Goal: Task Accomplishment & Management: Manage account settings

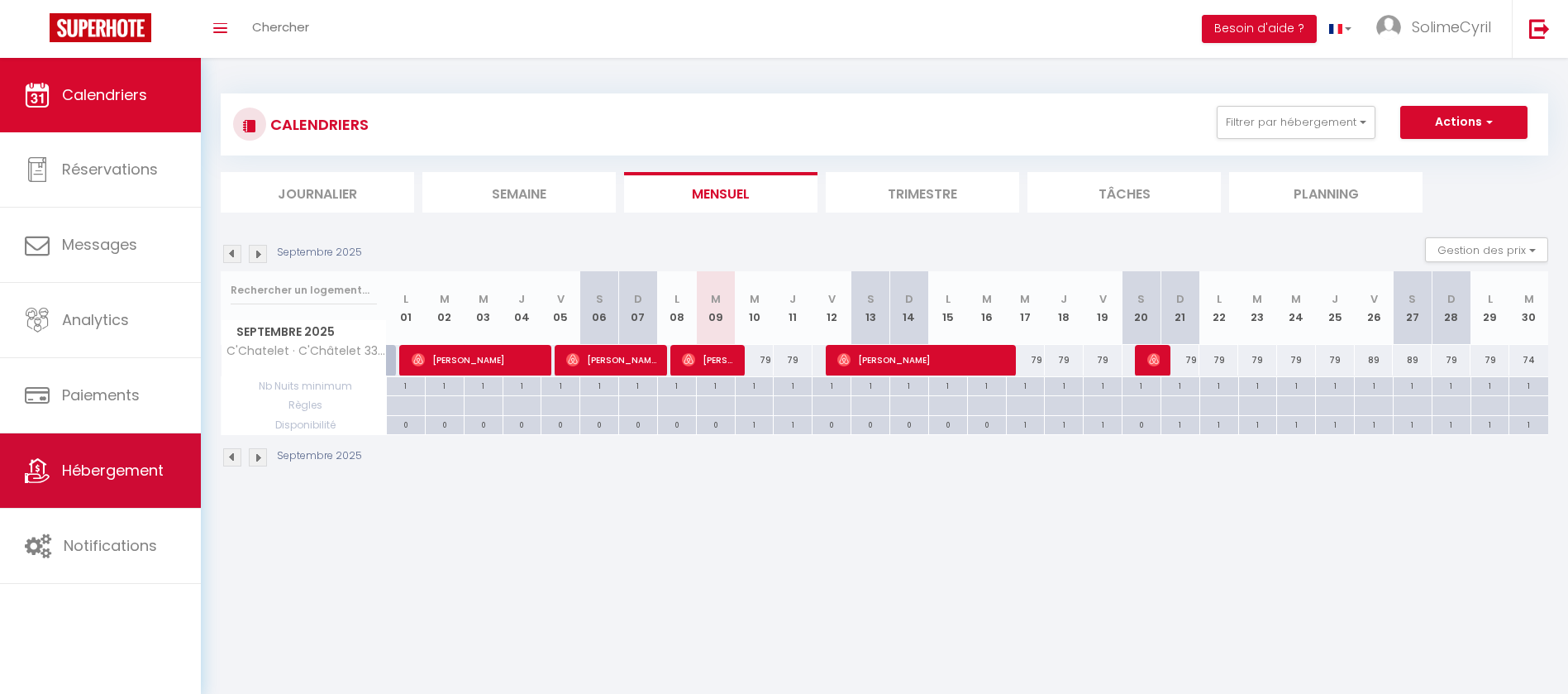
click at [67, 473] on span "Hébergement" at bounding box center [112, 470] width 102 height 21
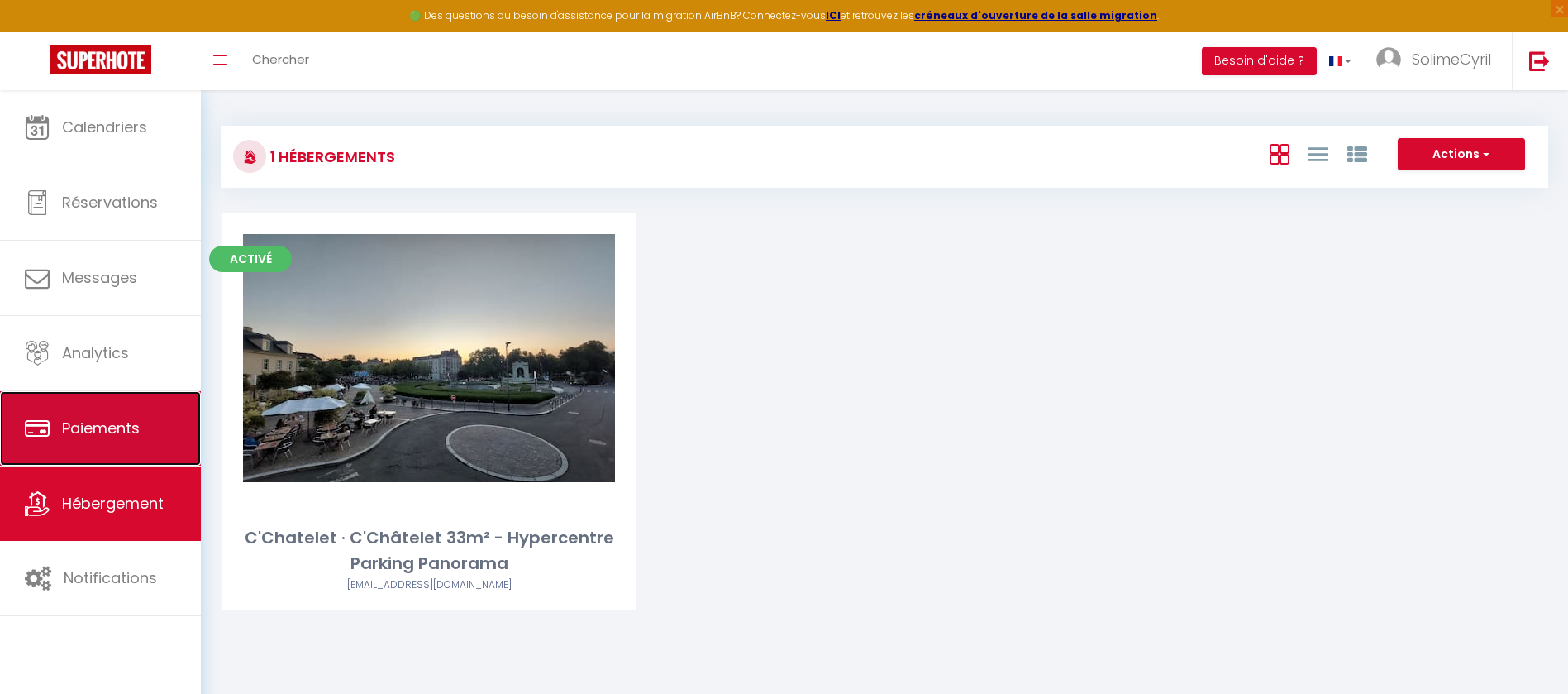
click at [116, 436] on span "Paiements" at bounding box center [100, 428] width 77 height 21
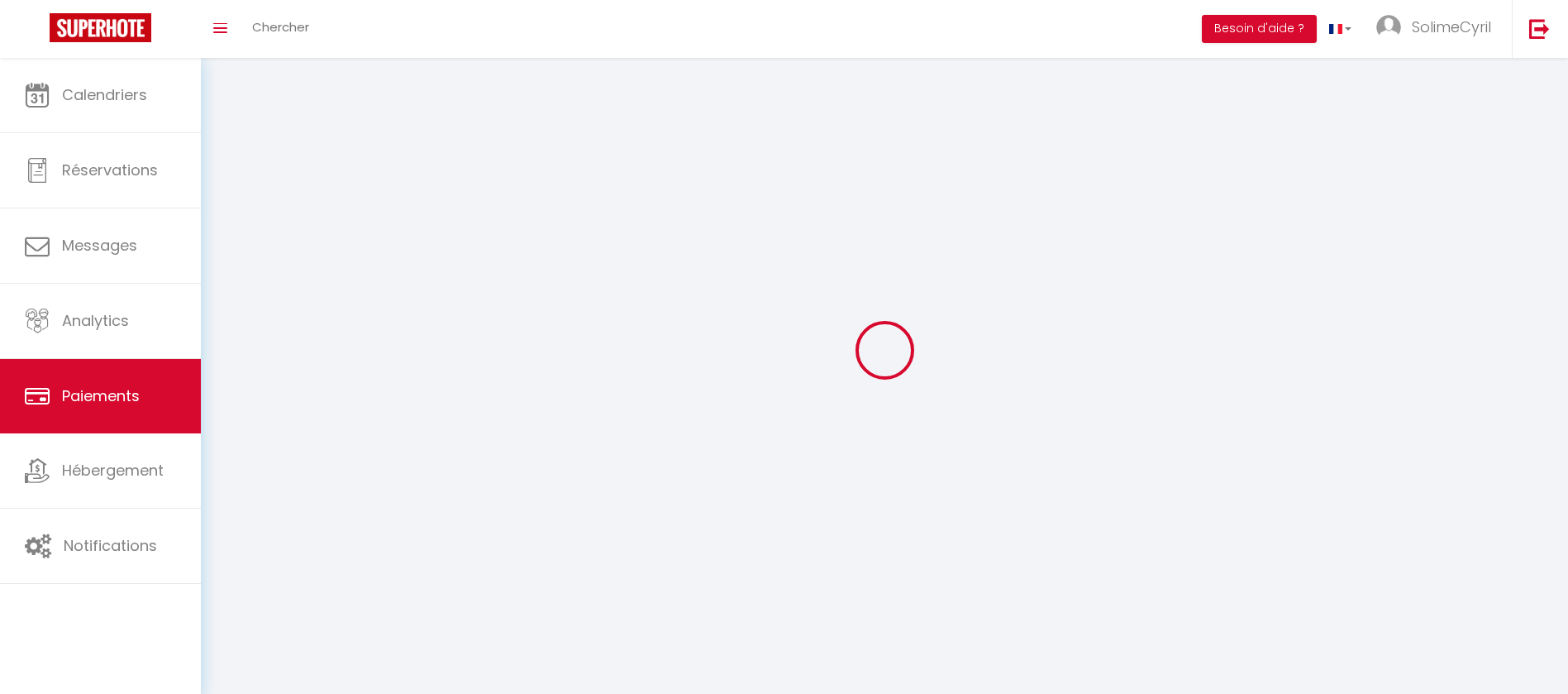
select select "2"
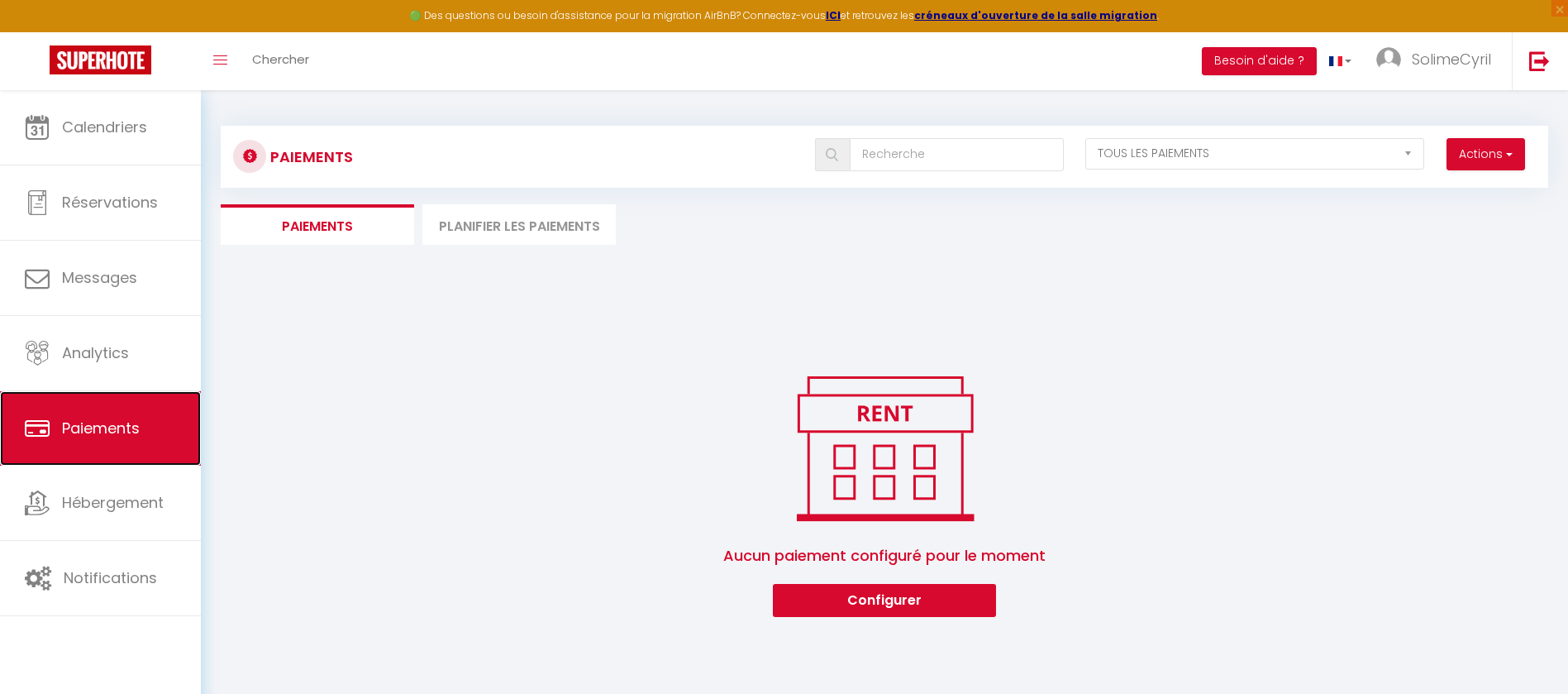
click at [96, 461] on link "Paiements" at bounding box center [100, 429] width 201 height 74
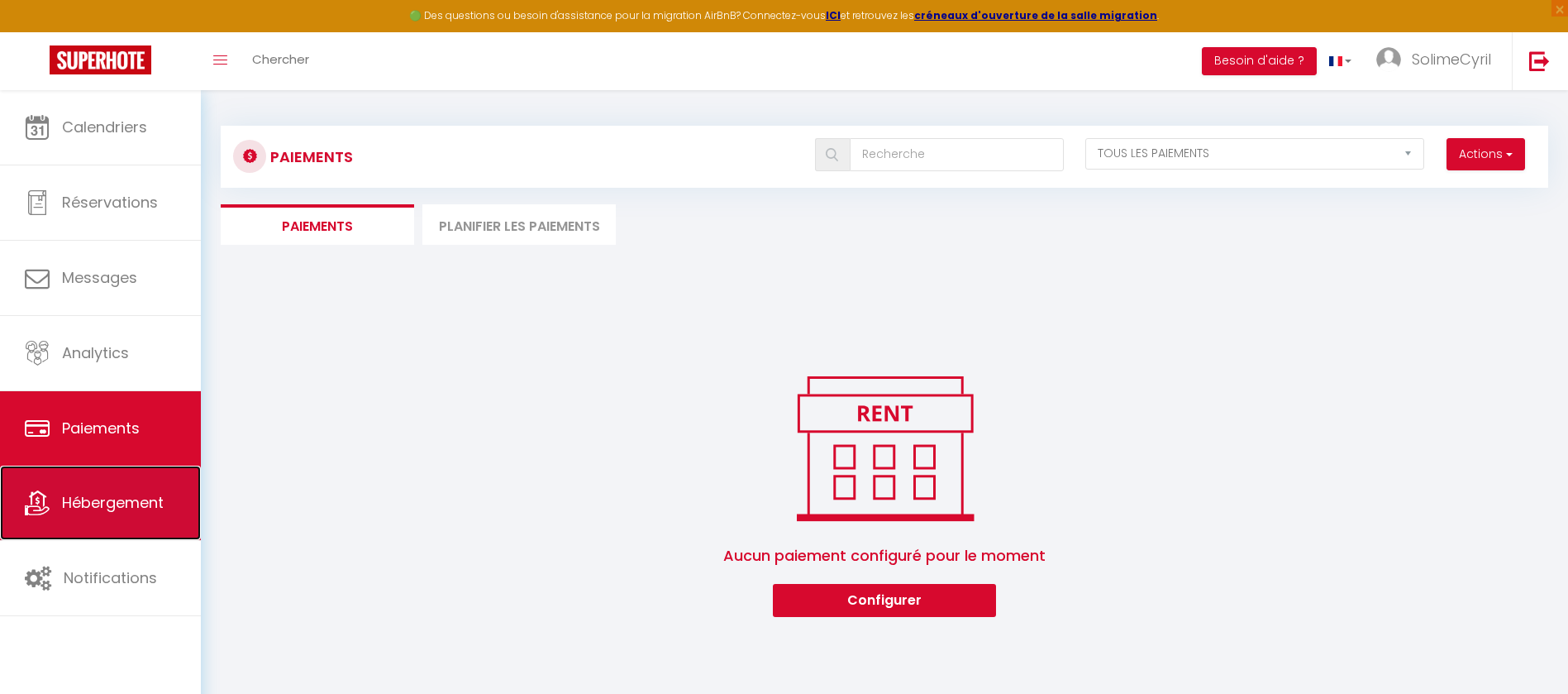
click at [101, 494] on span "Hébergement" at bounding box center [112, 502] width 102 height 21
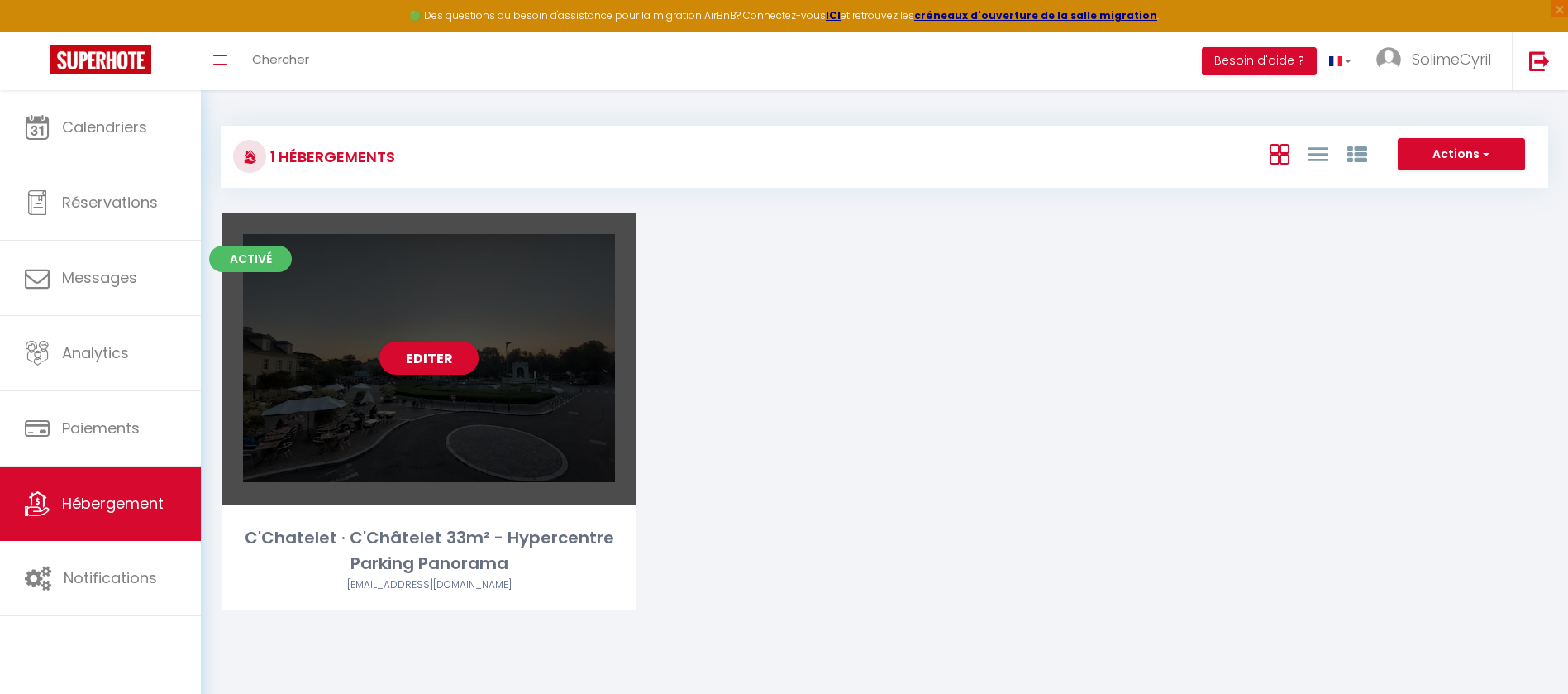
click at [377, 333] on div "Editer" at bounding box center [428, 358] width 414 height 292
select select "3"
select select "2"
select select "1"
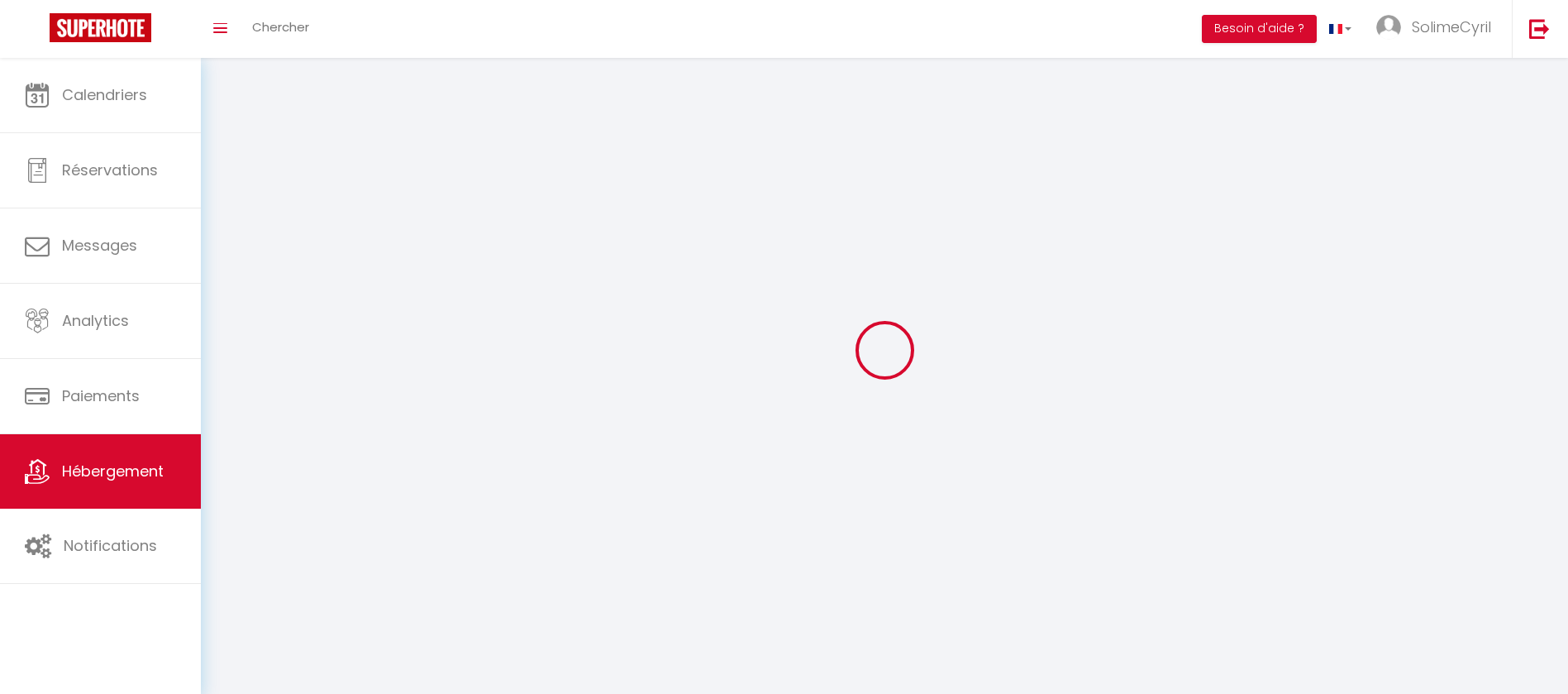
select select
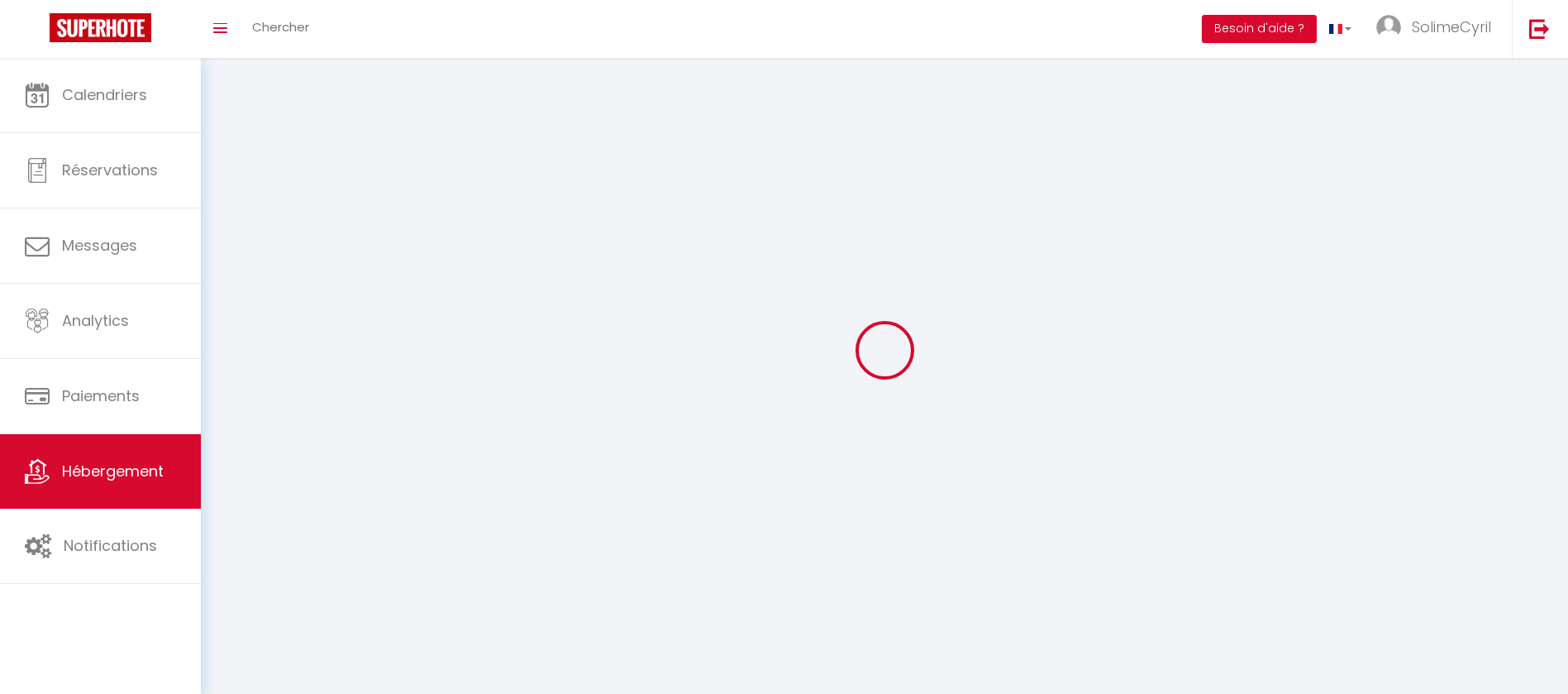
select select
checkbox input "false"
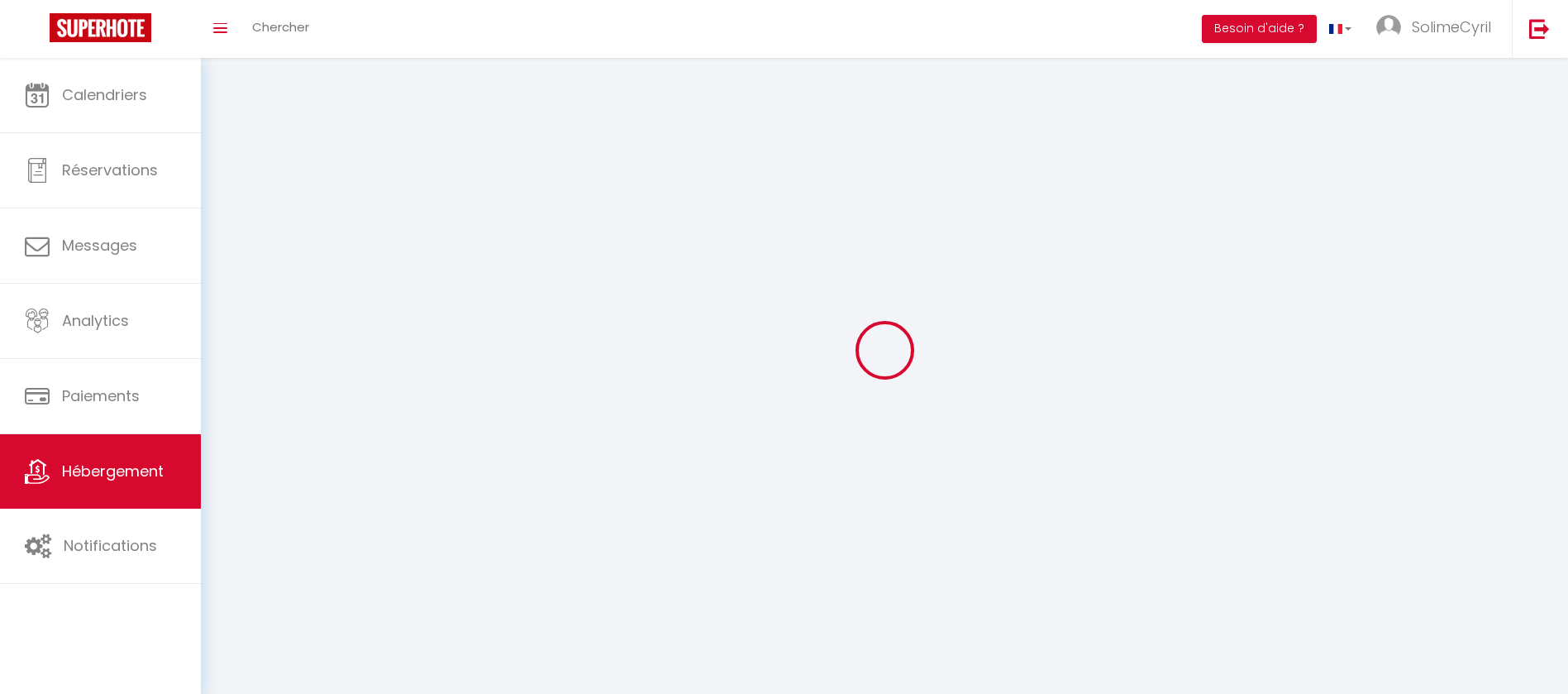
select select
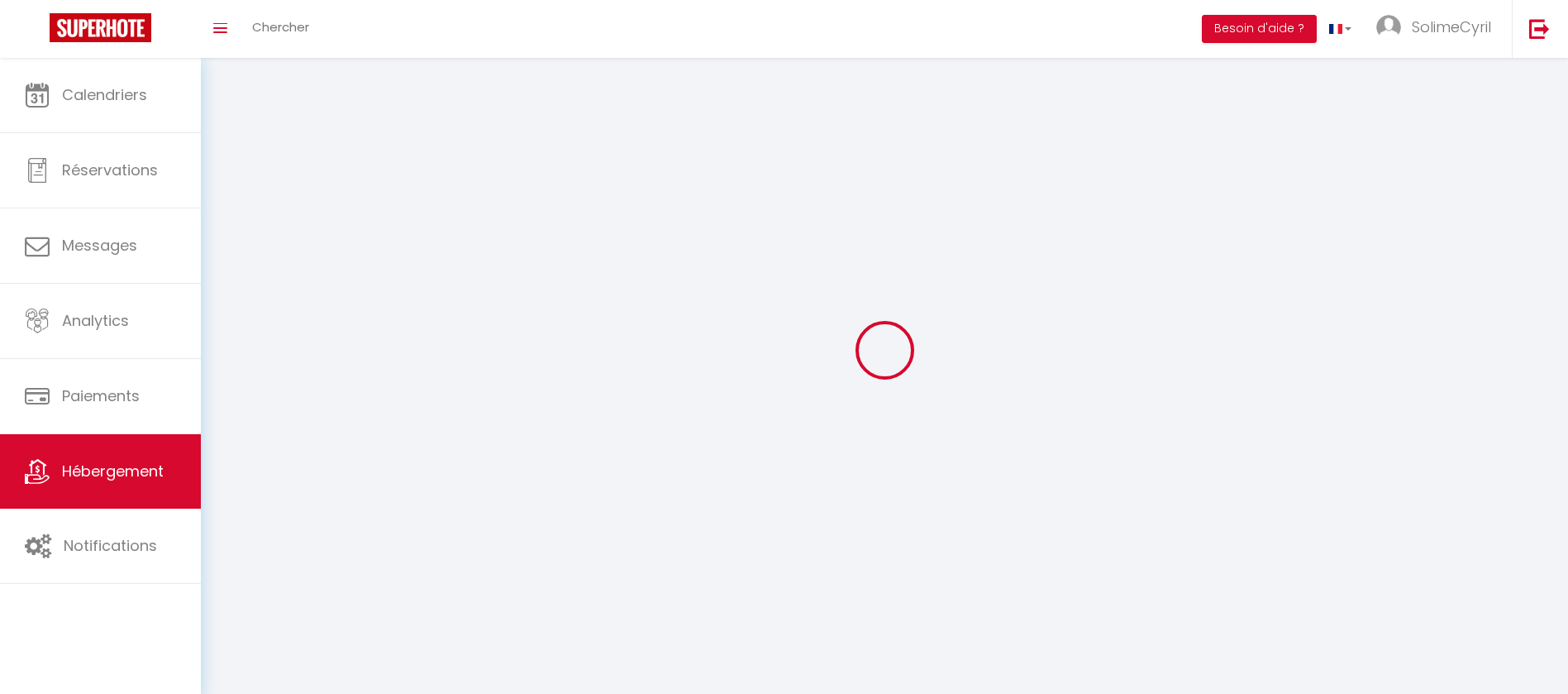
select select
checkbox input "false"
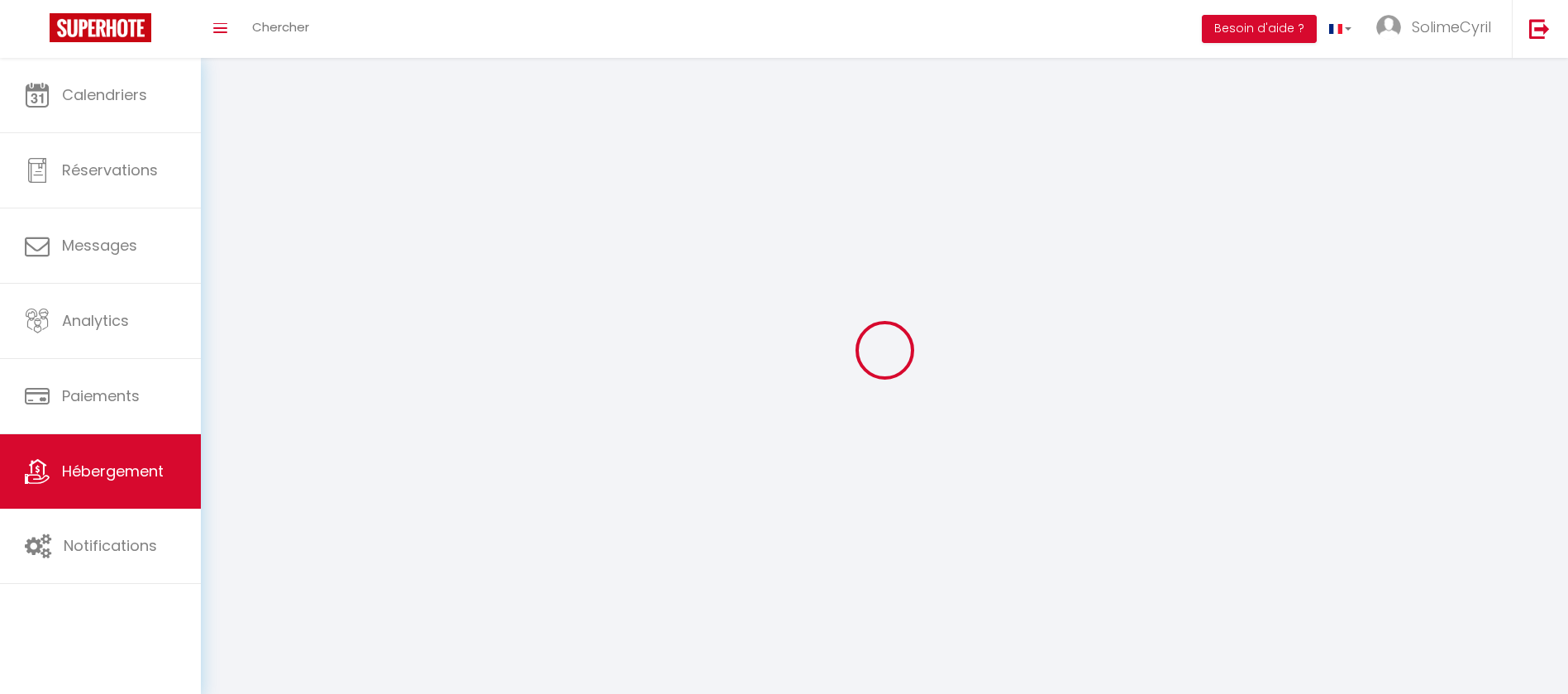
checkbox input "false"
select select
click at [419, 374] on div at bounding box center [884, 349] width 1327 height 545
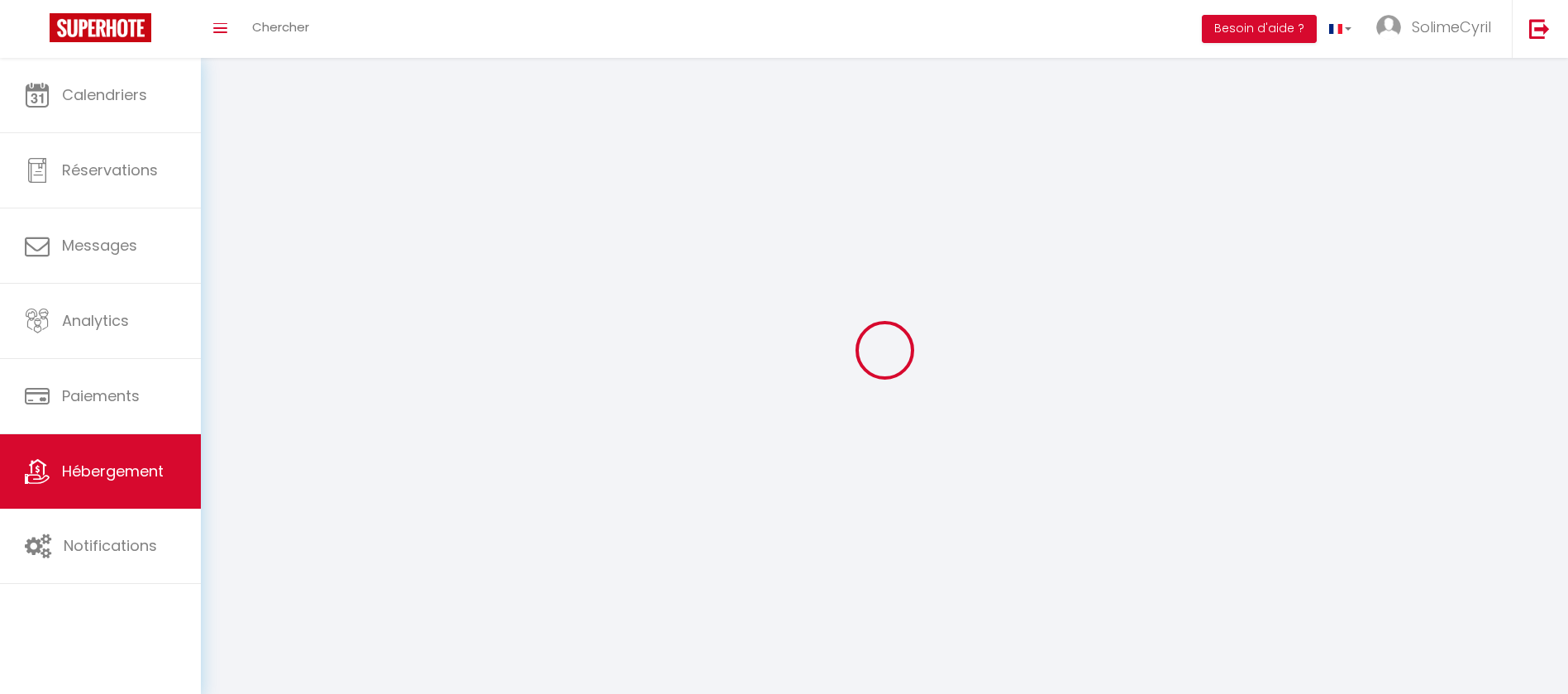
select select
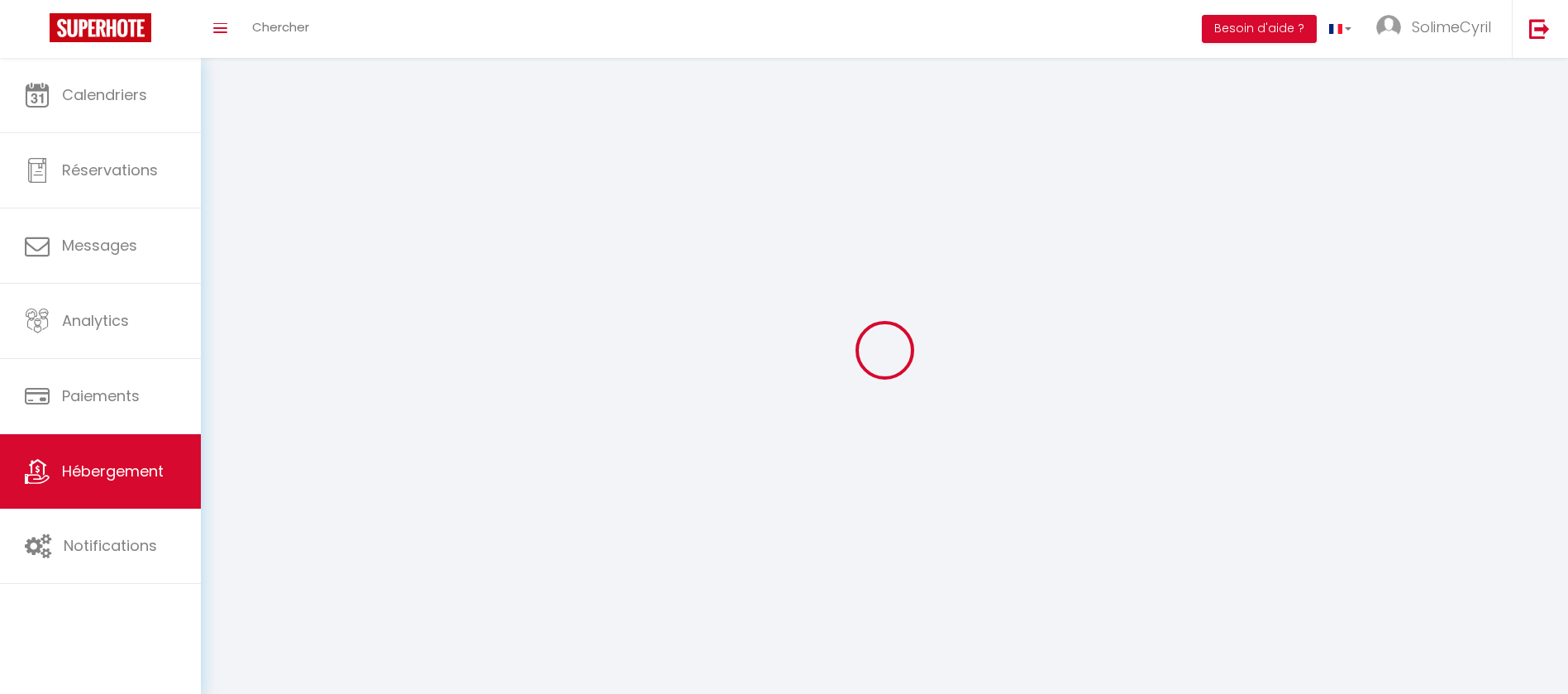
select select
checkbox input "false"
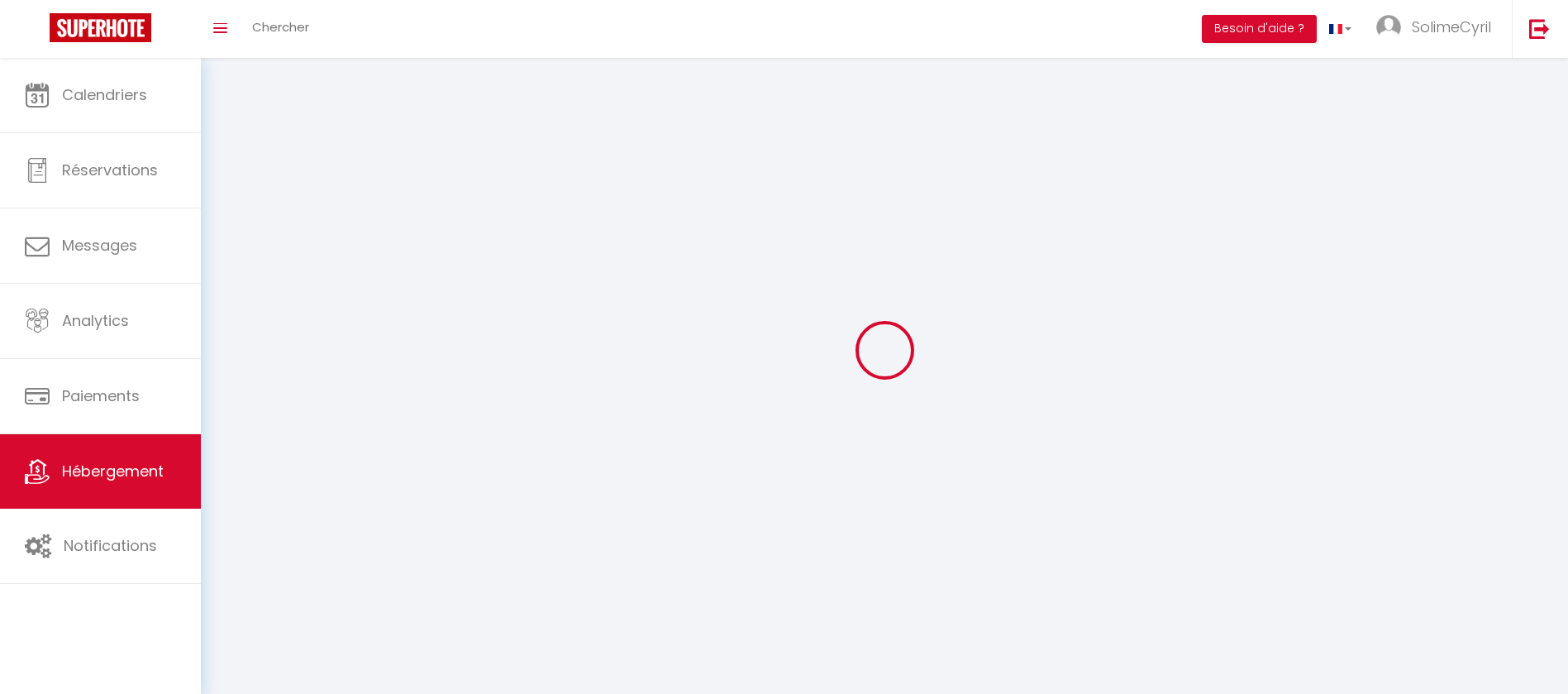
select select
select select "1"
select select "28"
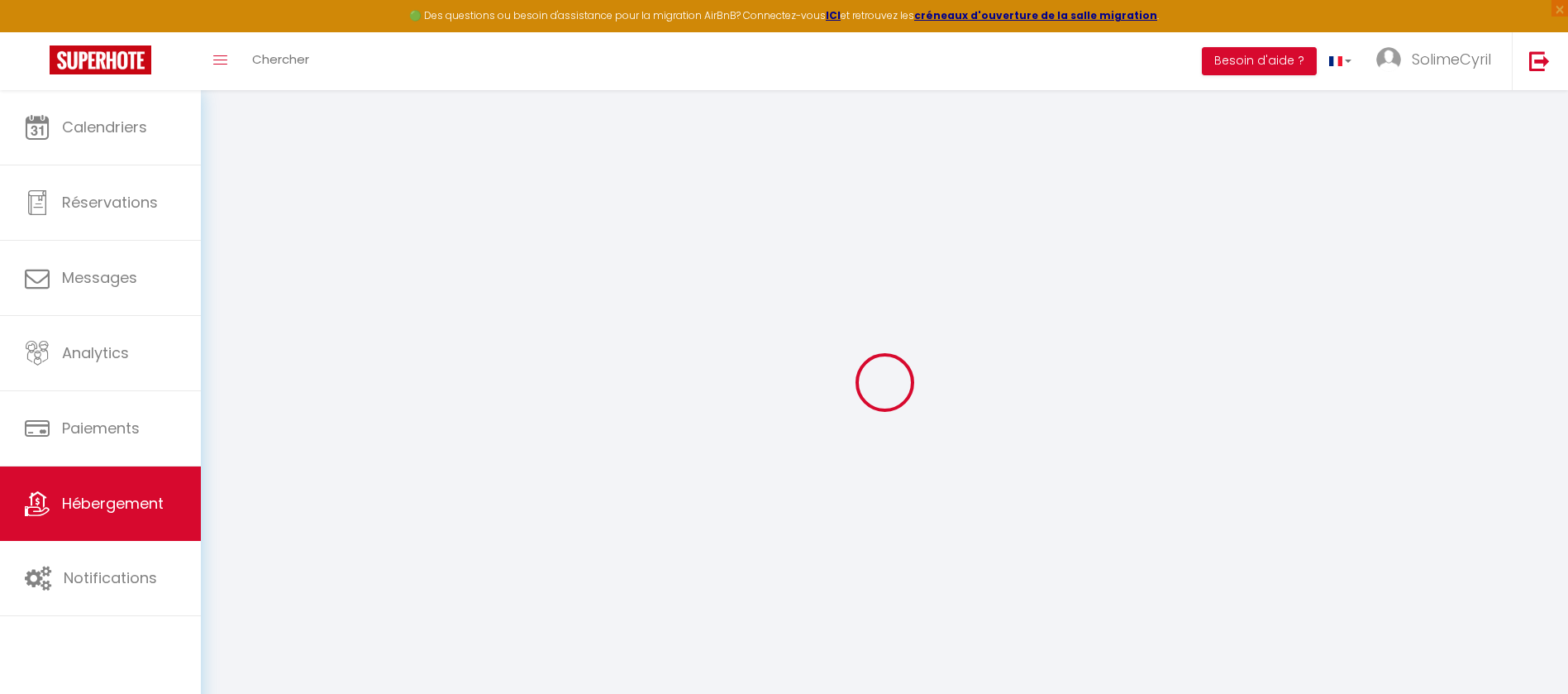
select select
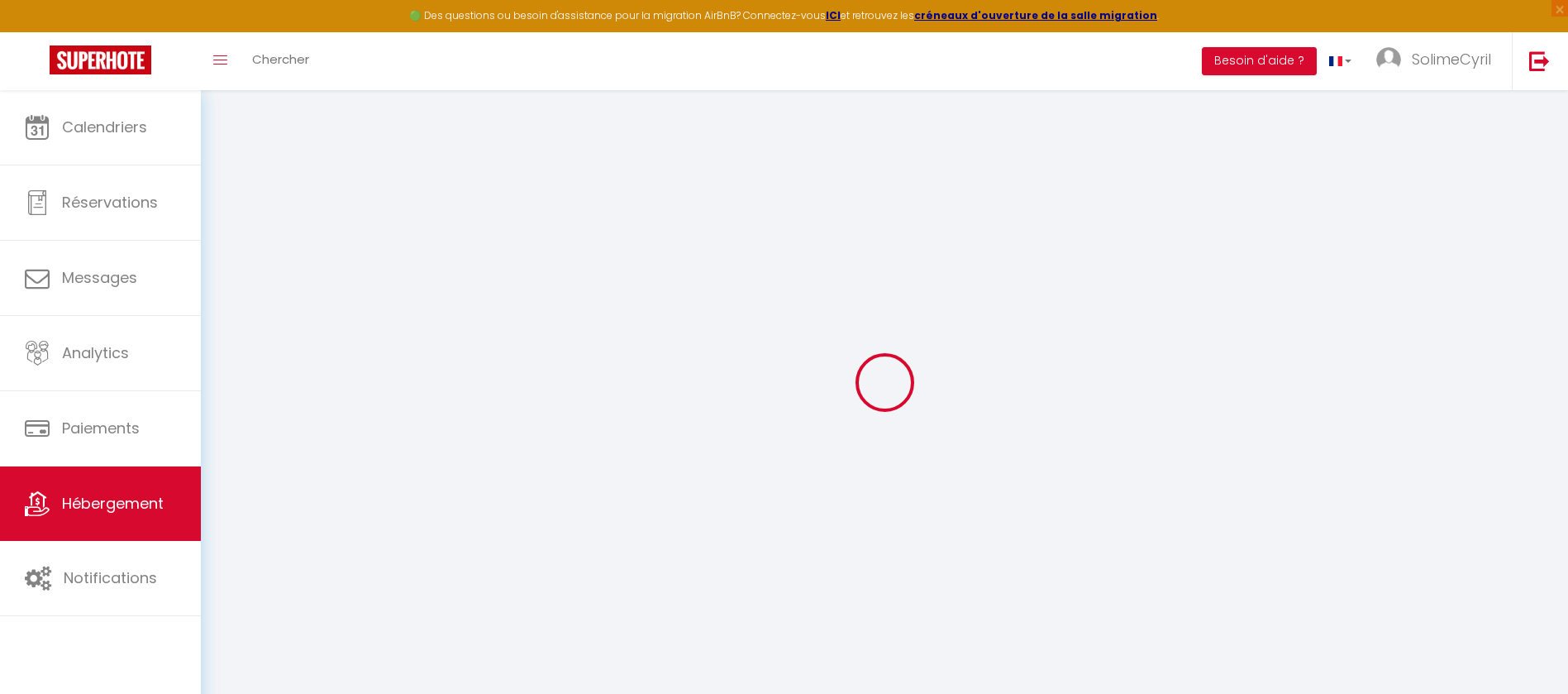
select select
checkbox input "false"
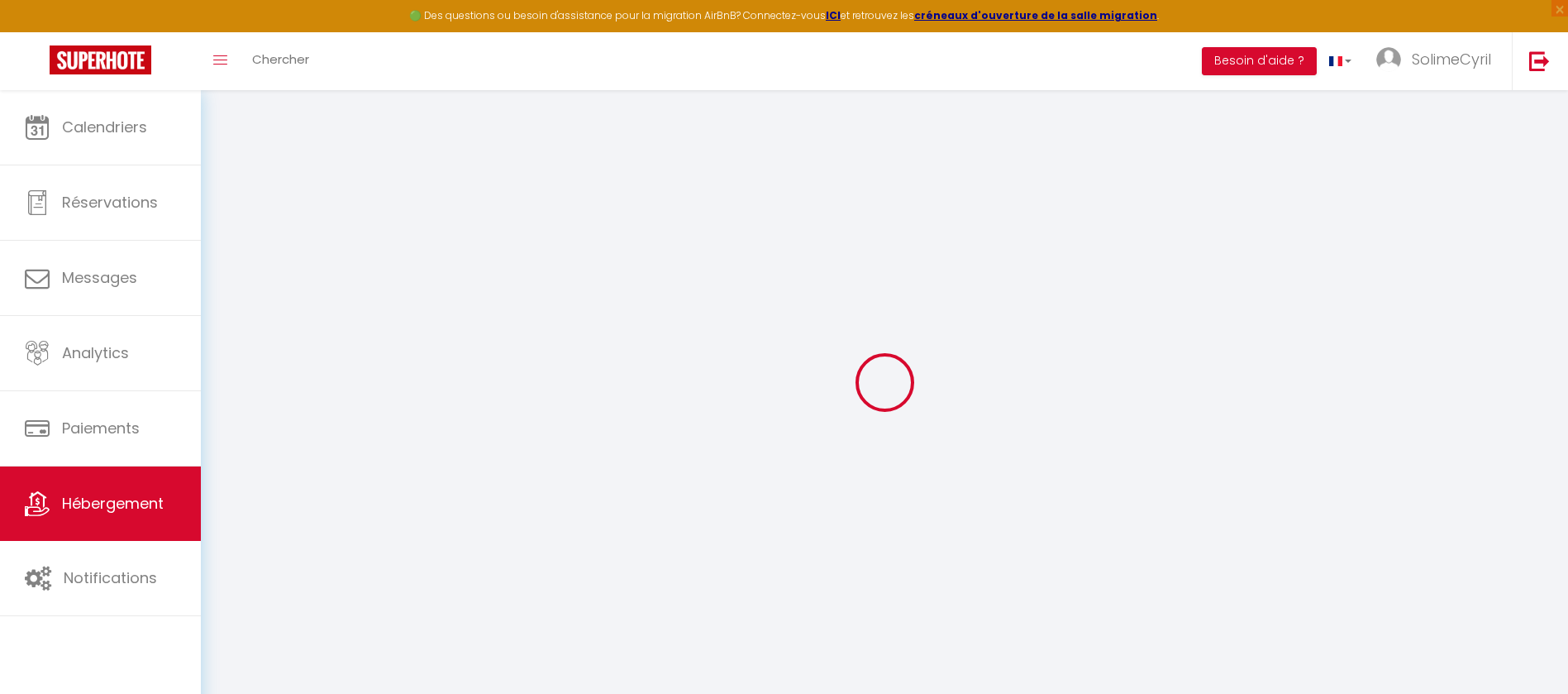
select select
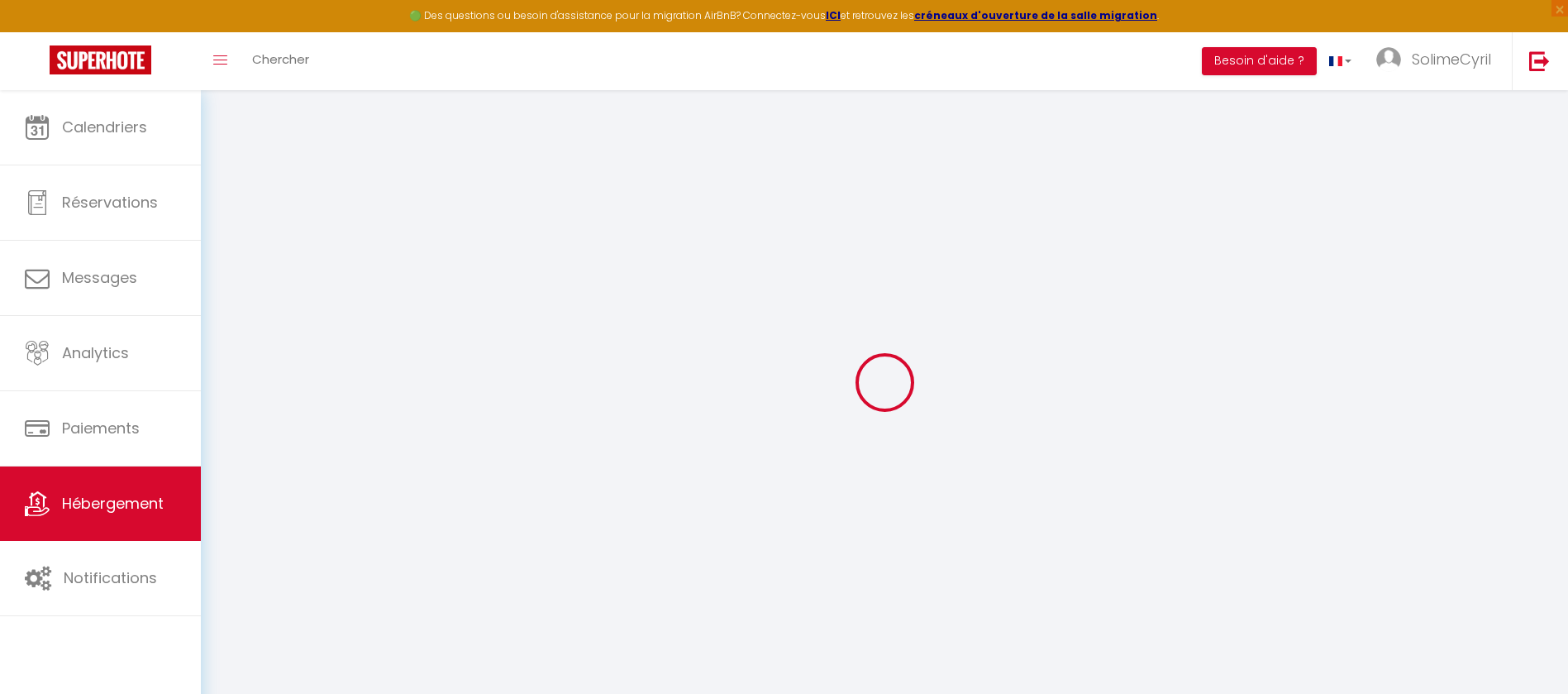
select select
checkbox input "false"
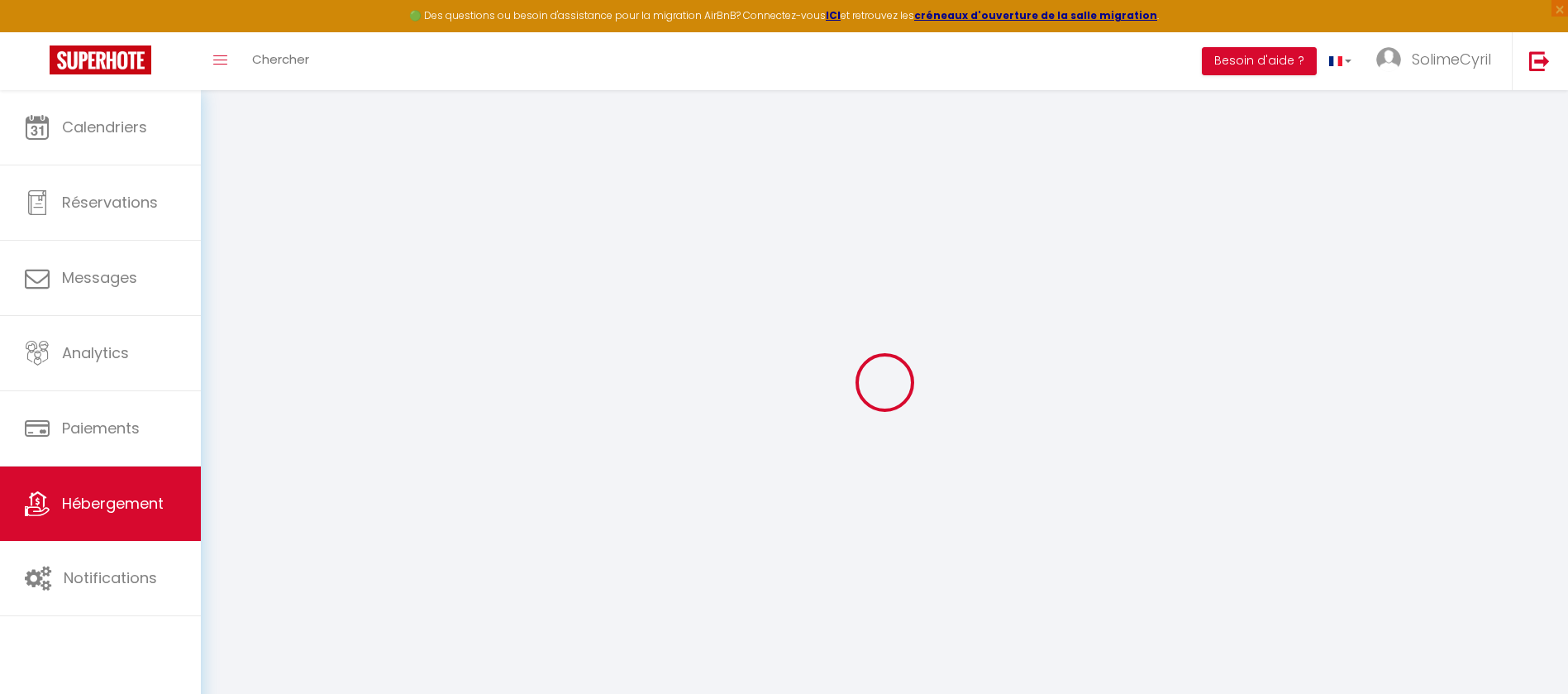
checkbox input "false"
select select
type input "C'Chatelet · C'Châtelet 33m² - Hypercentre Parking Panorama"
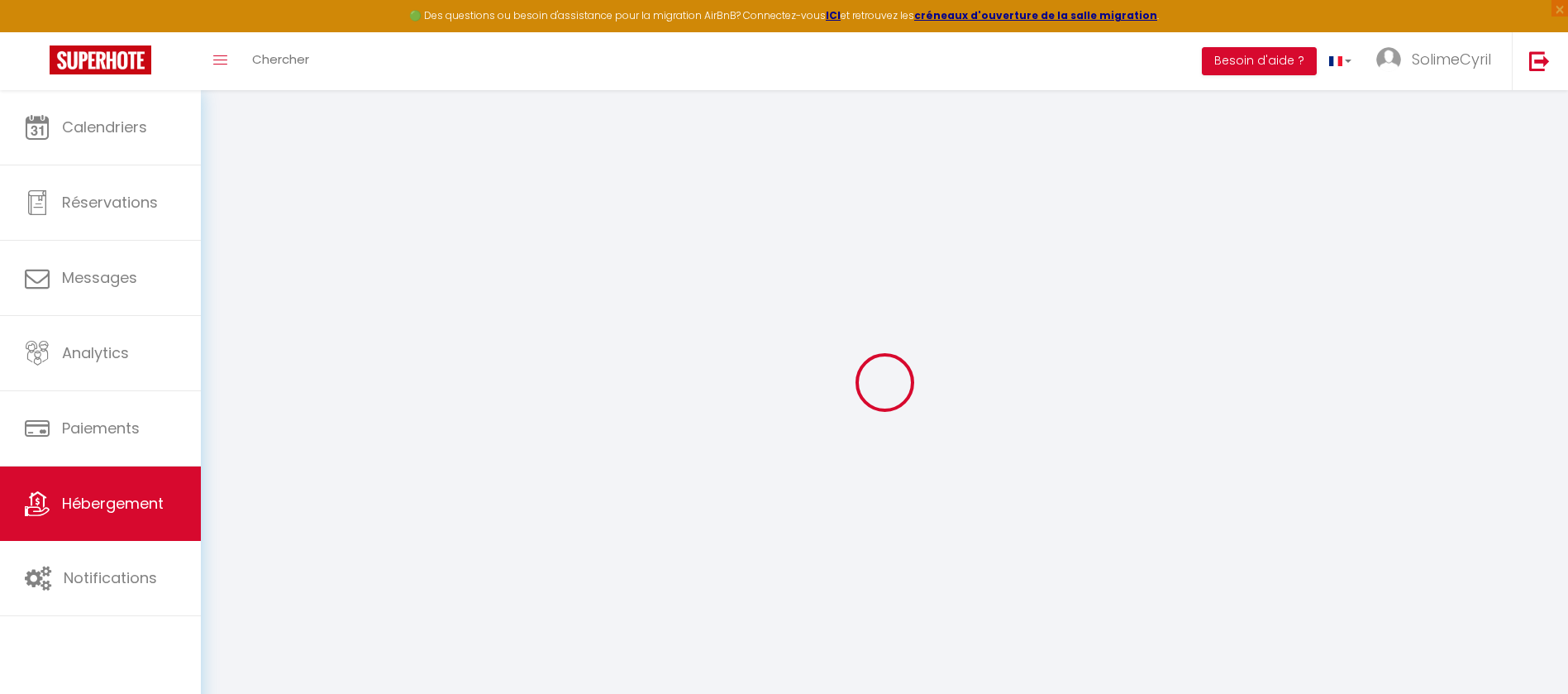
type input "90"
select select
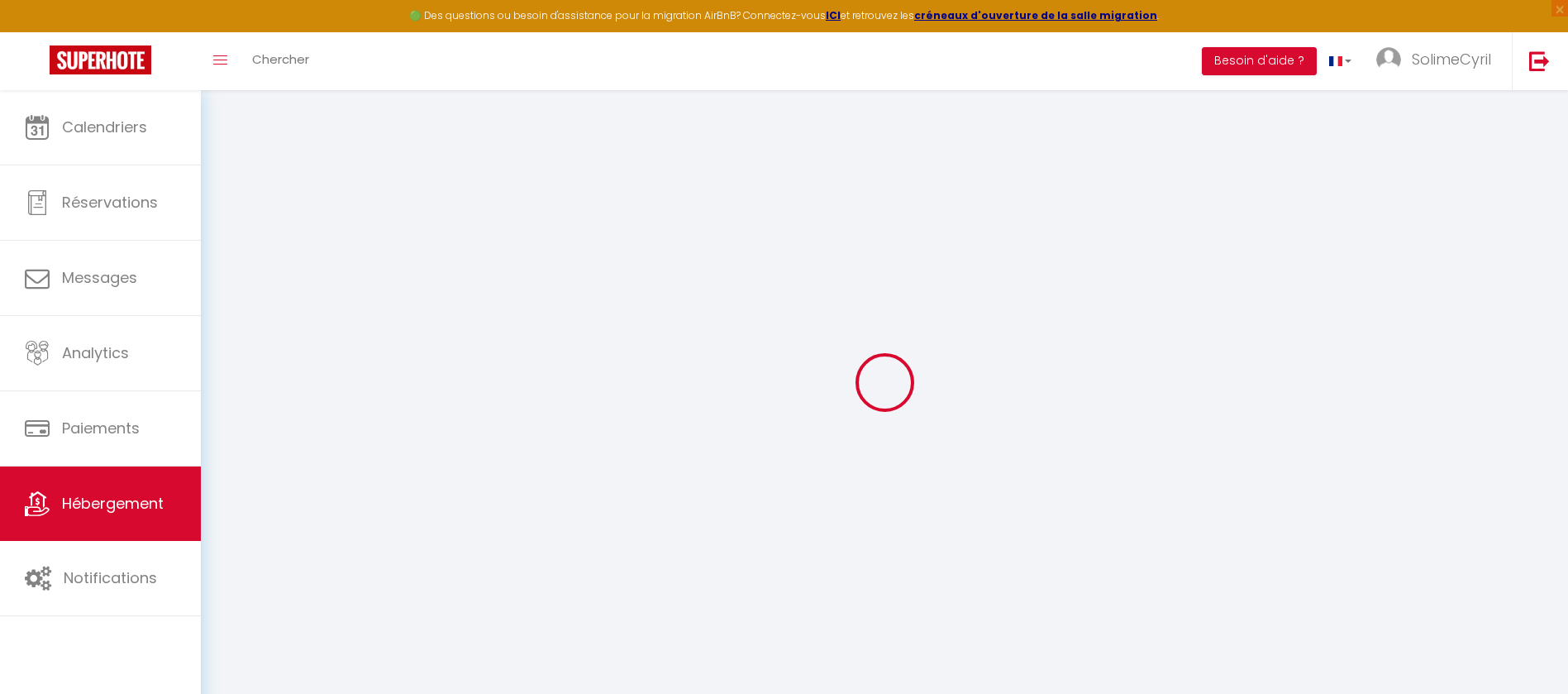
select select
type input "[STREET_ADDRESS]"
type input "28000"
type input "[GEOGRAPHIC_DATA]"
type input "[EMAIL_ADDRESS][DOMAIN_NAME]"
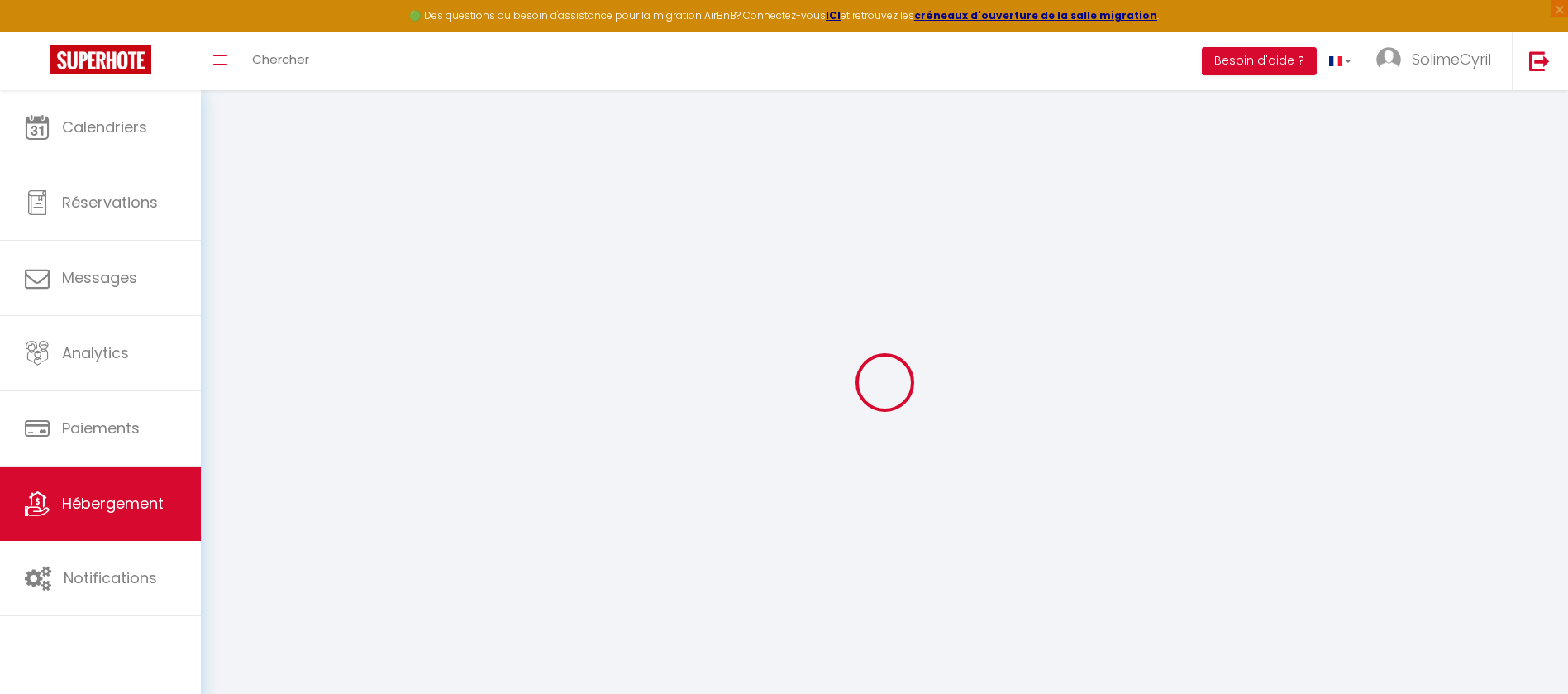
select select
checkbox input "false"
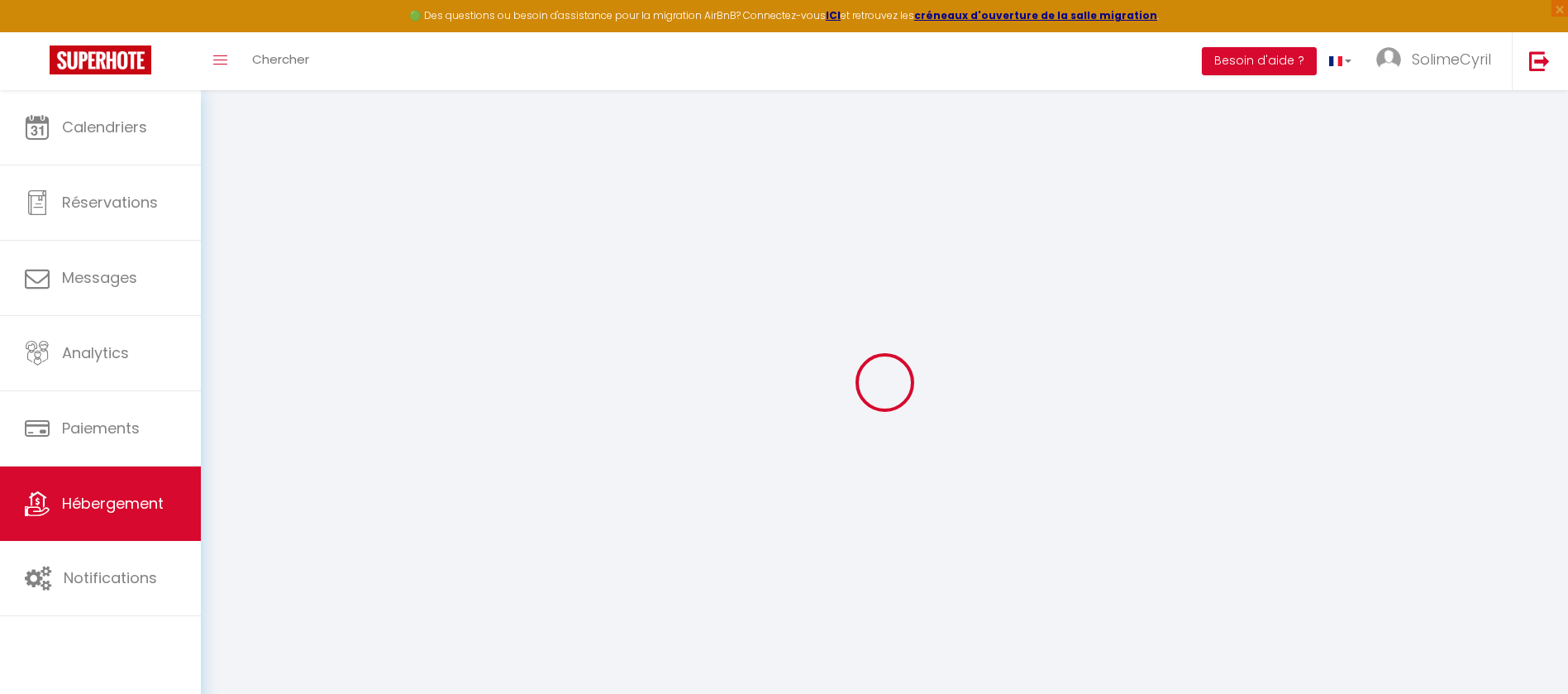
select select
type input "0"
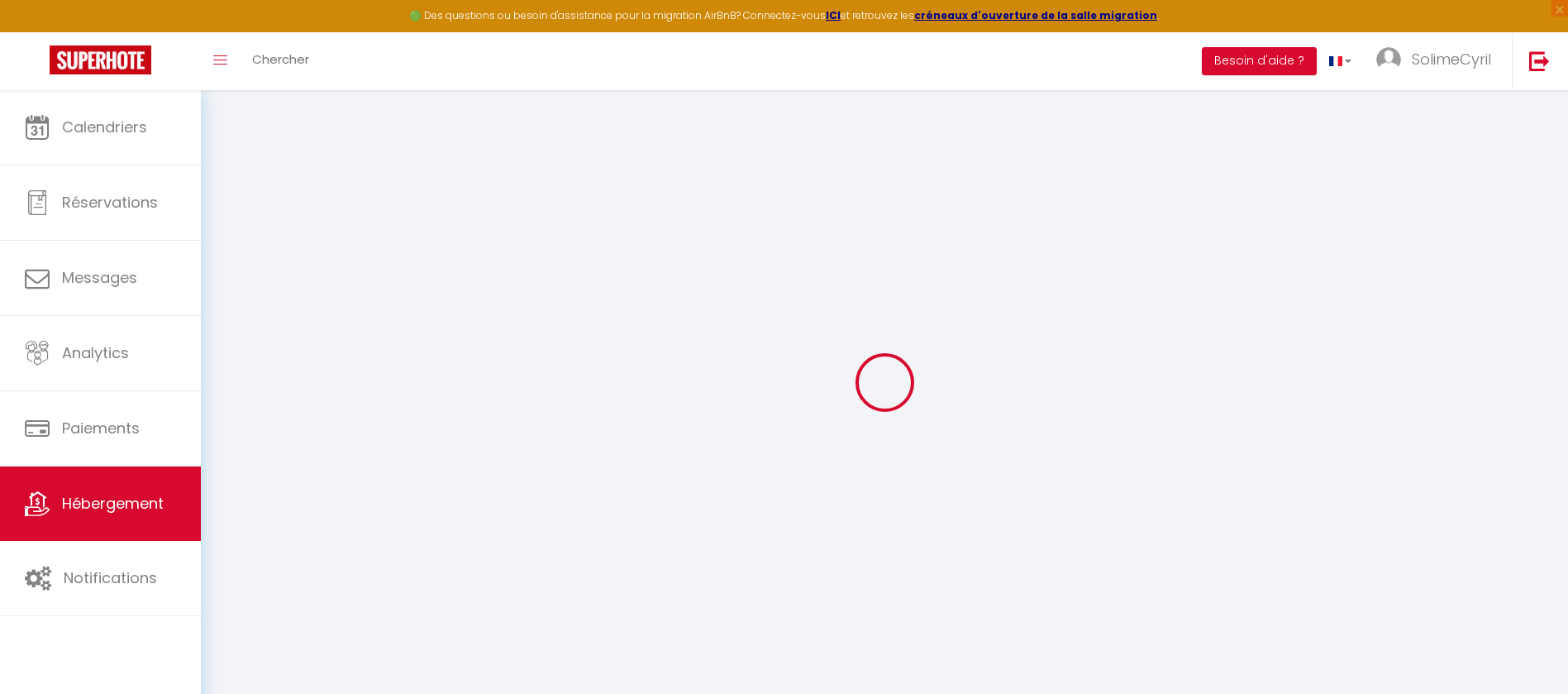
type input "0"
select select
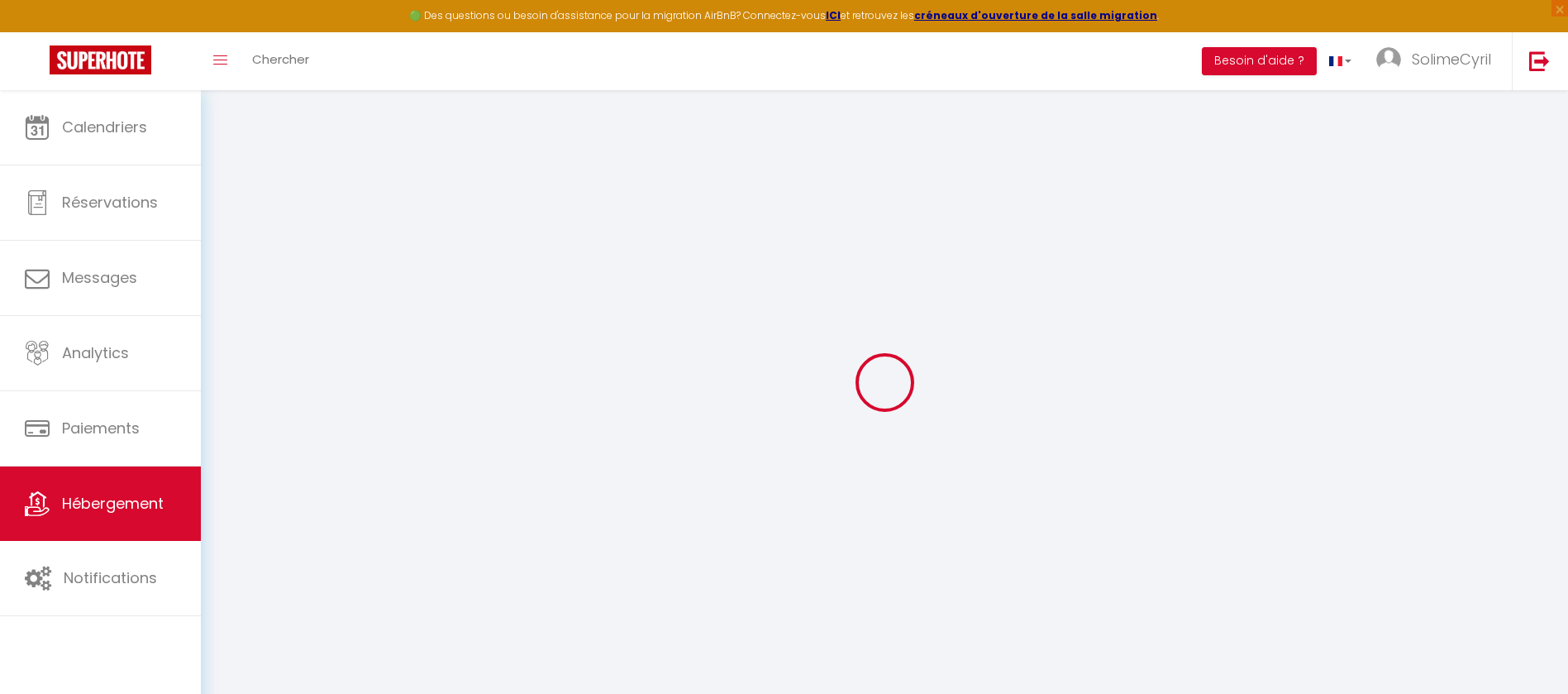
select select
checkbox input "false"
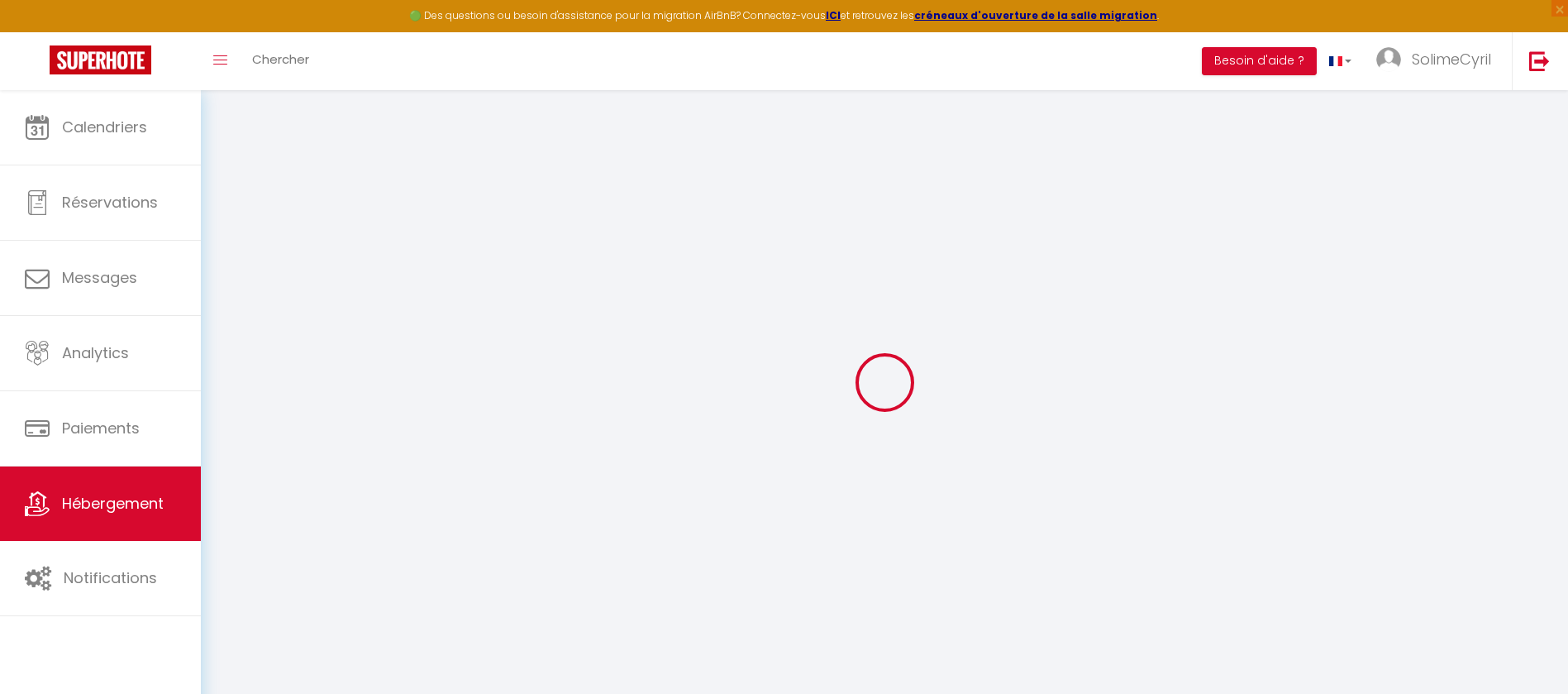
checkbox input "false"
select select
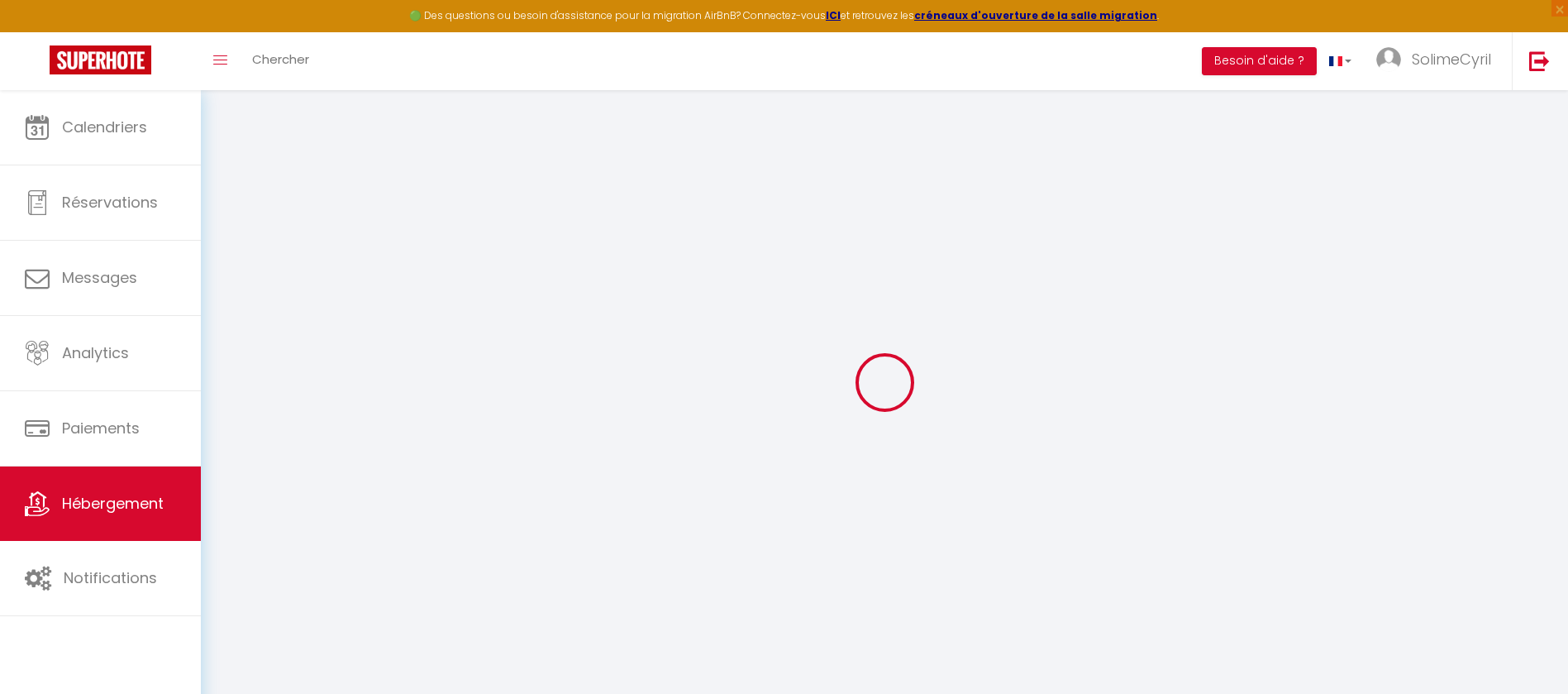
select select
checkbox input "false"
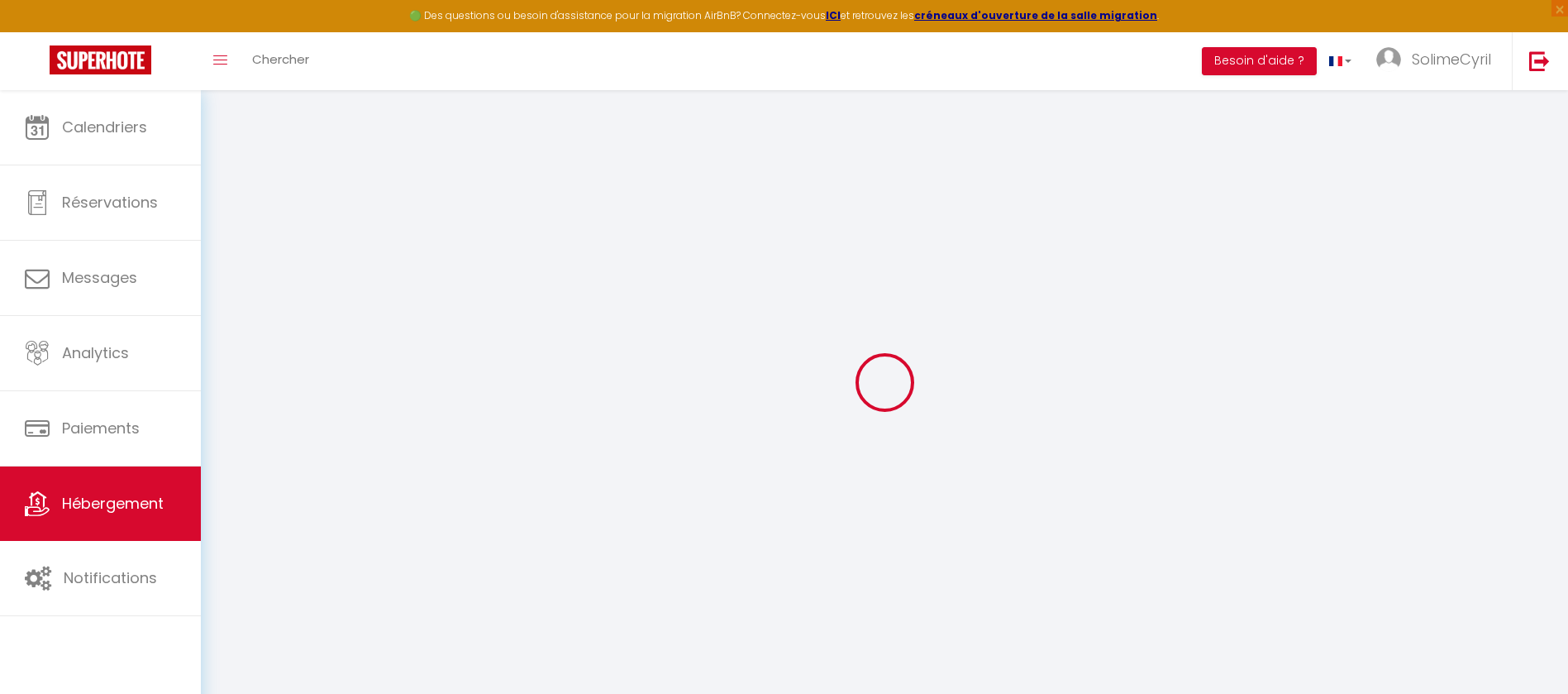
checkbox input "false"
select select
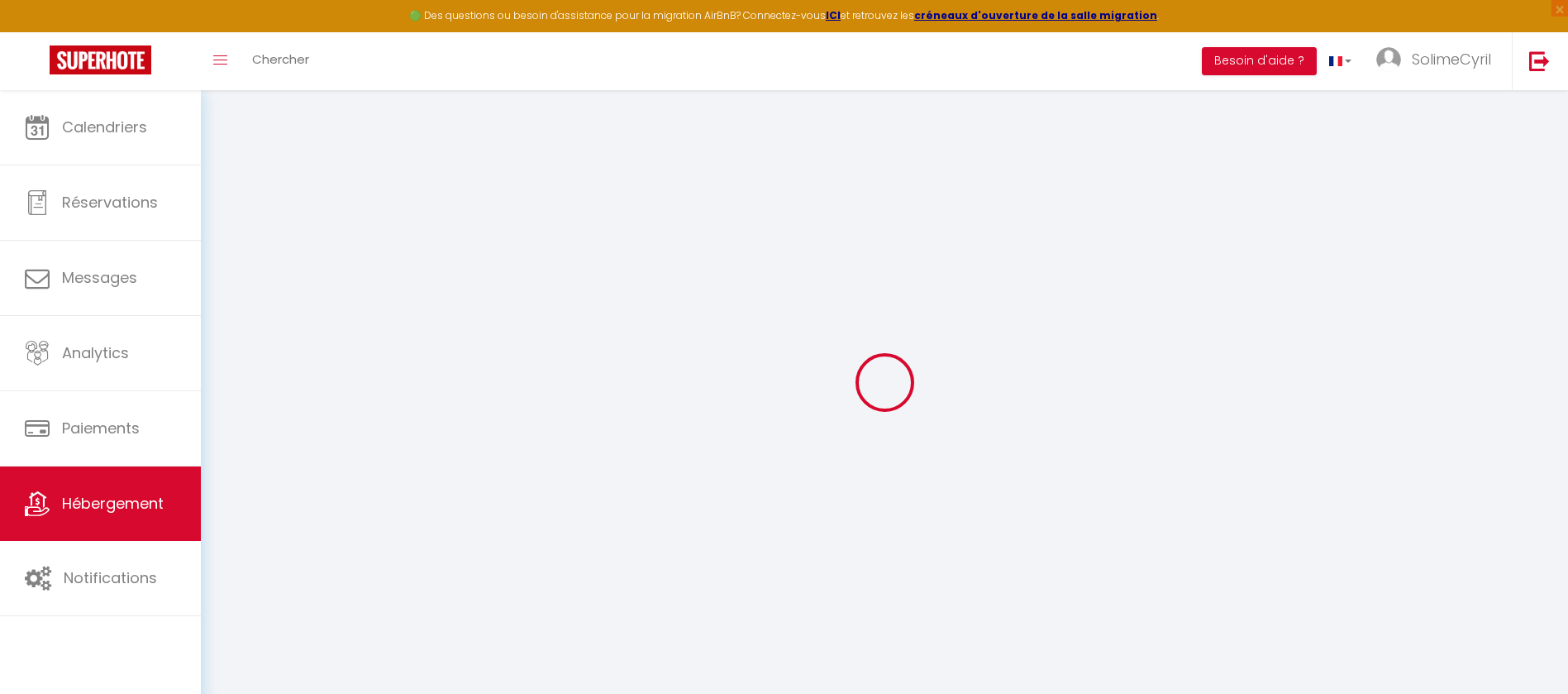
select select
checkbox input "false"
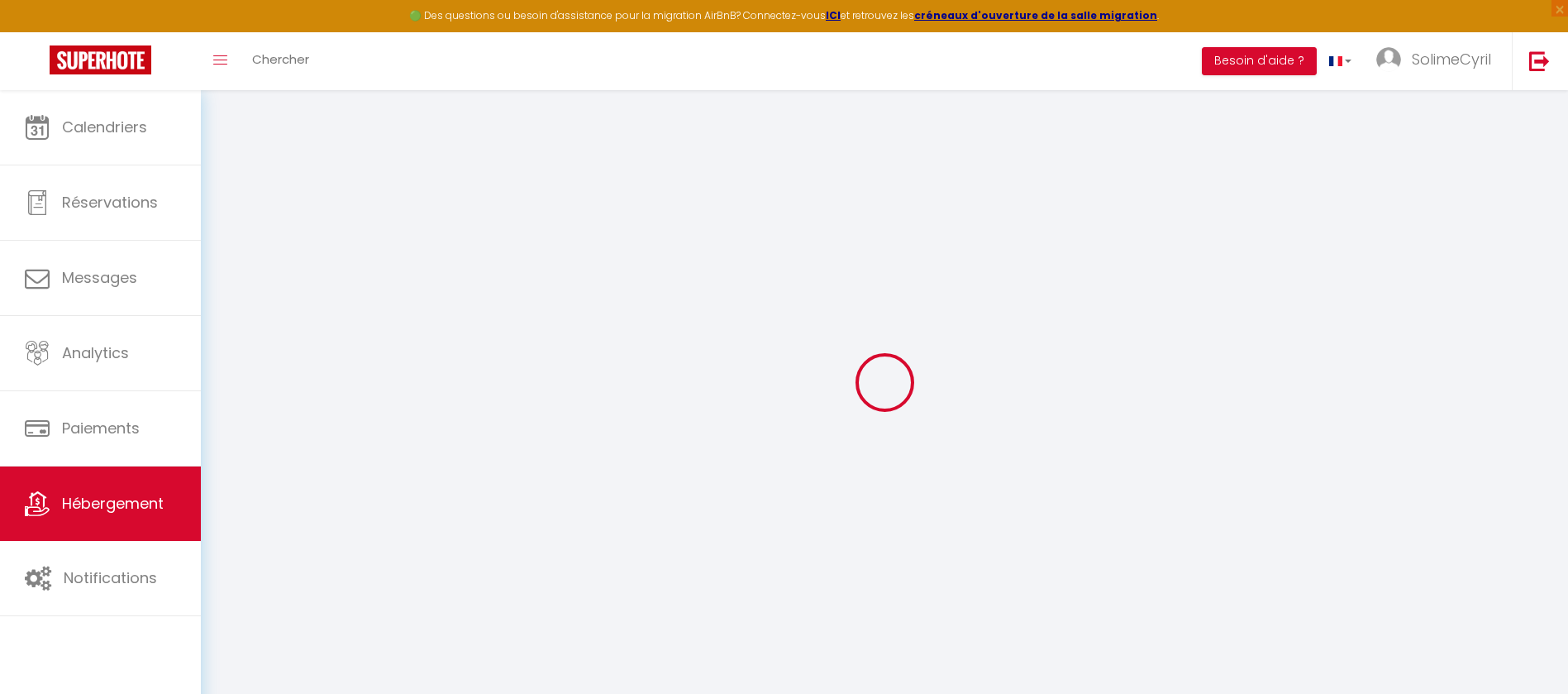
checkbox input "false"
select select
checkbox input "false"
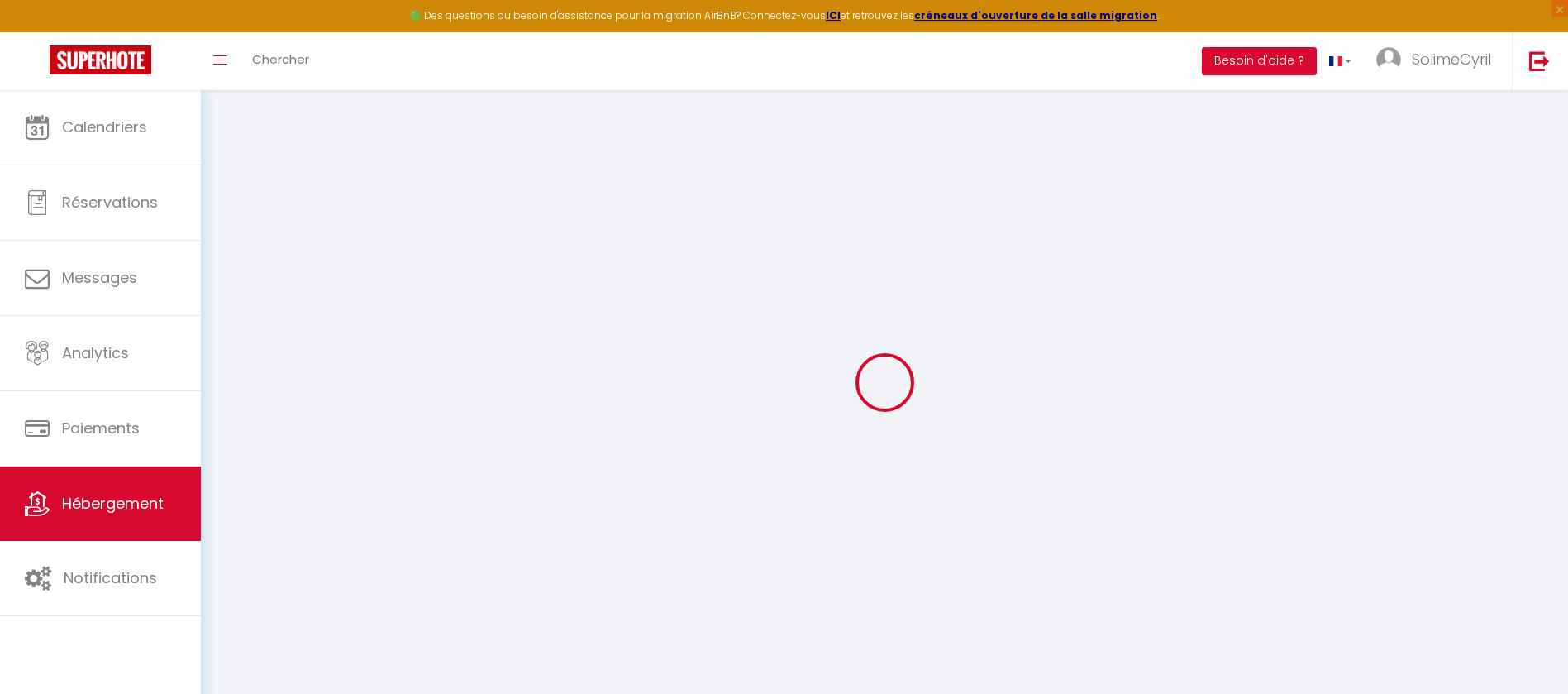
checkbox input "false"
select select "14:00"
select select "23:45"
select select "11:00"
select select "30"
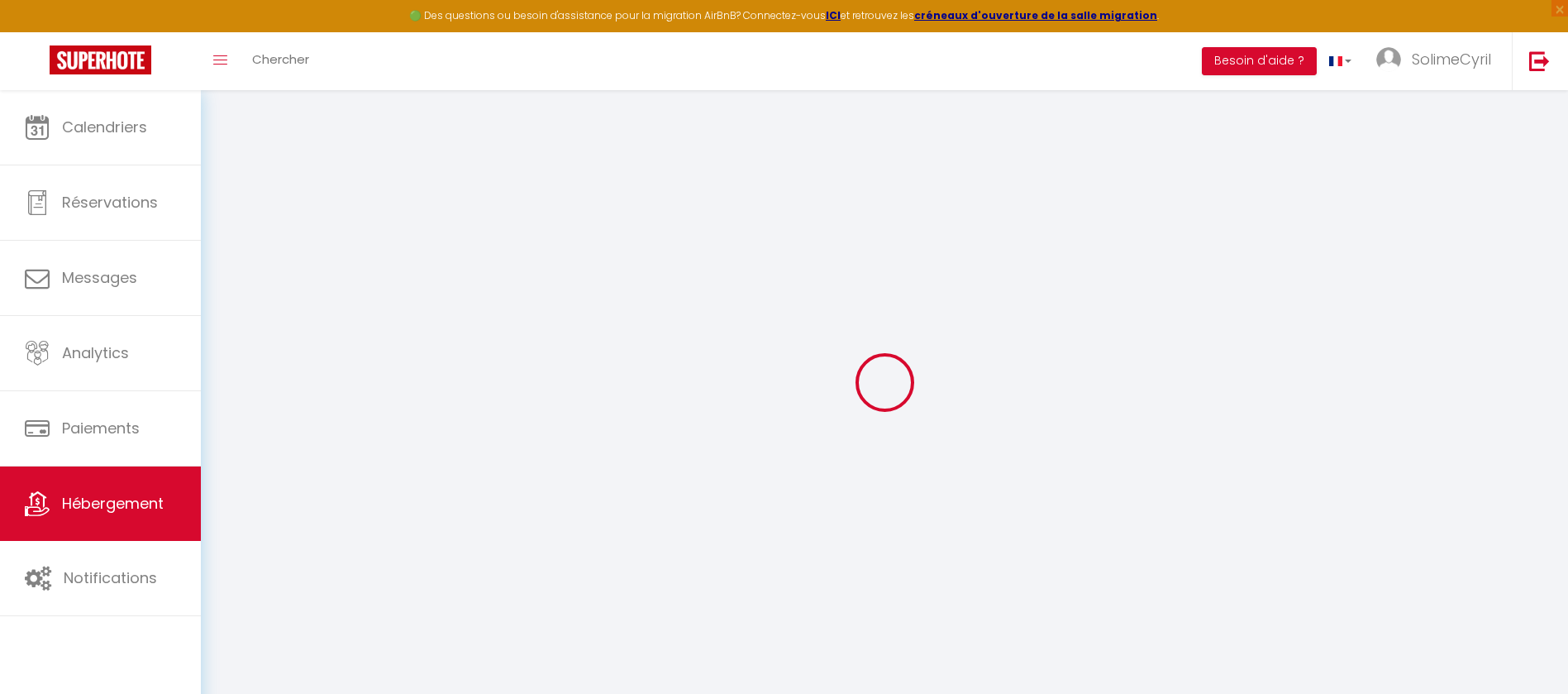
select select "120"
select select
checkbox input "false"
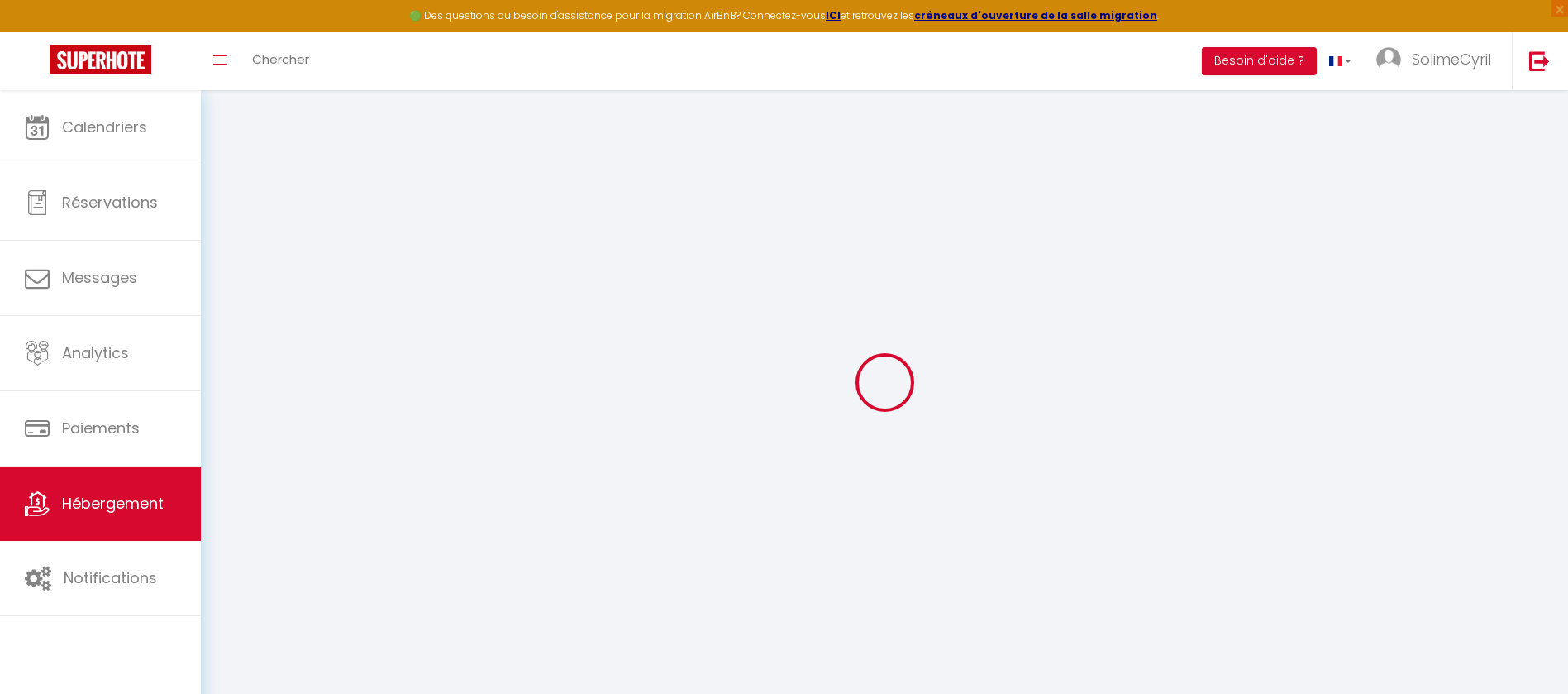
checkbox input "false"
select select
checkbox input "false"
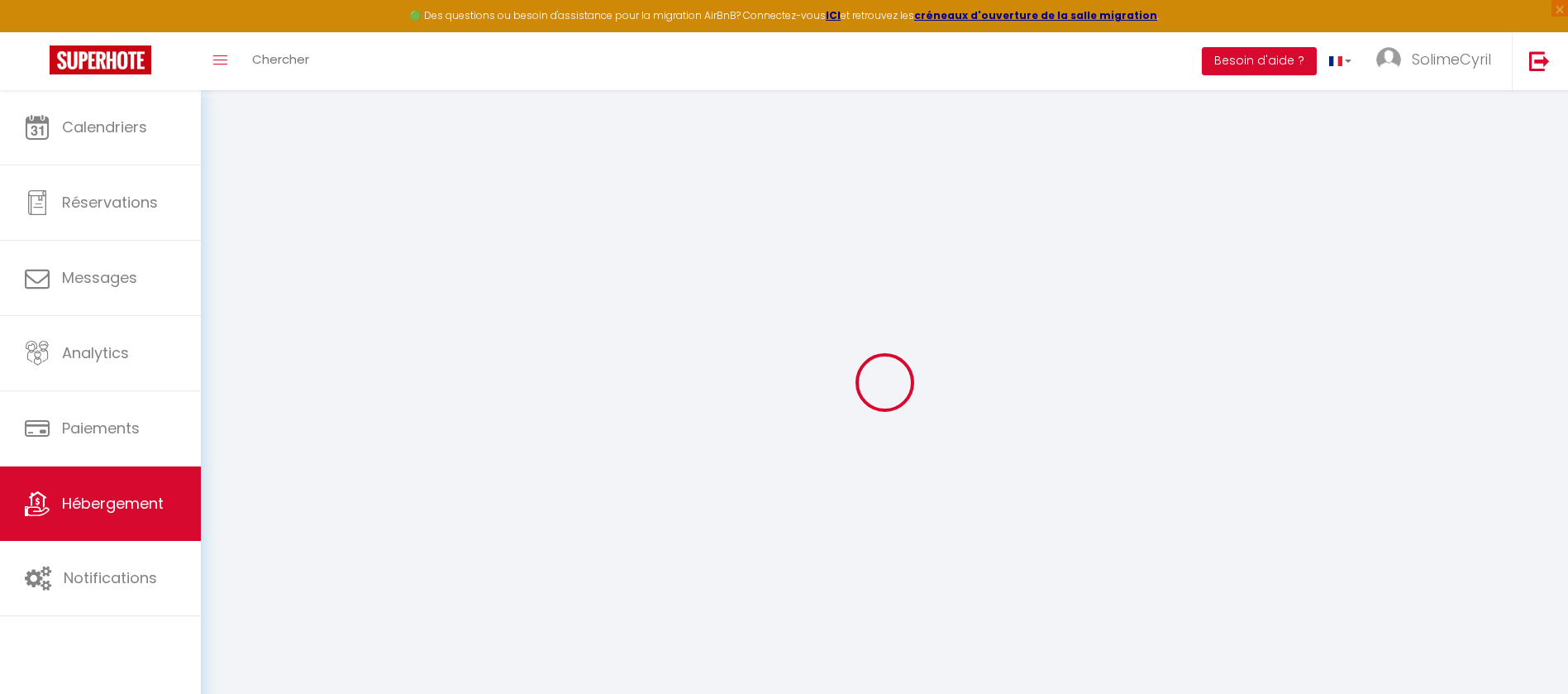
checkbox input "false"
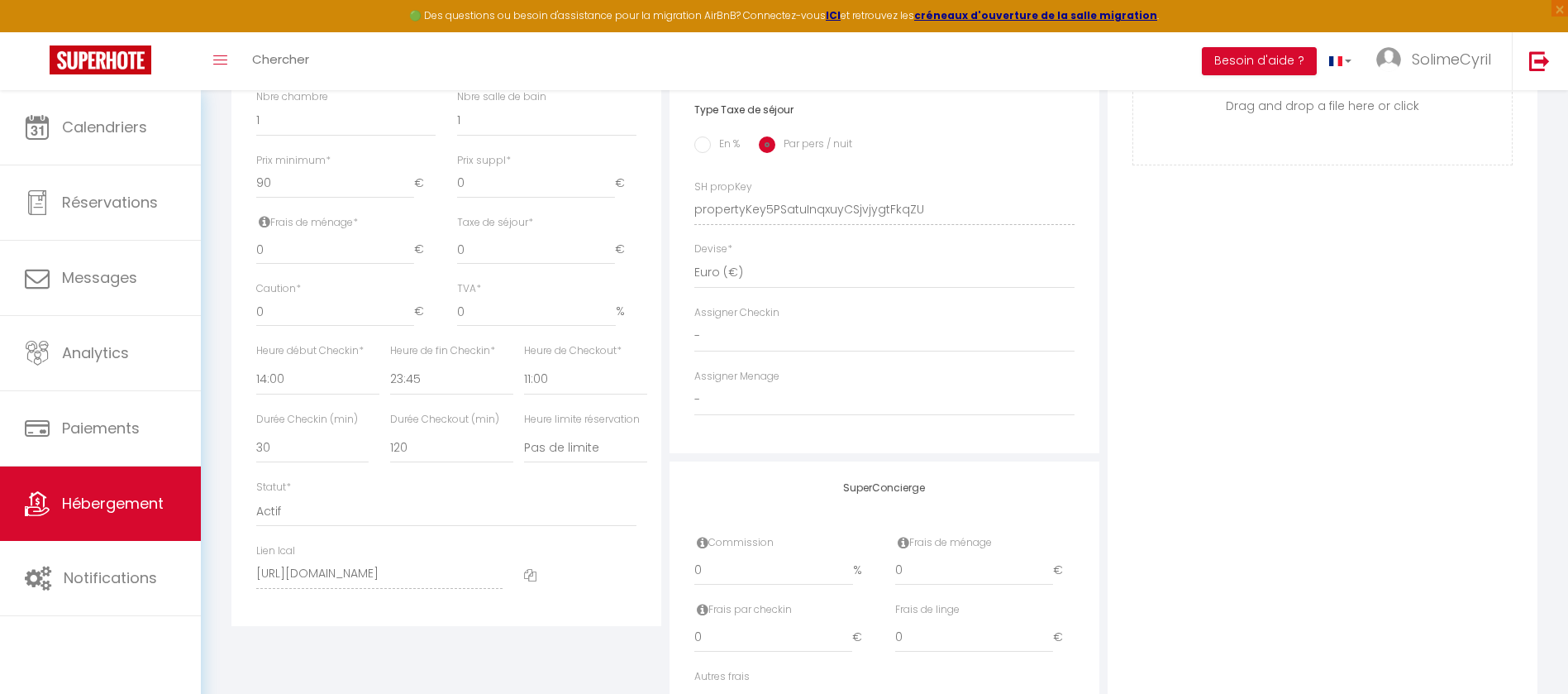
scroll to position [621, 0]
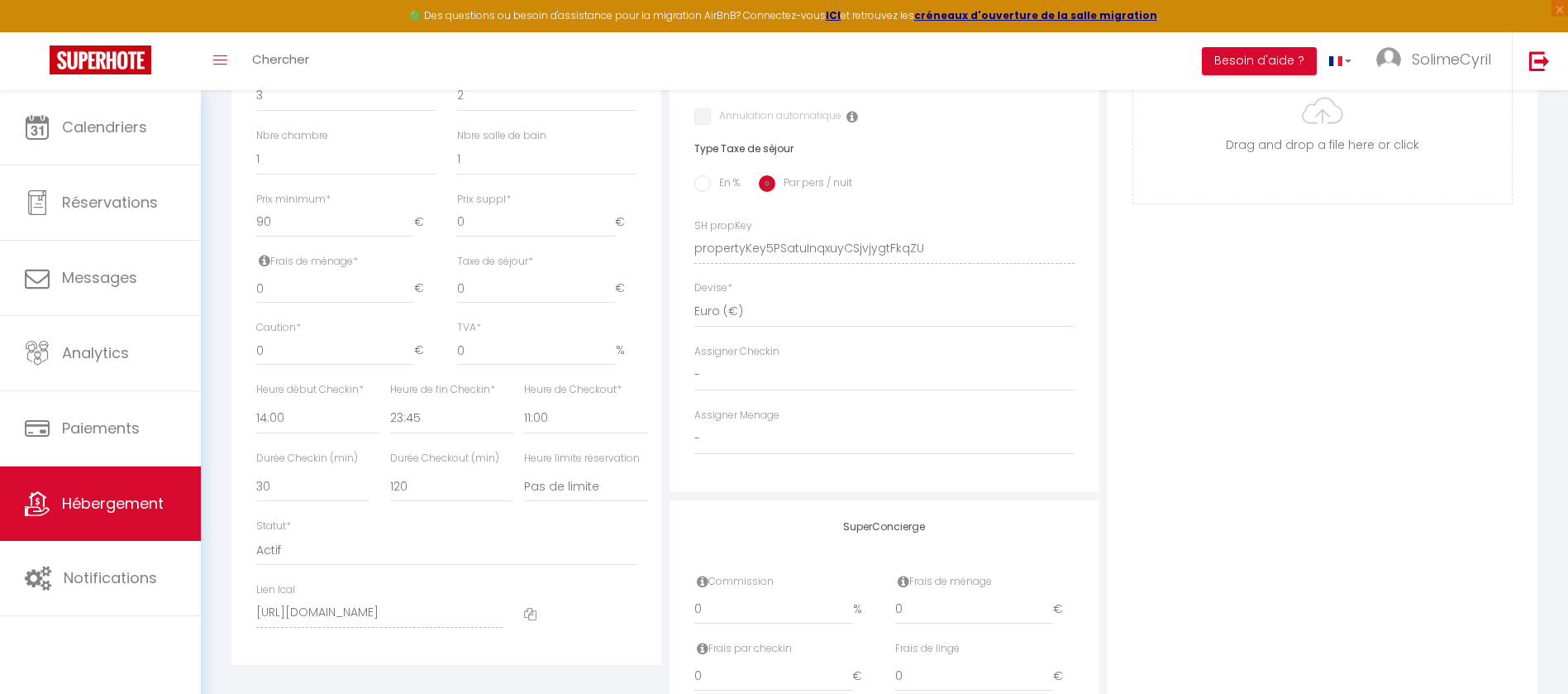
click at [295, 451] on div "Heure début Checkin * 00:00 00:15 00:30 00:45 01:00 01:15 01:30 01:45 02:00 02:…" at bounding box center [312, 416] width 134 height 69
click at [291, 435] on select "00:00 00:15 00:30 00:45 01:00 01:15 01:30 01:45 02:00 02:15 02:30 02:45 03:00" at bounding box center [318, 419] width 123 height 31
select select "15:00"
click at [256, 421] on select "00:00 00:15 00:30 00:45 01:00 01:15 01:30 01:45 02:00 02:15 02:30 02:45 03:00" at bounding box center [318, 419] width 123 height 31
select select
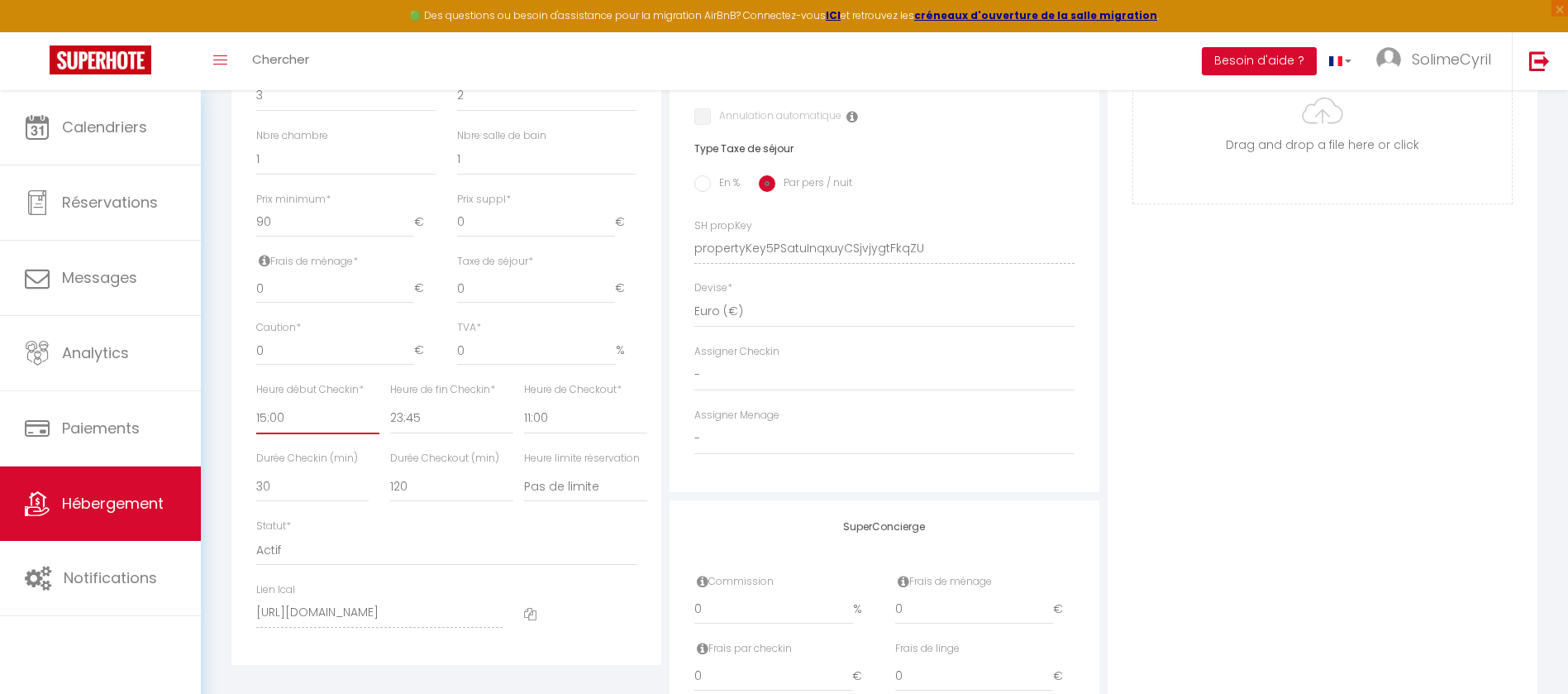
checkbox input "false"
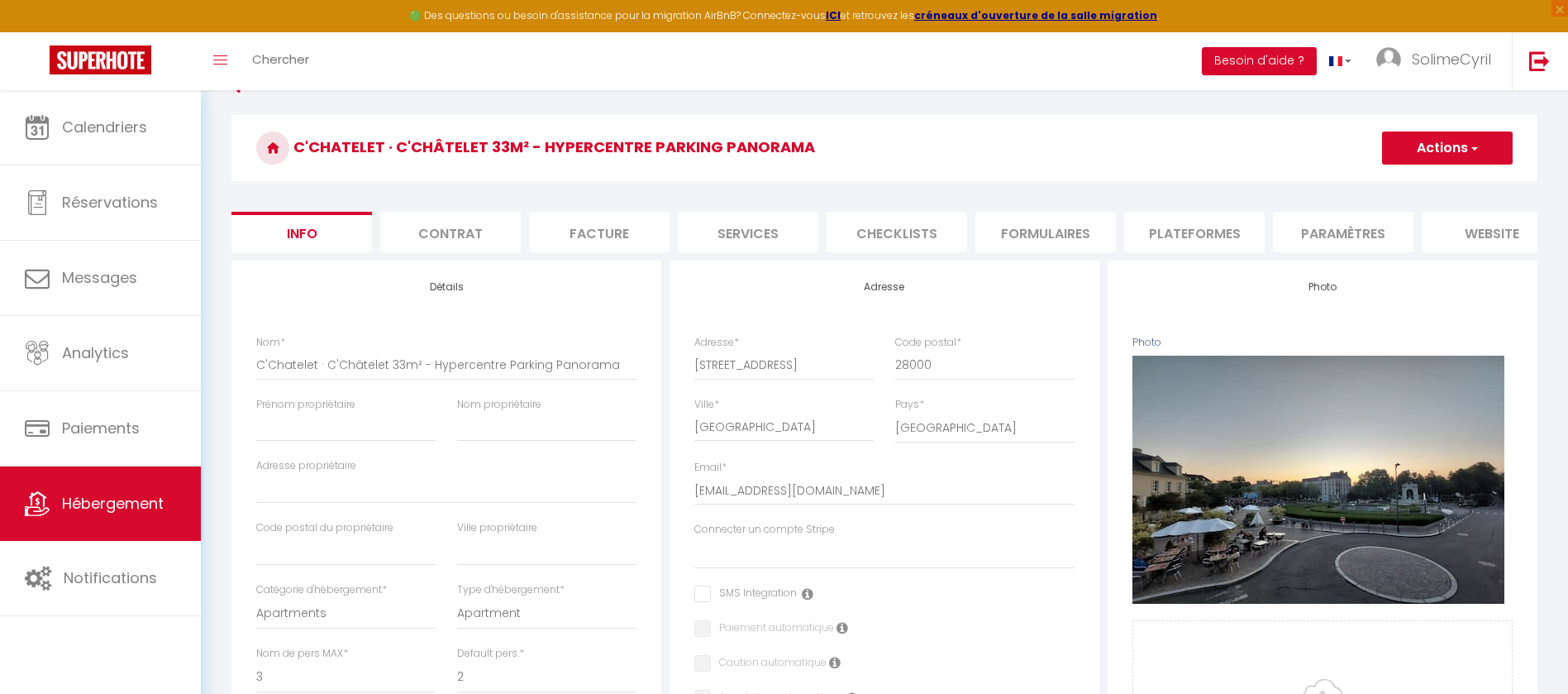
scroll to position [0, 0]
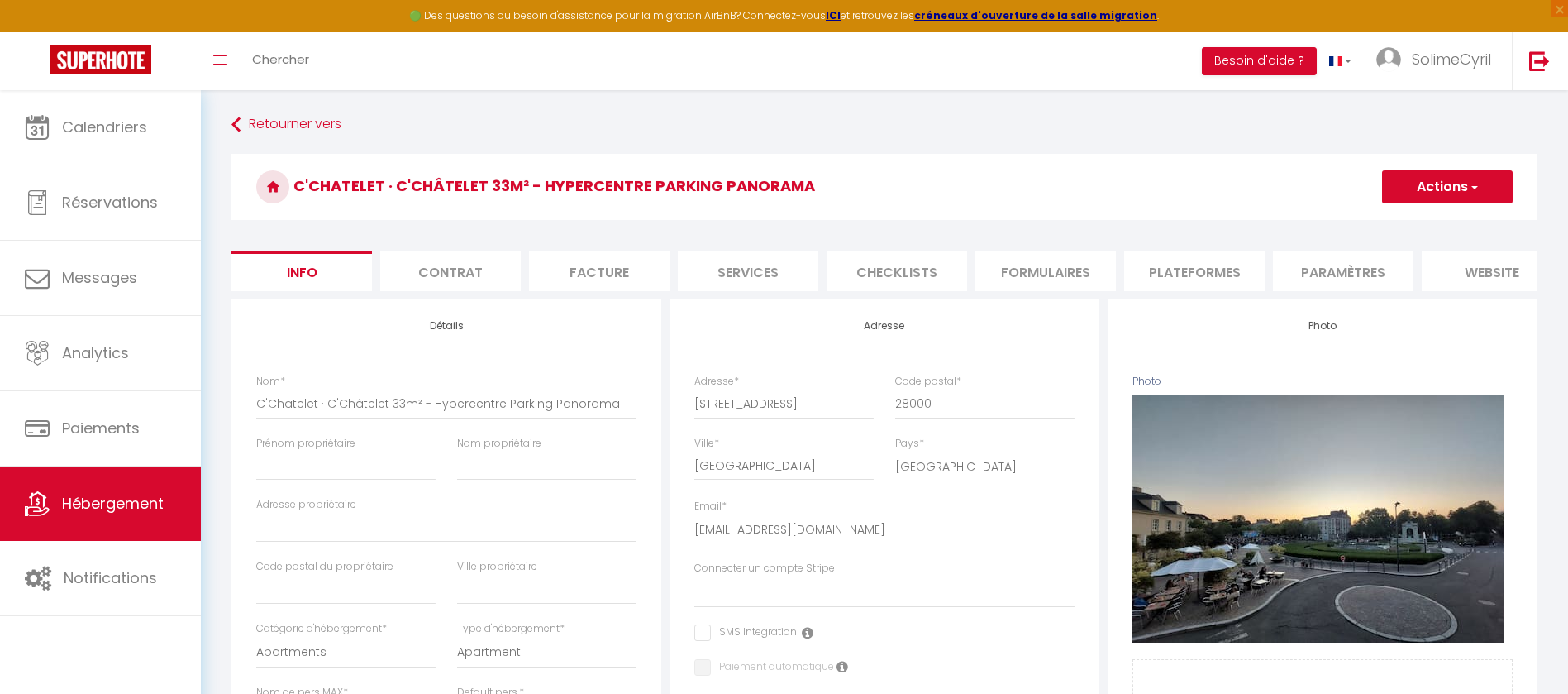
click at [1416, 199] on button "Actions" at bounding box center [1448, 187] width 131 height 33
click at [1411, 218] on input "Enregistrer" at bounding box center [1382, 223] width 62 height 17
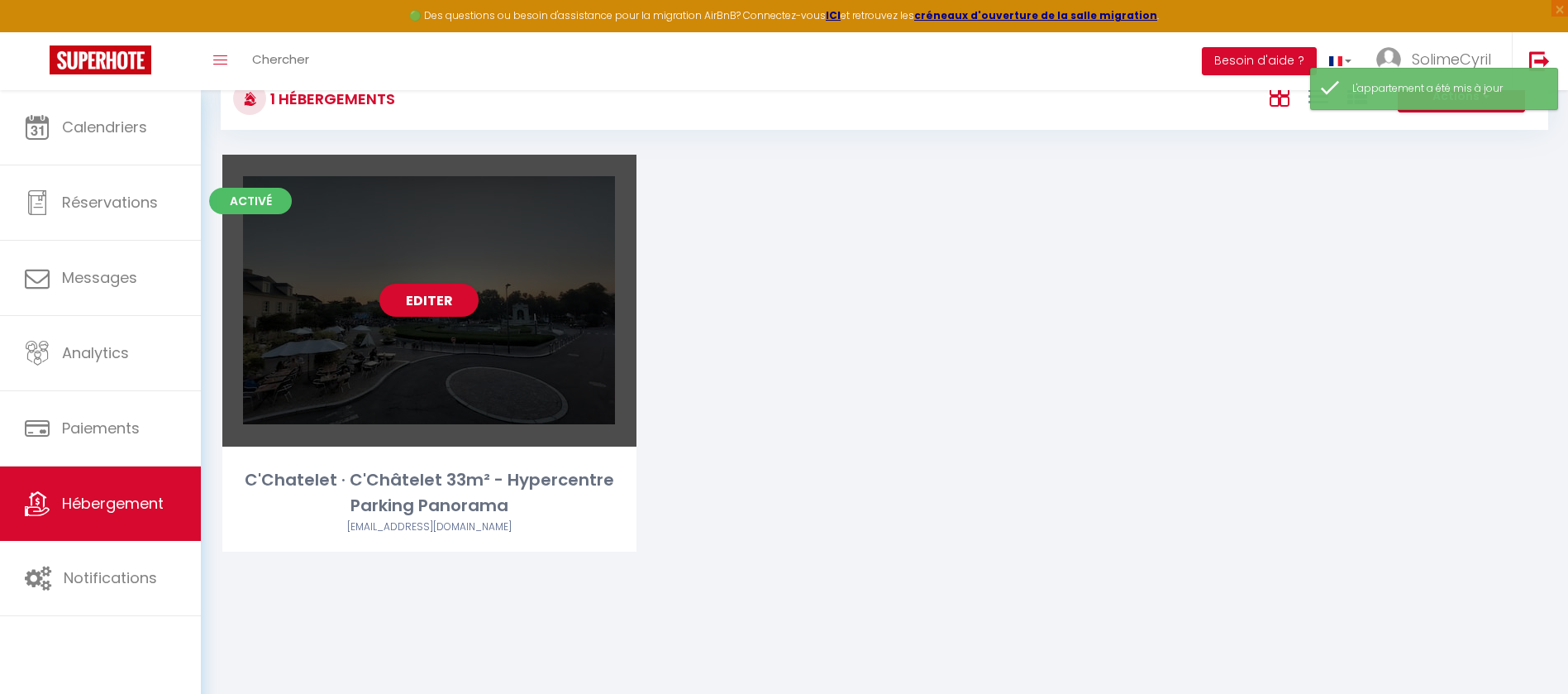
scroll to position [90, 0]
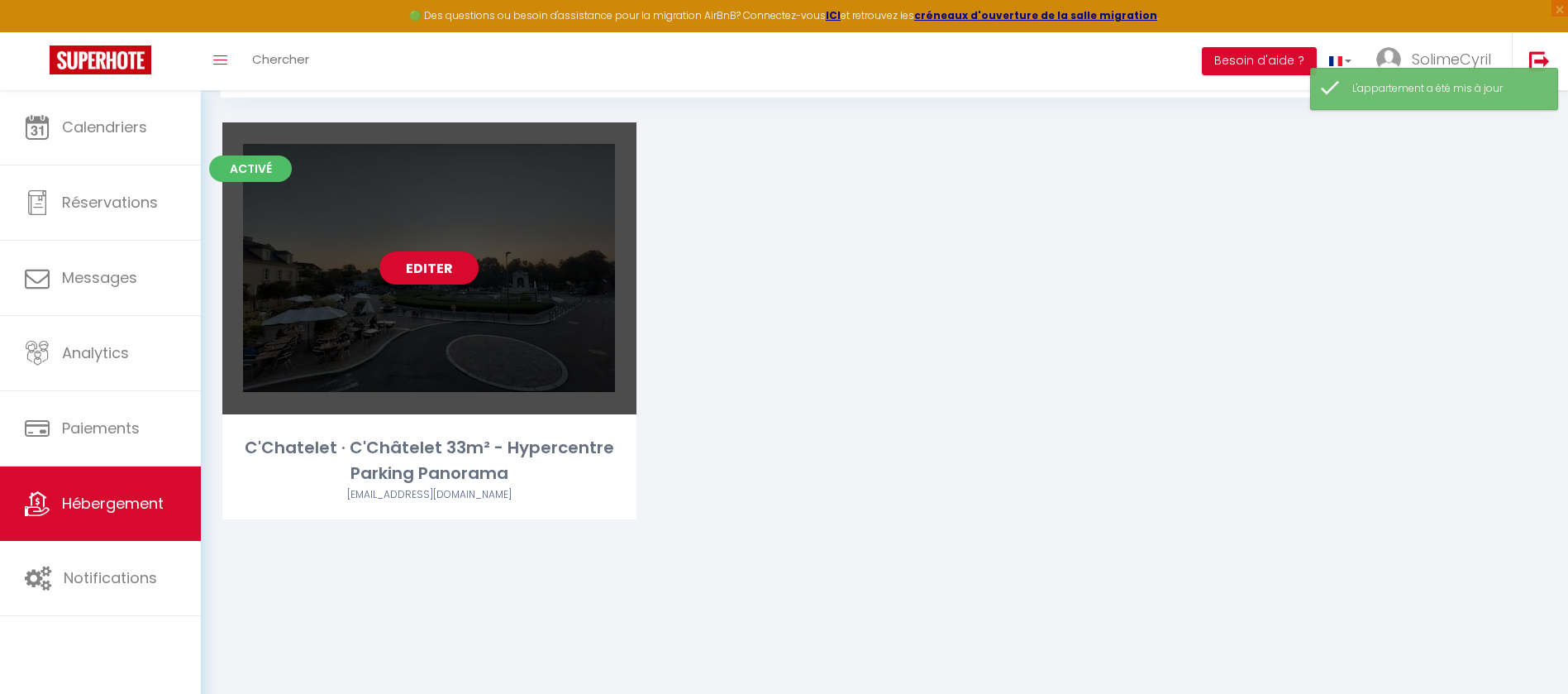
click at [442, 329] on div "Editer" at bounding box center [428, 268] width 414 height 292
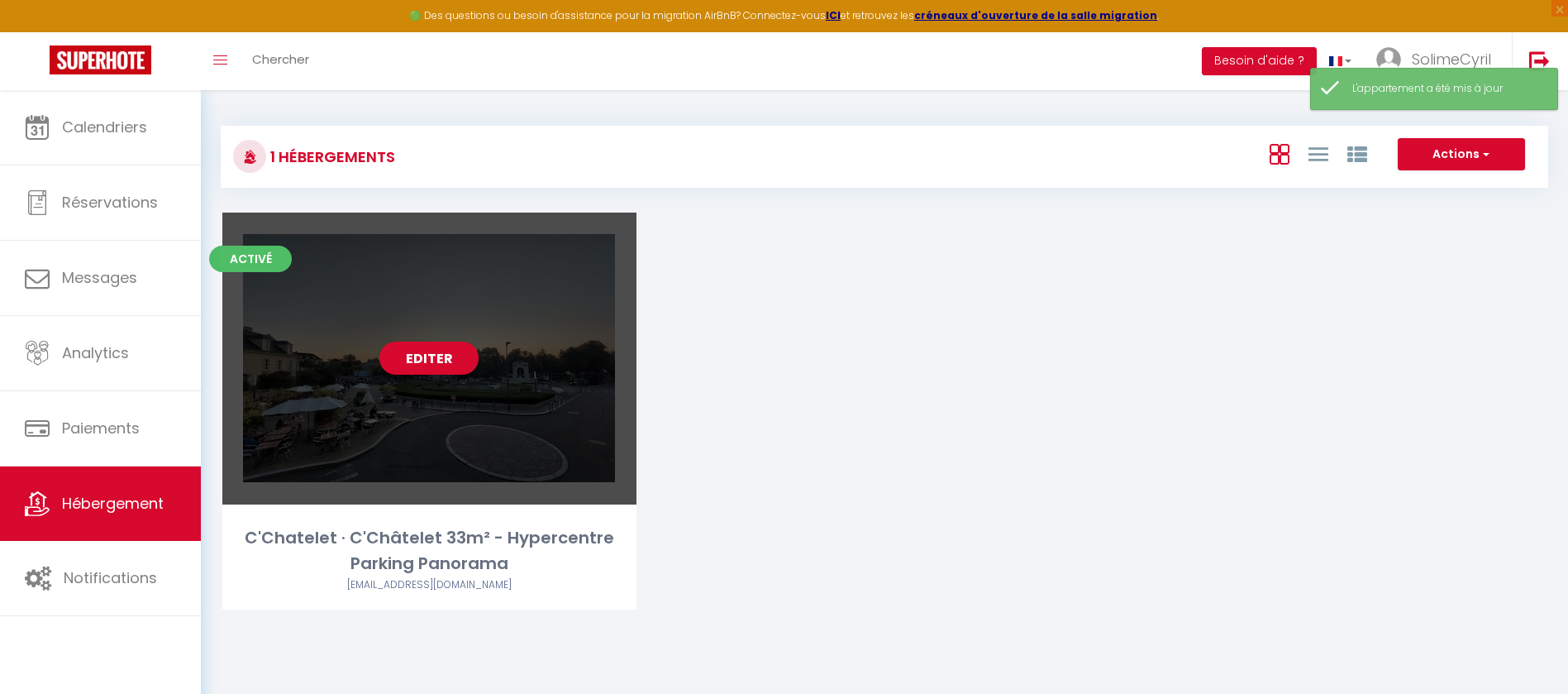
select select "3"
select select "2"
select select "1"
select select "28"
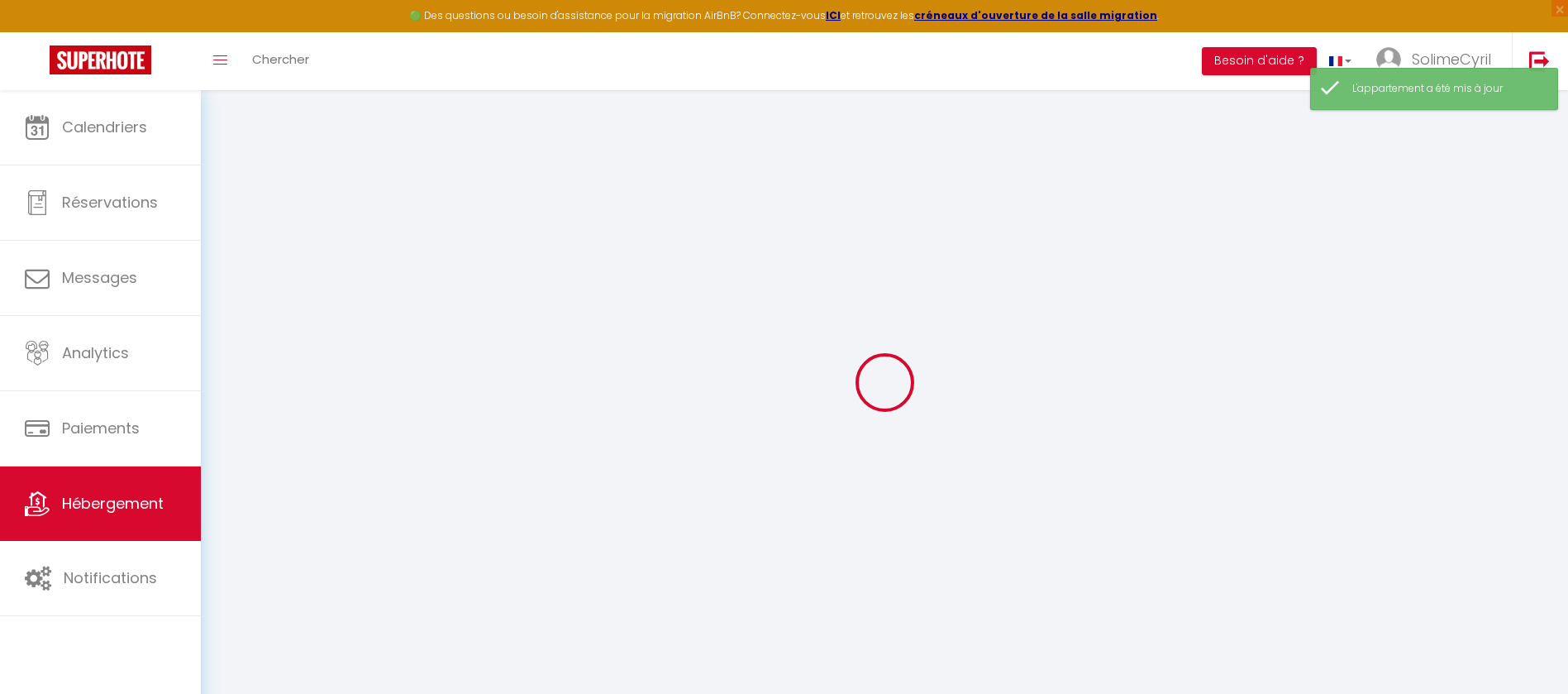
select select
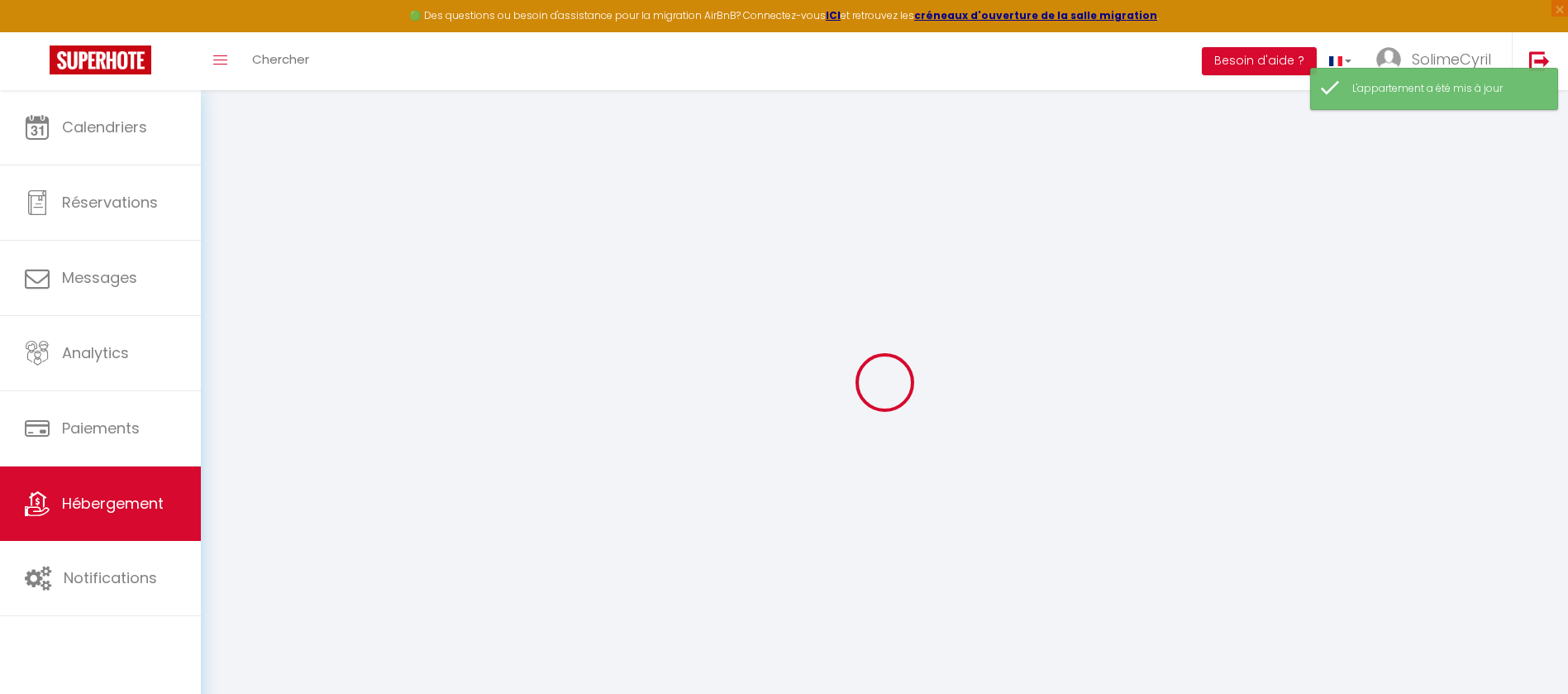
select select
checkbox input "false"
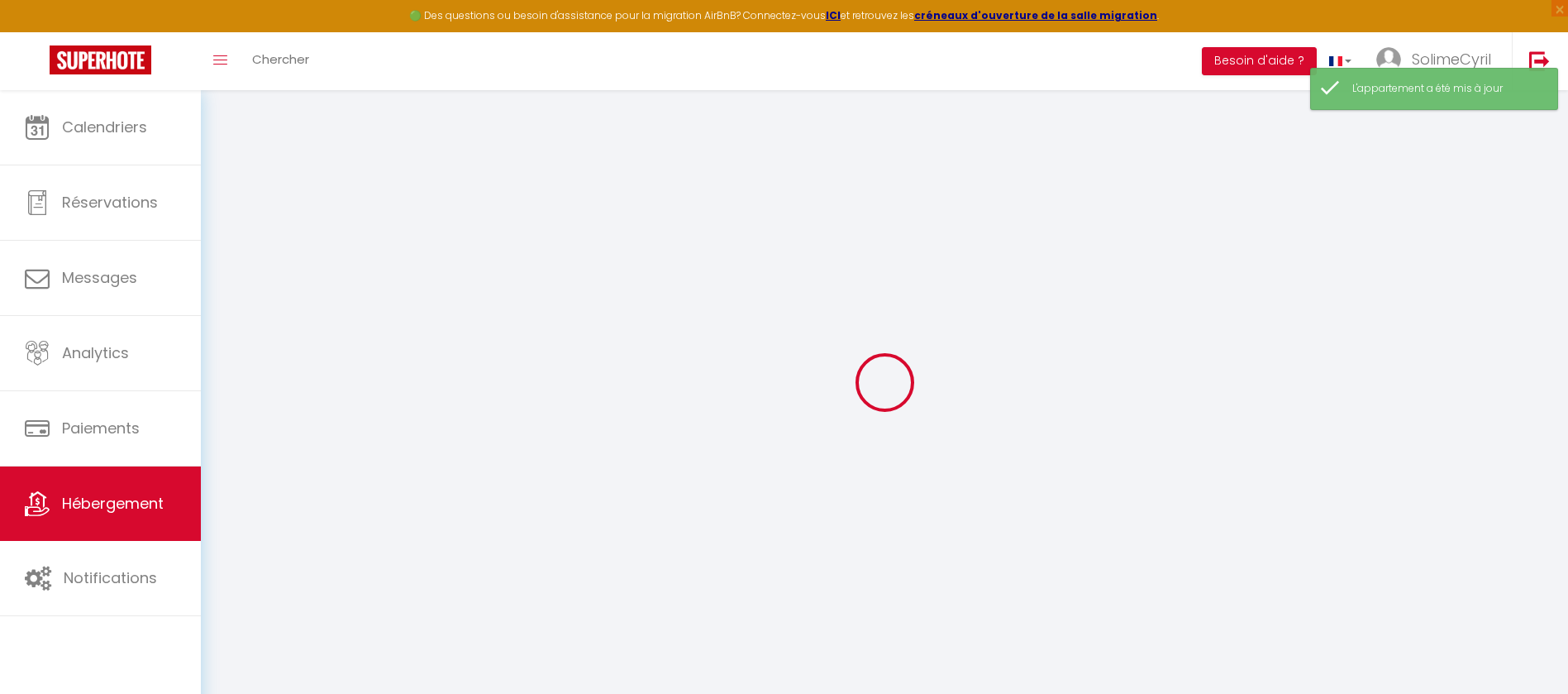
select select
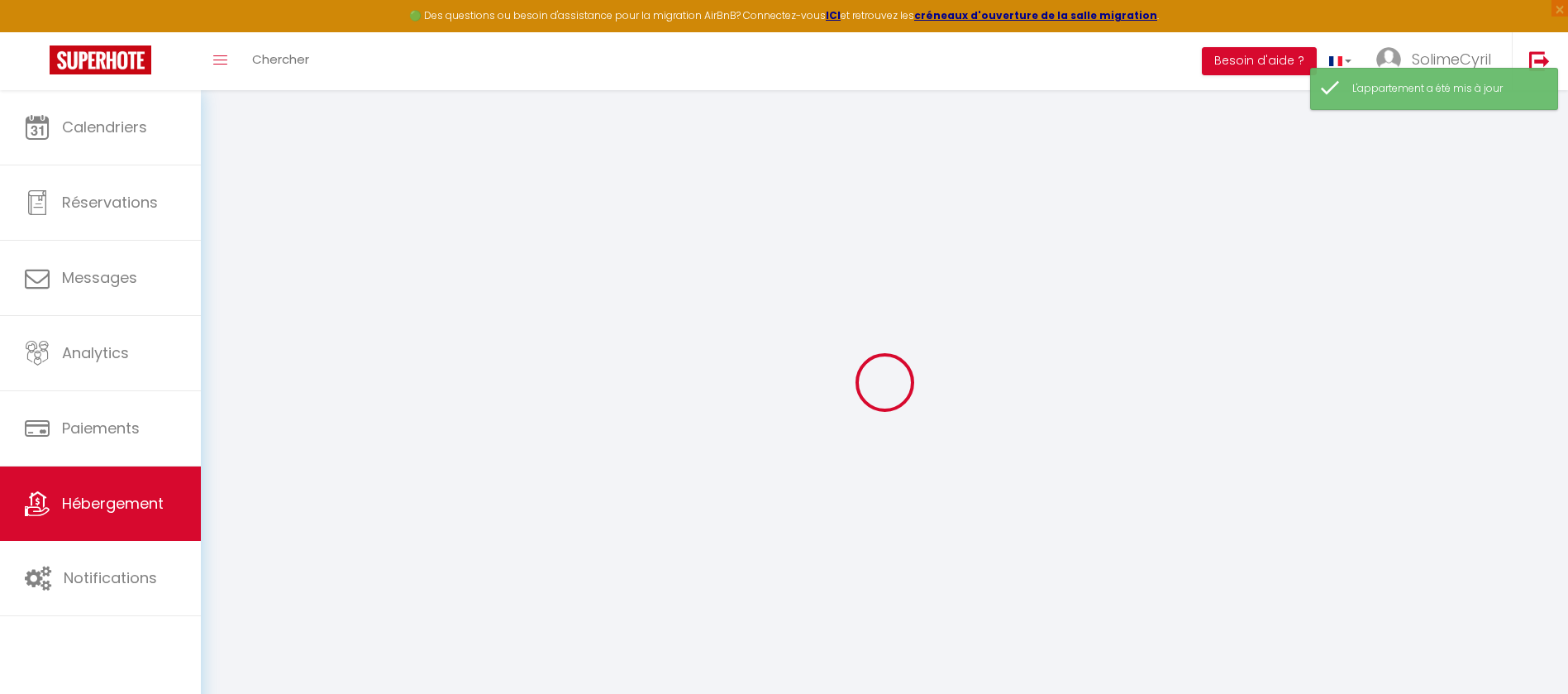
select select
checkbox input "false"
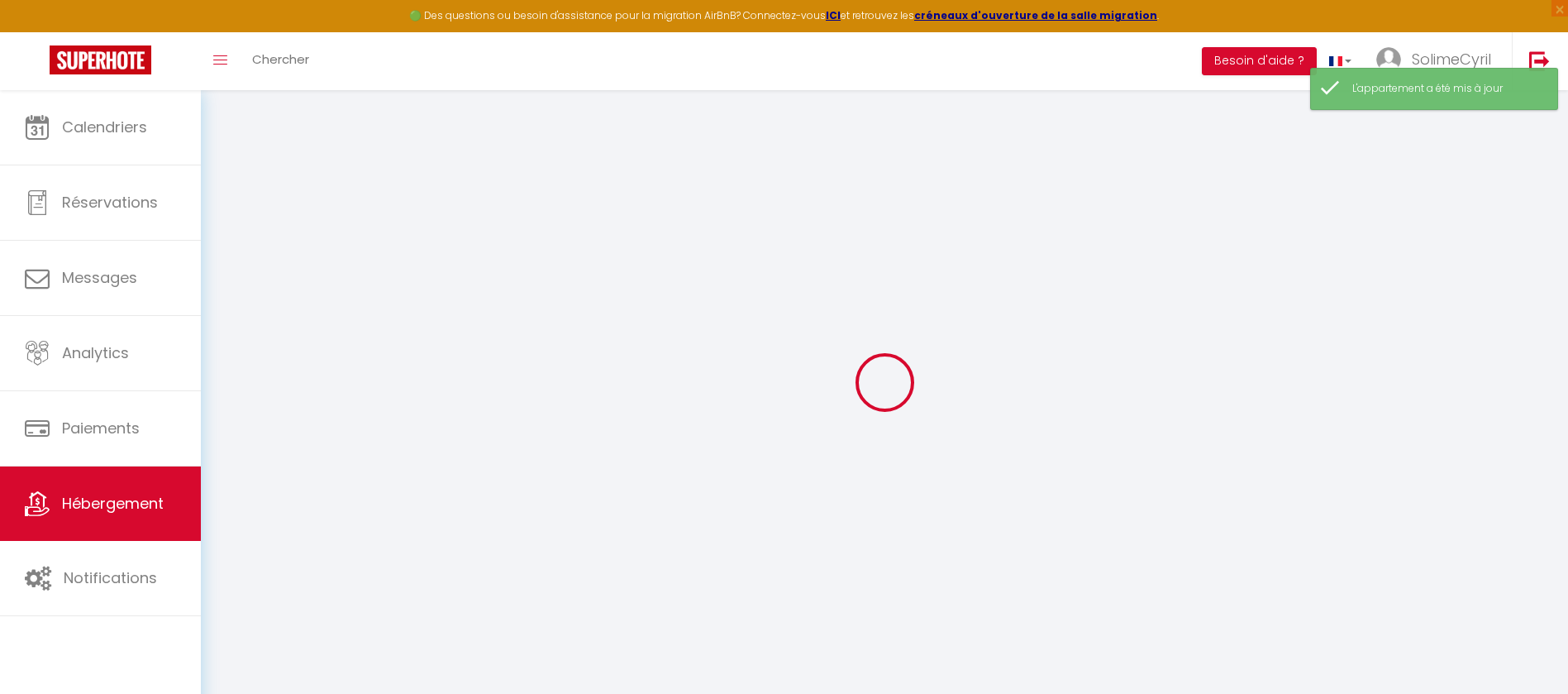
checkbox input "false"
select select
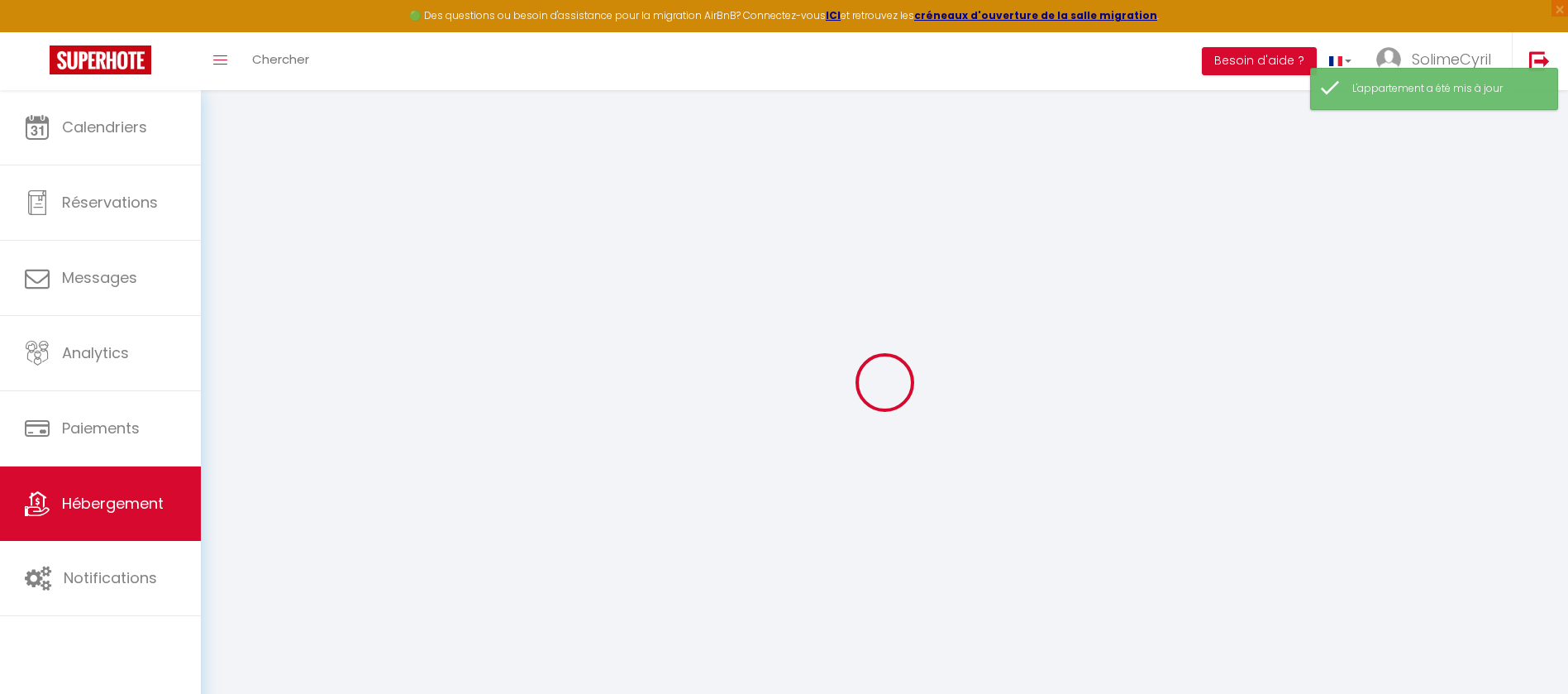
select select
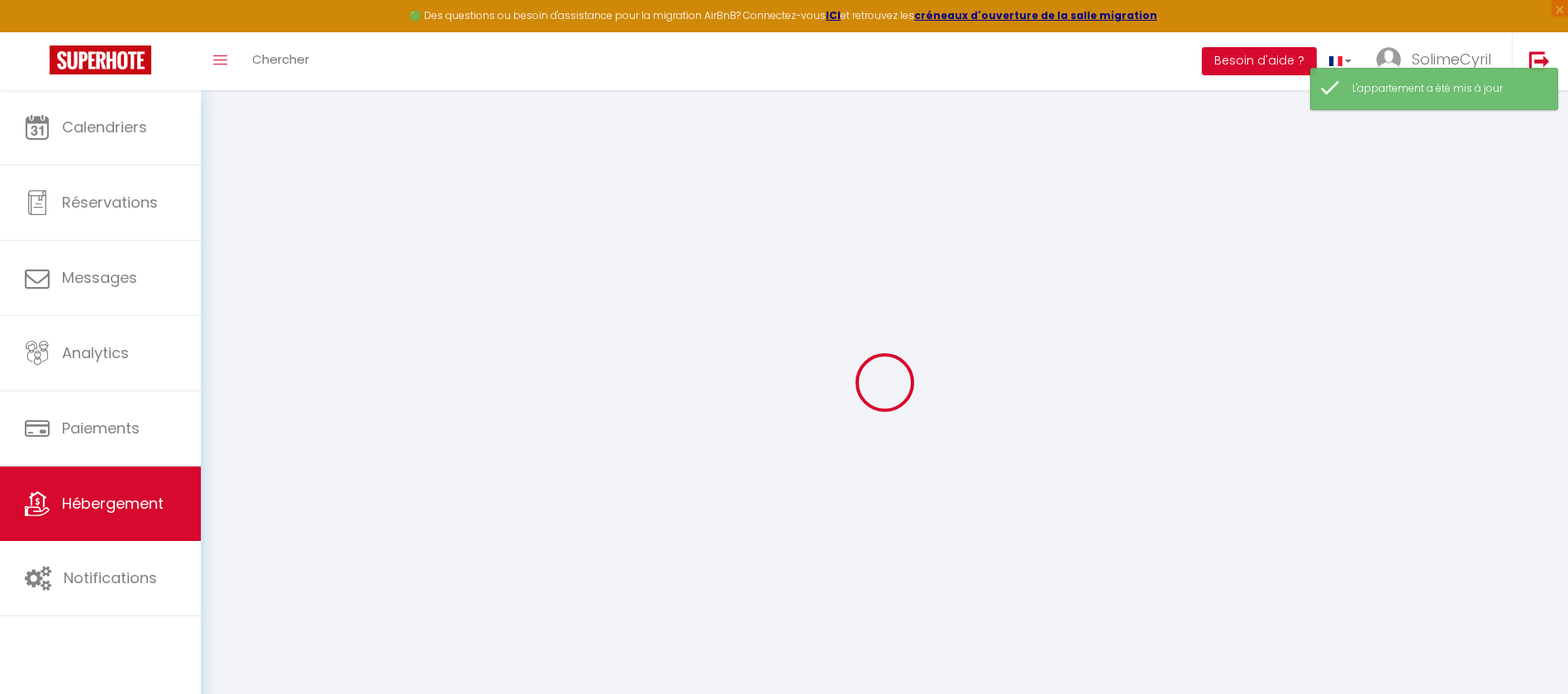
checkbox input "false"
select select
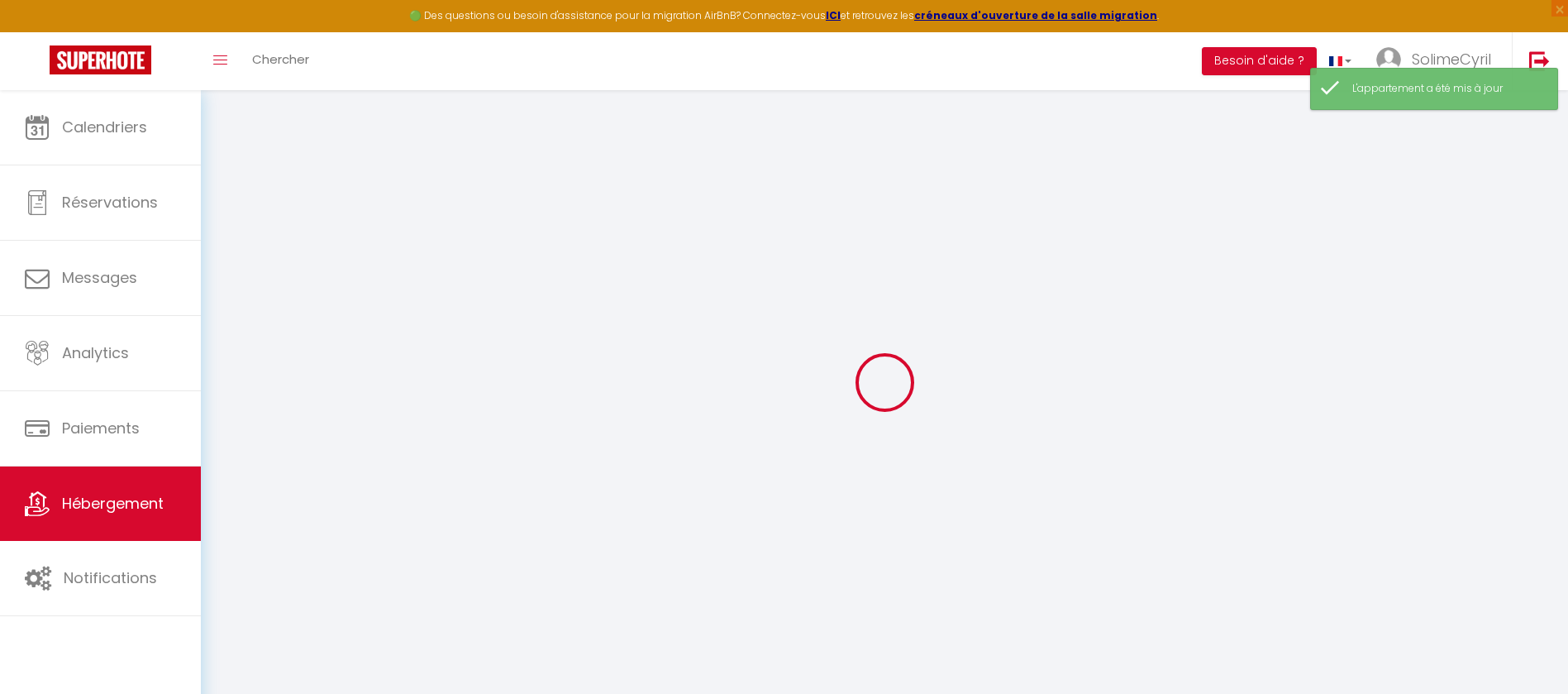
select select
type input "C'Chatelet · C'Châtelet 33m² - Hypercentre Parking Panorama"
type input "90"
select select
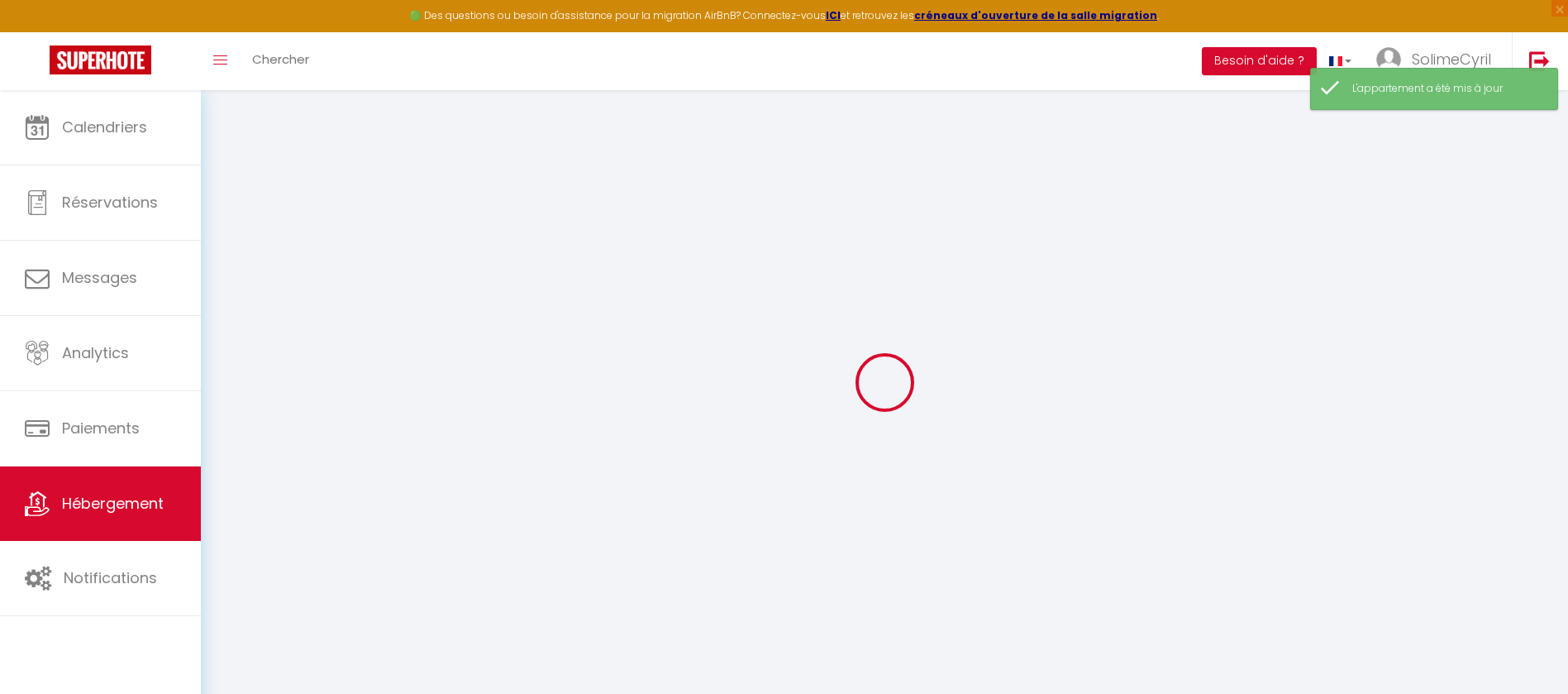
select select
type input "[STREET_ADDRESS]"
type input "28000"
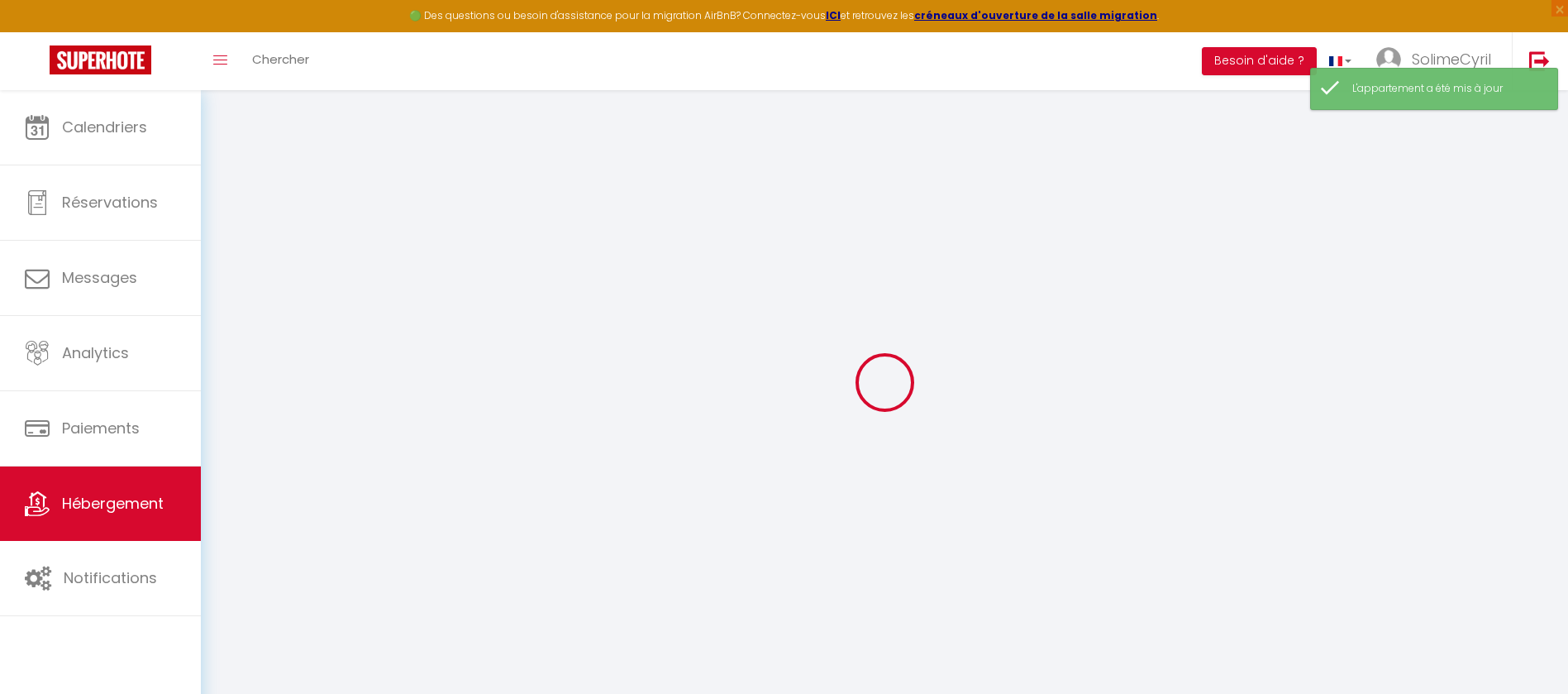
type input "[GEOGRAPHIC_DATA]"
type input "[EMAIL_ADDRESS][DOMAIN_NAME]"
select select
checkbox input "false"
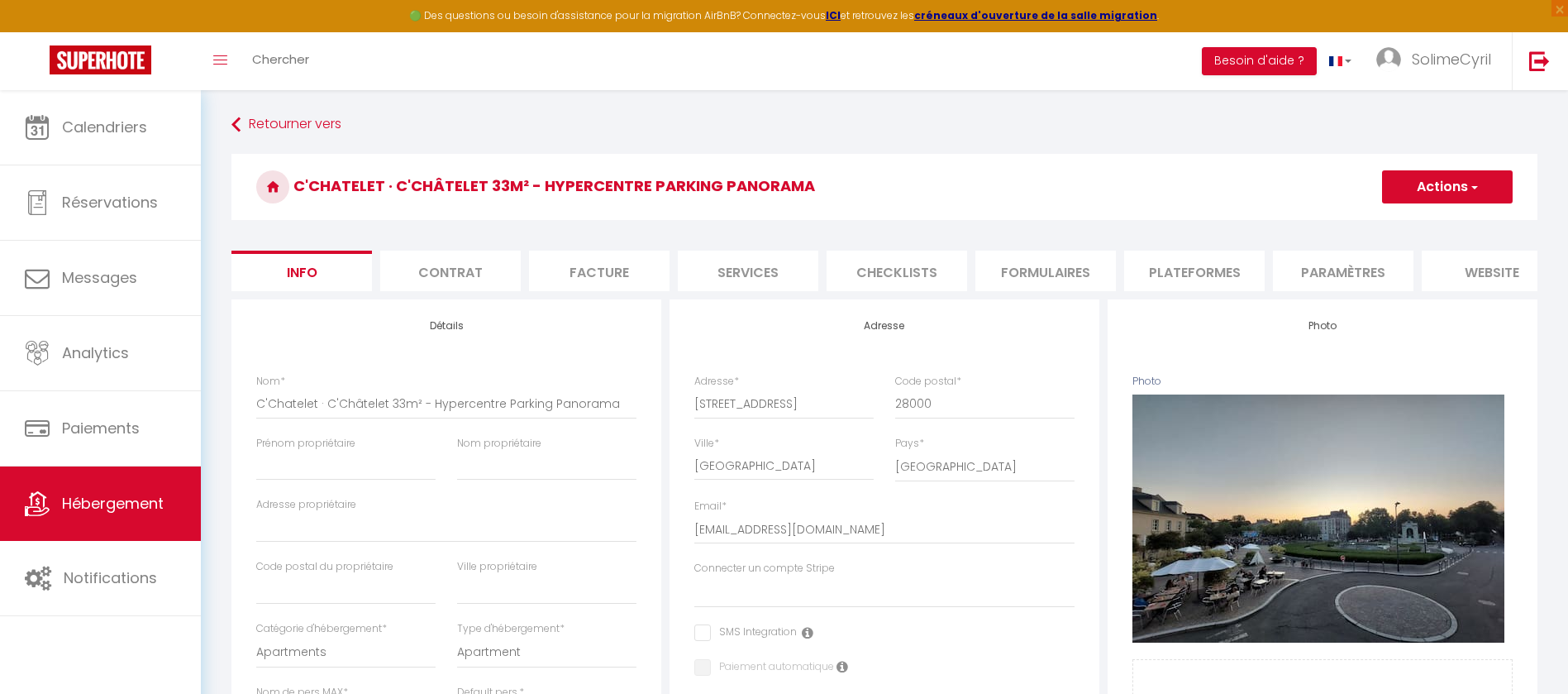
click at [471, 272] on li "Contrat" at bounding box center [451, 270] width 141 height 40
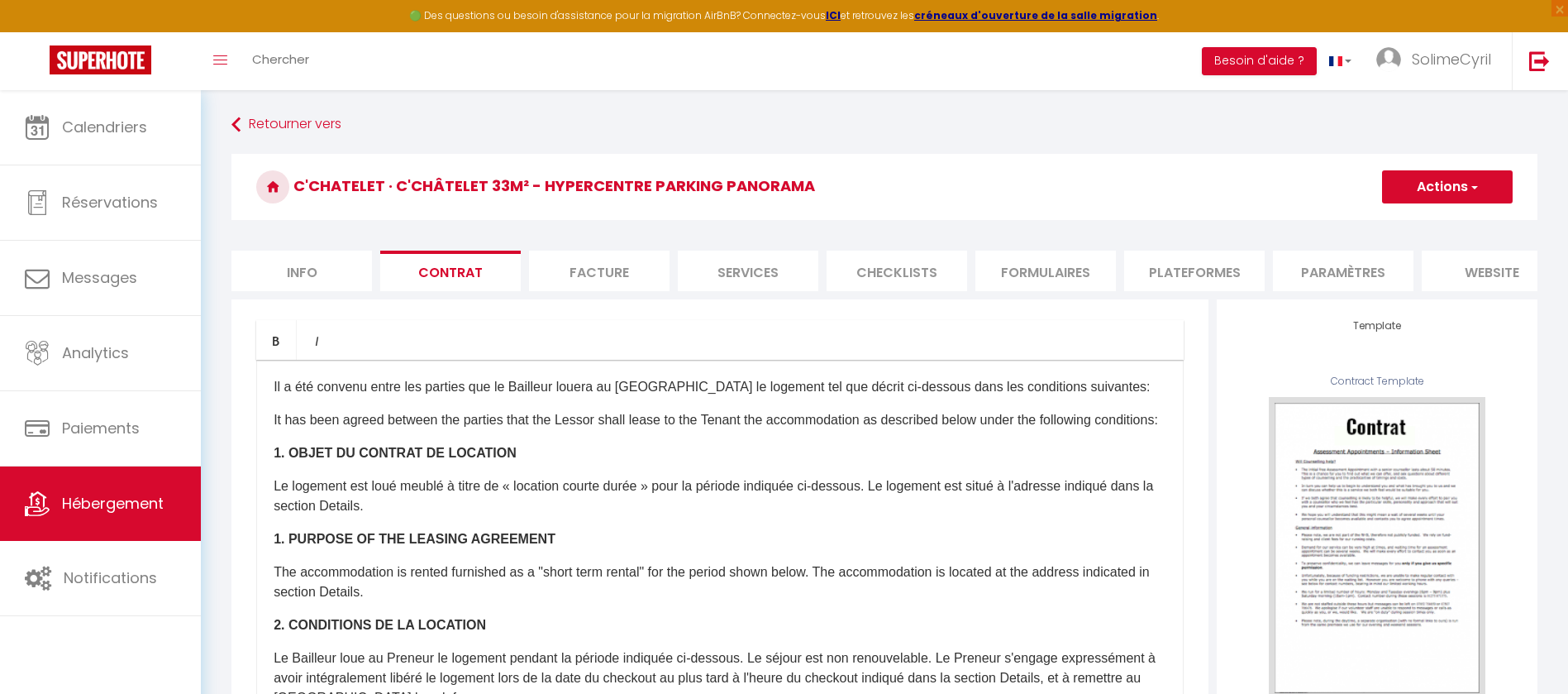
click at [631, 276] on li "Facture" at bounding box center [600, 270] width 141 height 40
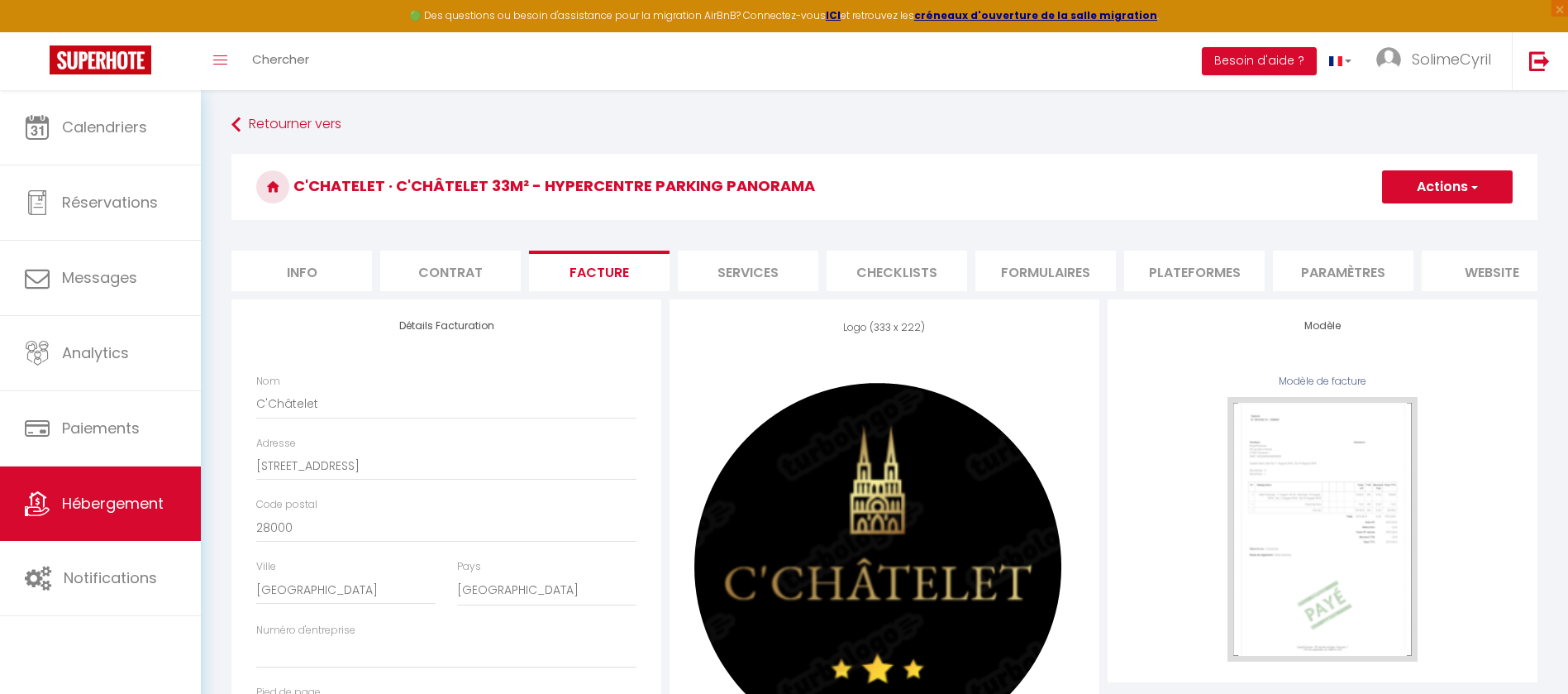
click at [403, 289] on li "Contrat" at bounding box center [451, 270] width 141 height 40
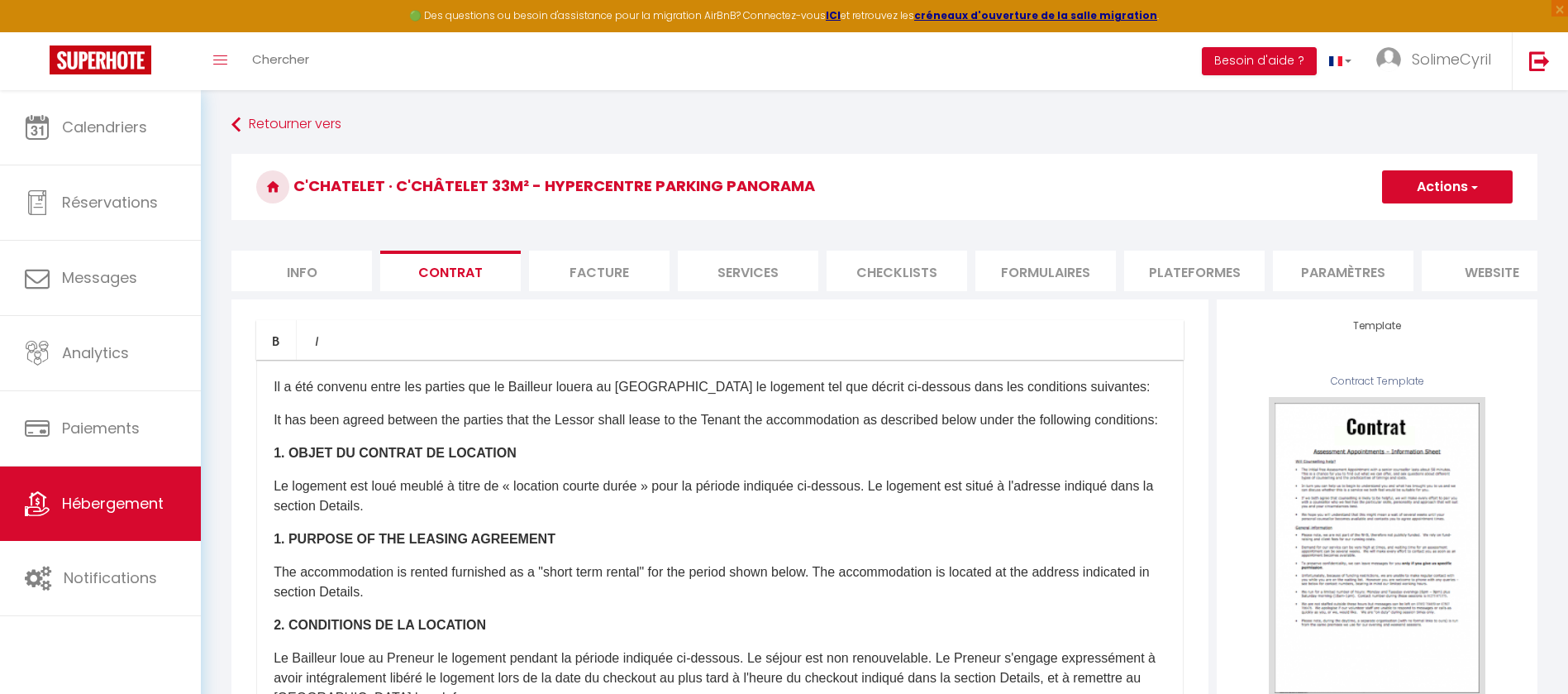
click at [590, 262] on li "Facture" at bounding box center [600, 270] width 141 height 40
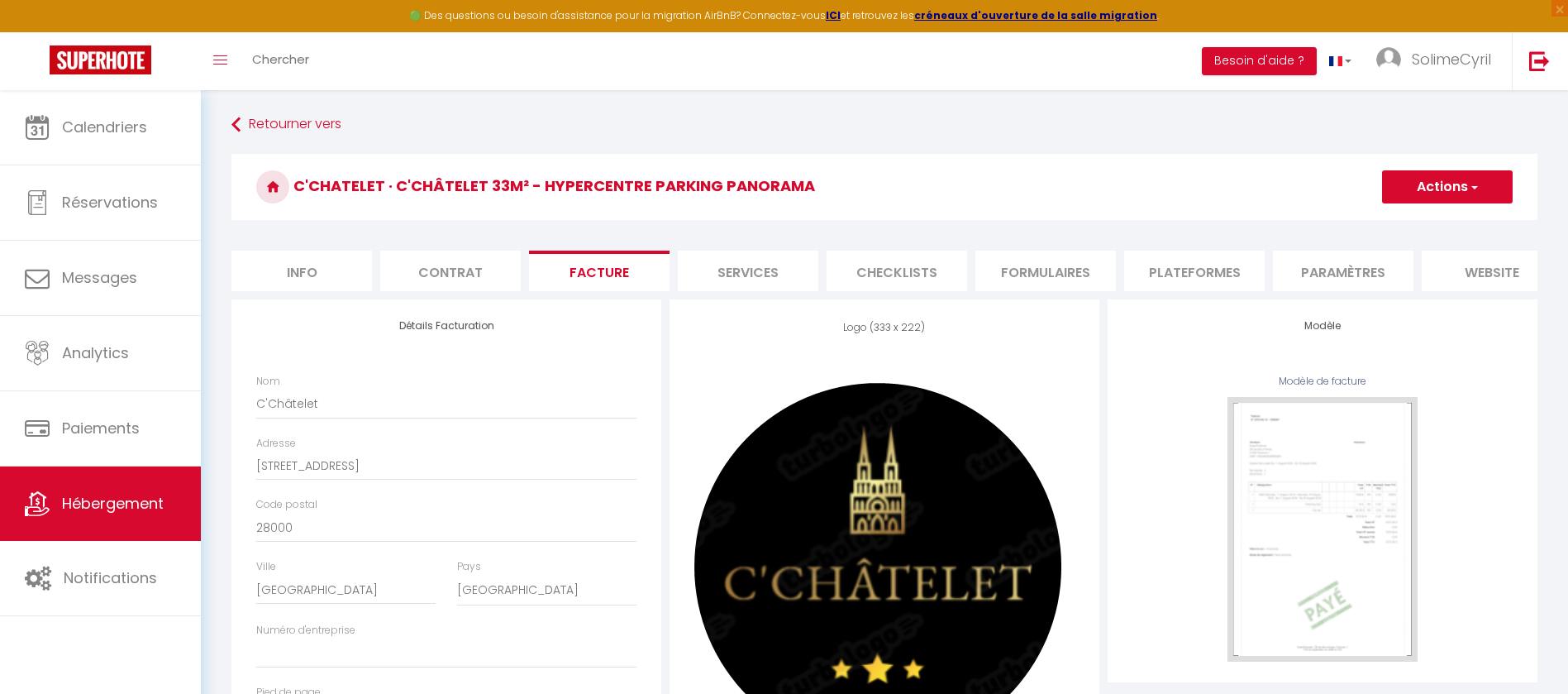
click at [762, 275] on li "Services" at bounding box center [748, 270] width 141 height 40
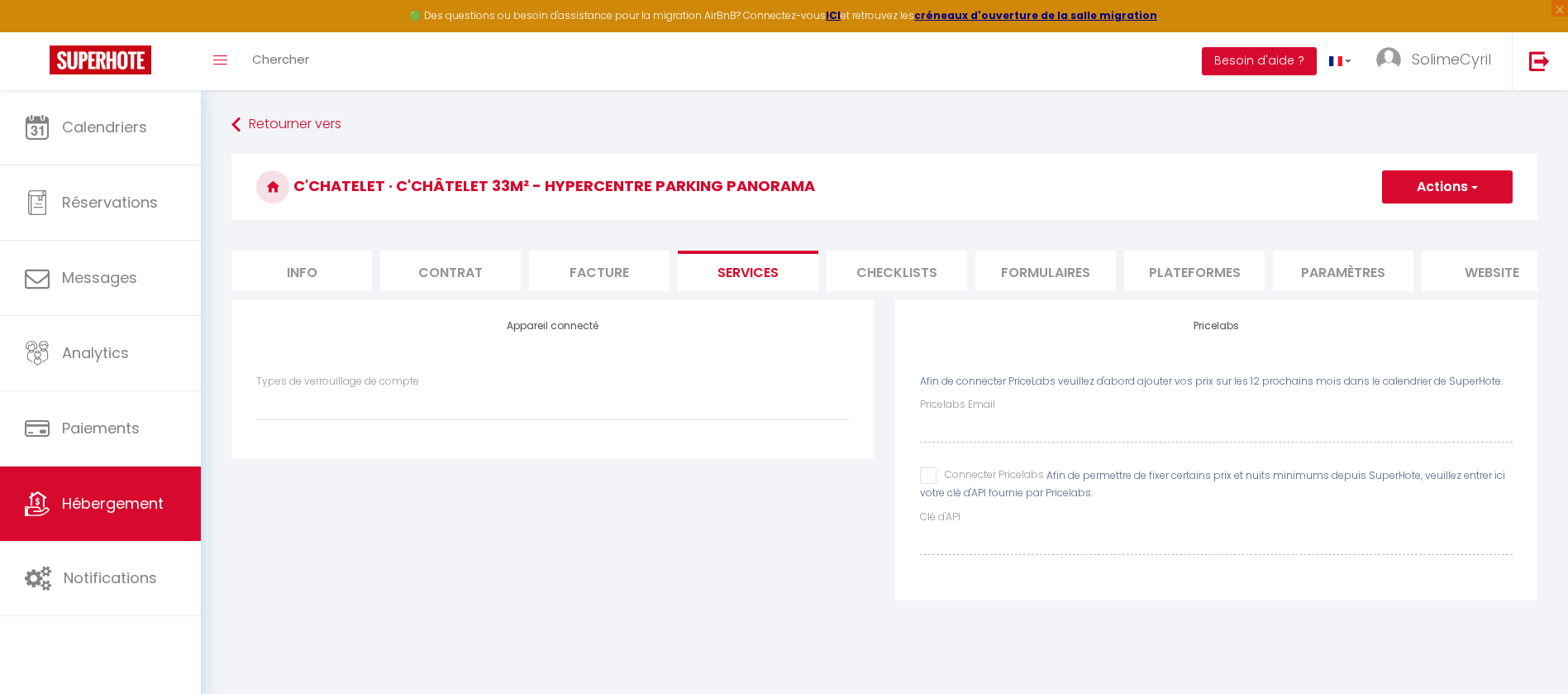
click at [638, 291] on li "Facture" at bounding box center [600, 270] width 141 height 40
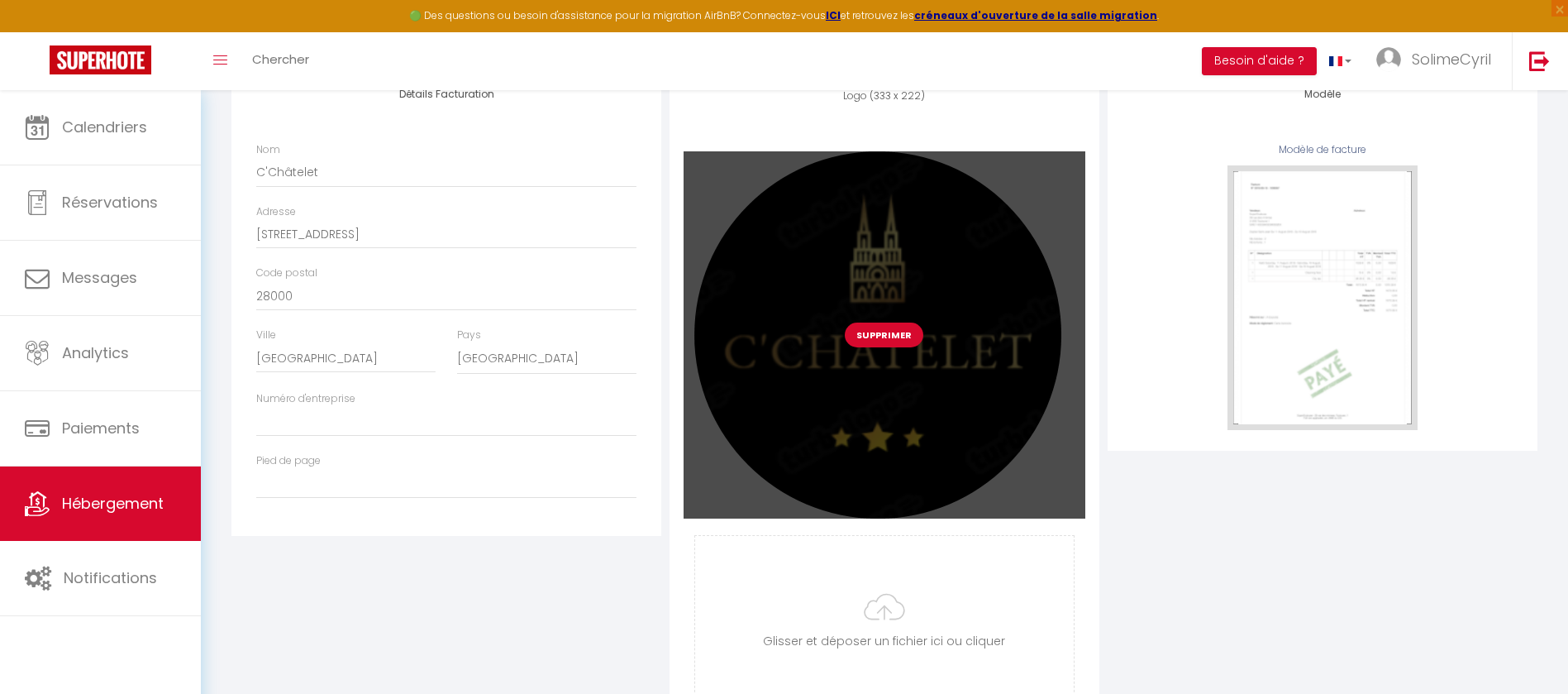
scroll to position [88, 0]
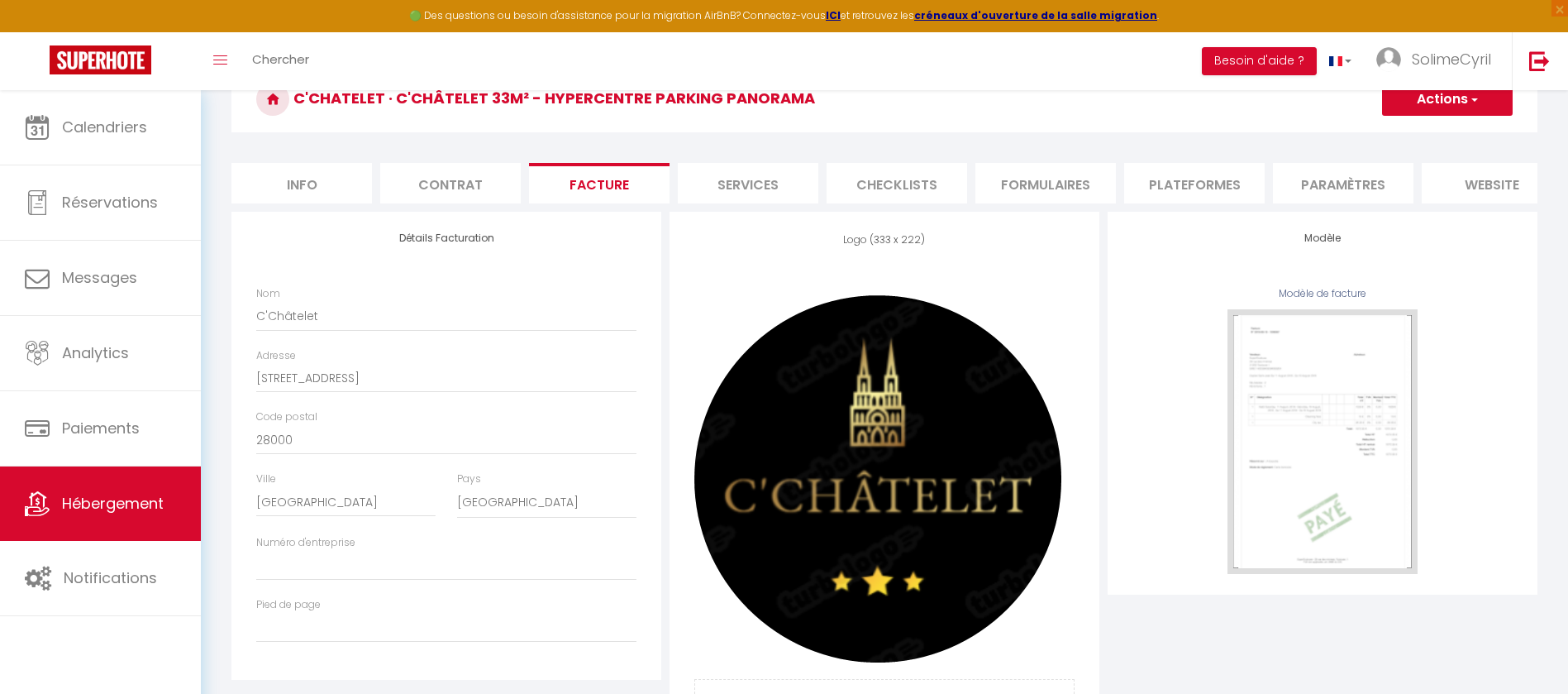
click at [754, 183] on li "Services" at bounding box center [748, 182] width 141 height 40
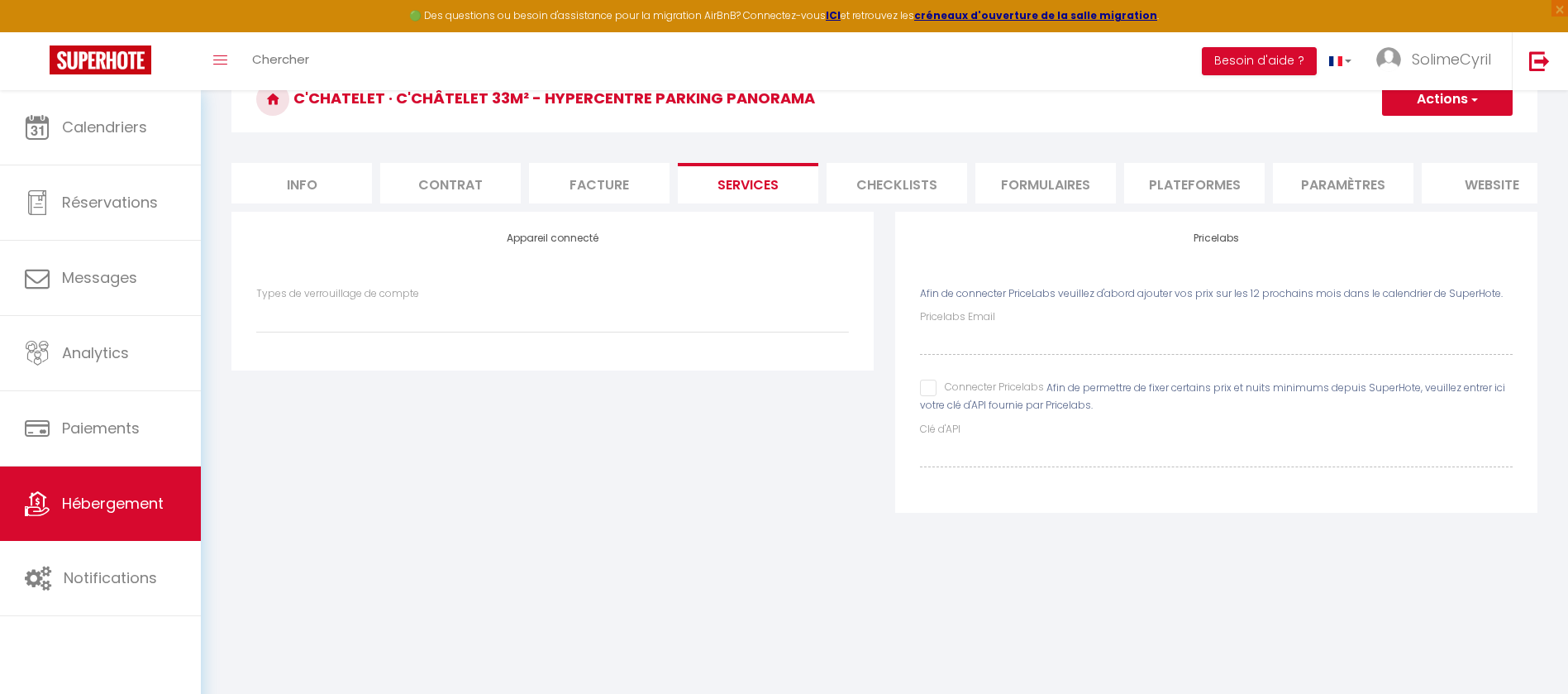
click at [947, 178] on li "Checklists" at bounding box center [897, 182] width 141 height 40
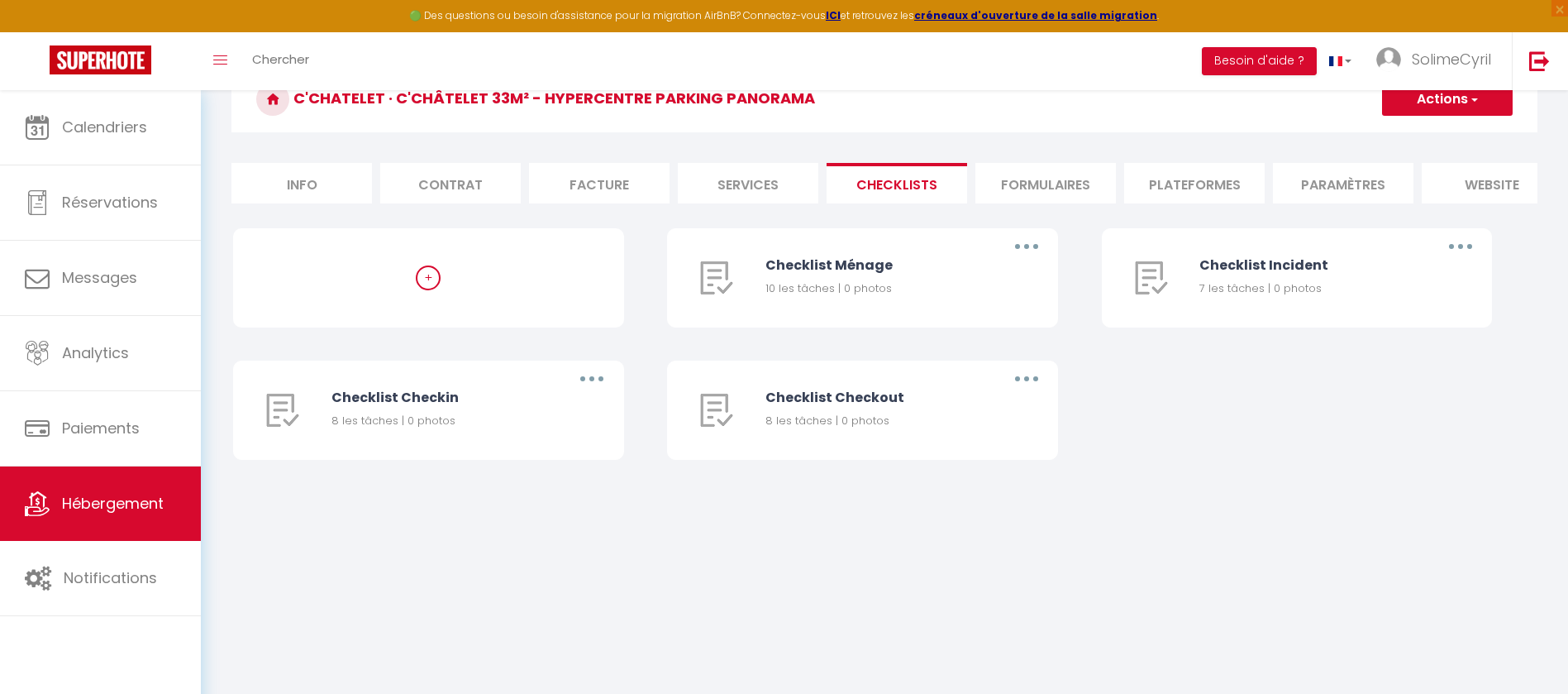
click at [1045, 188] on li "Formulaires" at bounding box center [1046, 182] width 141 height 40
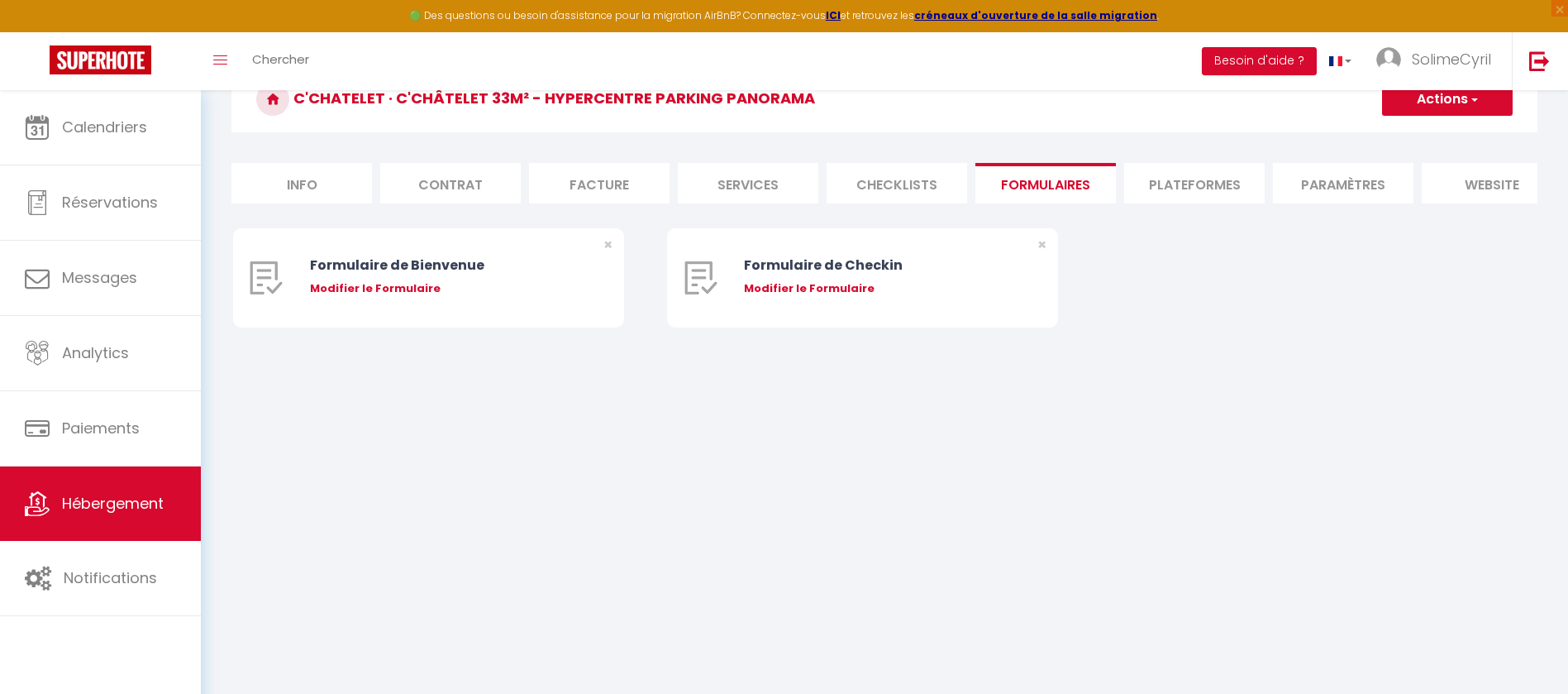
click at [1183, 184] on li "Plateformes" at bounding box center [1194, 182] width 141 height 40
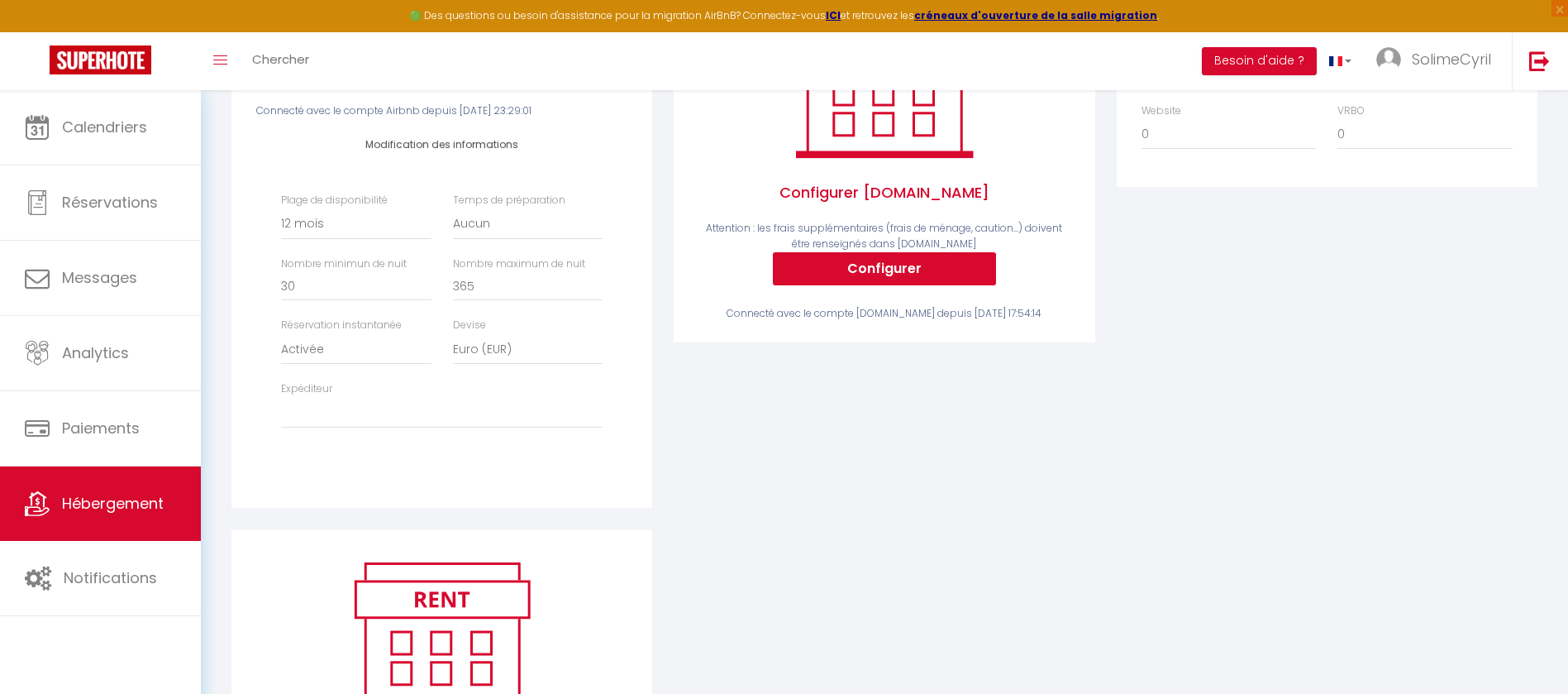
scroll to position [336, 0]
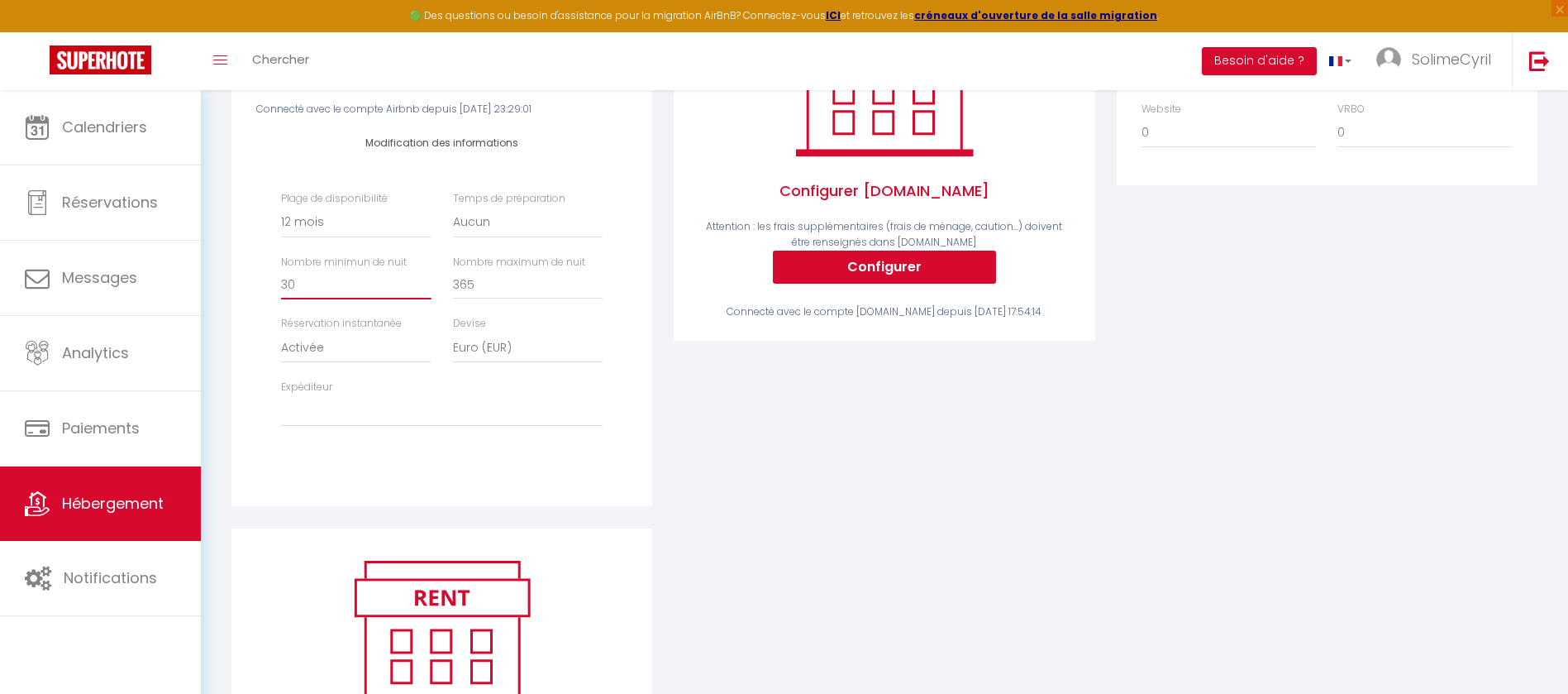
click at [325, 300] on input "30" at bounding box center [355, 285] width 150 height 29
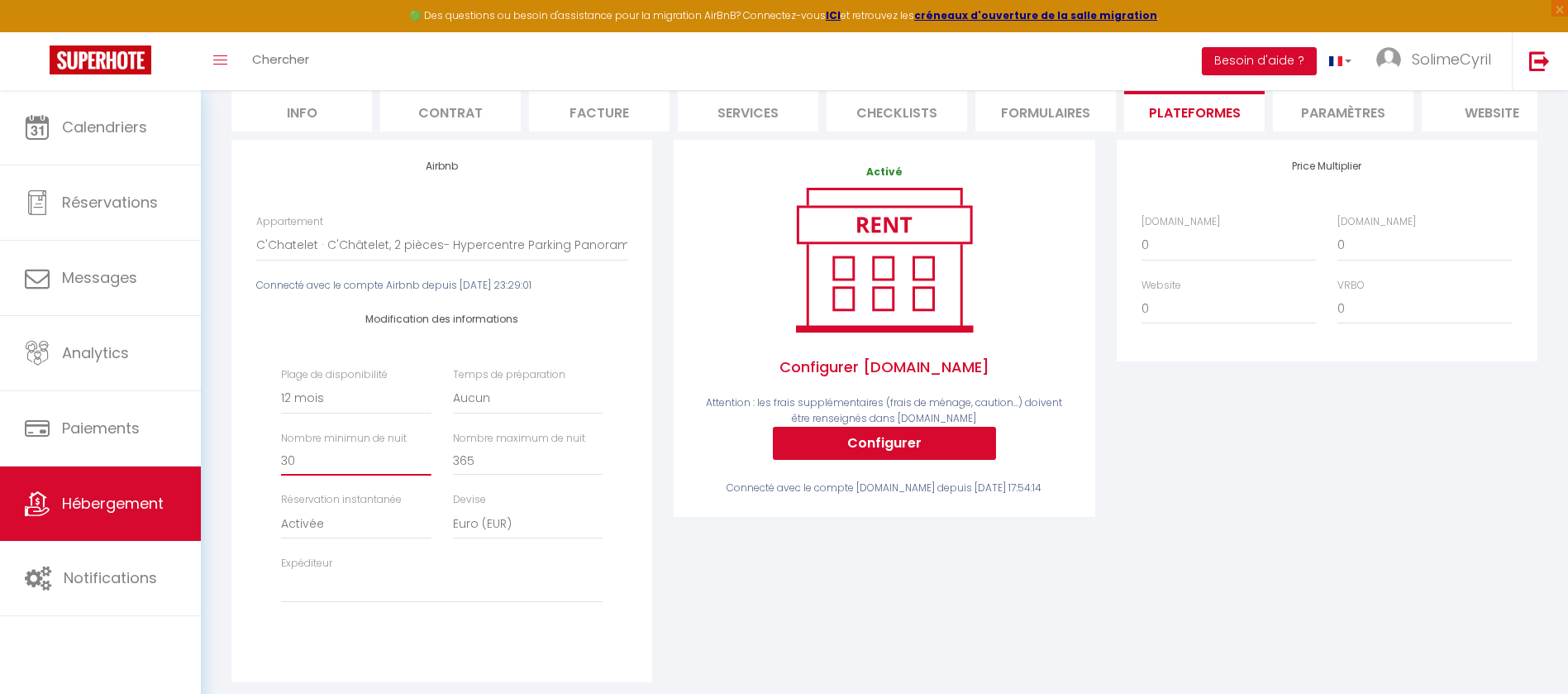
scroll to position [211, 0]
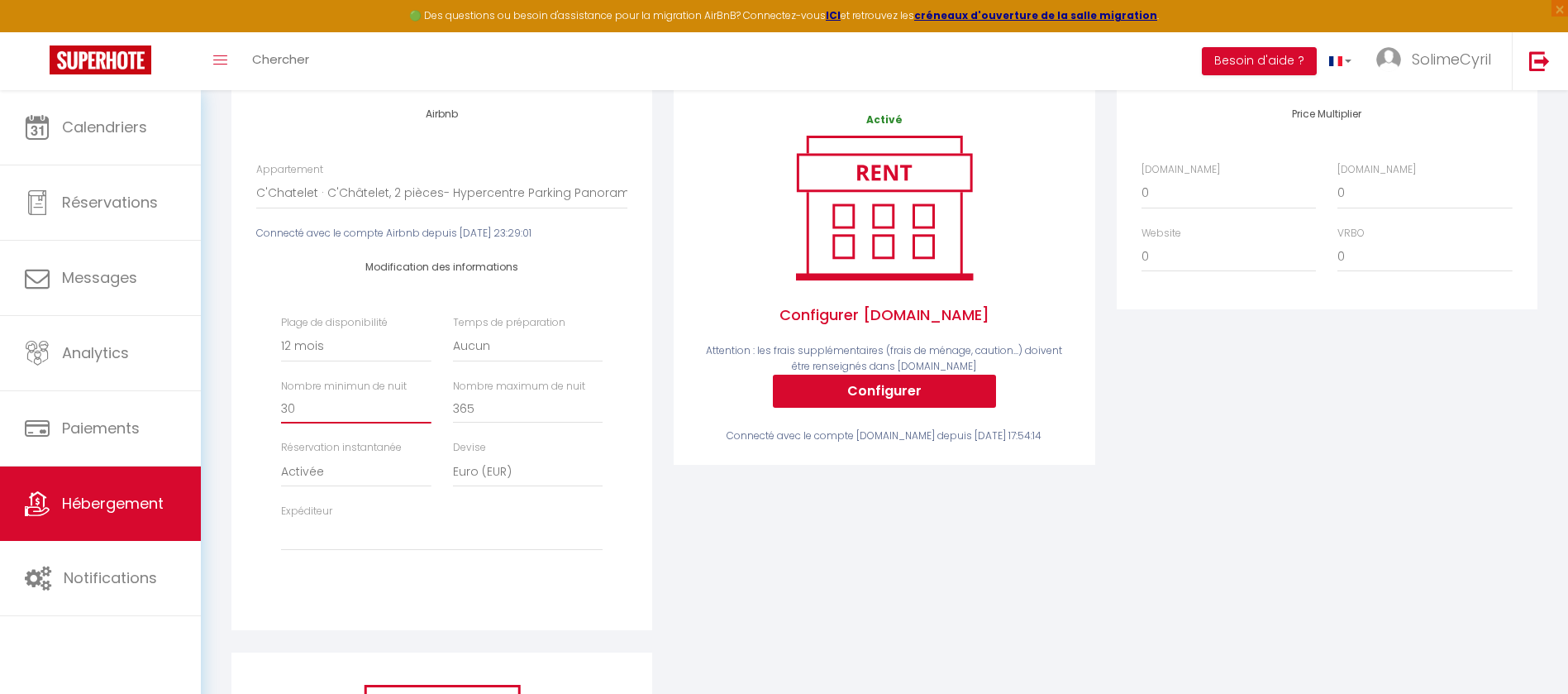
drag, startPoint x: 334, startPoint y: 435, endPoint x: 211, endPoint y: 441, distance: 123.1
click at [211, 441] on div "Retourner vers C'Chatelet · C'Châtelet 33m² - Hypercentre Parking Panorama Acti…" at bounding box center [884, 433] width 1367 height 1109
click at [504, 423] on input "365" at bounding box center [527, 408] width 150 height 29
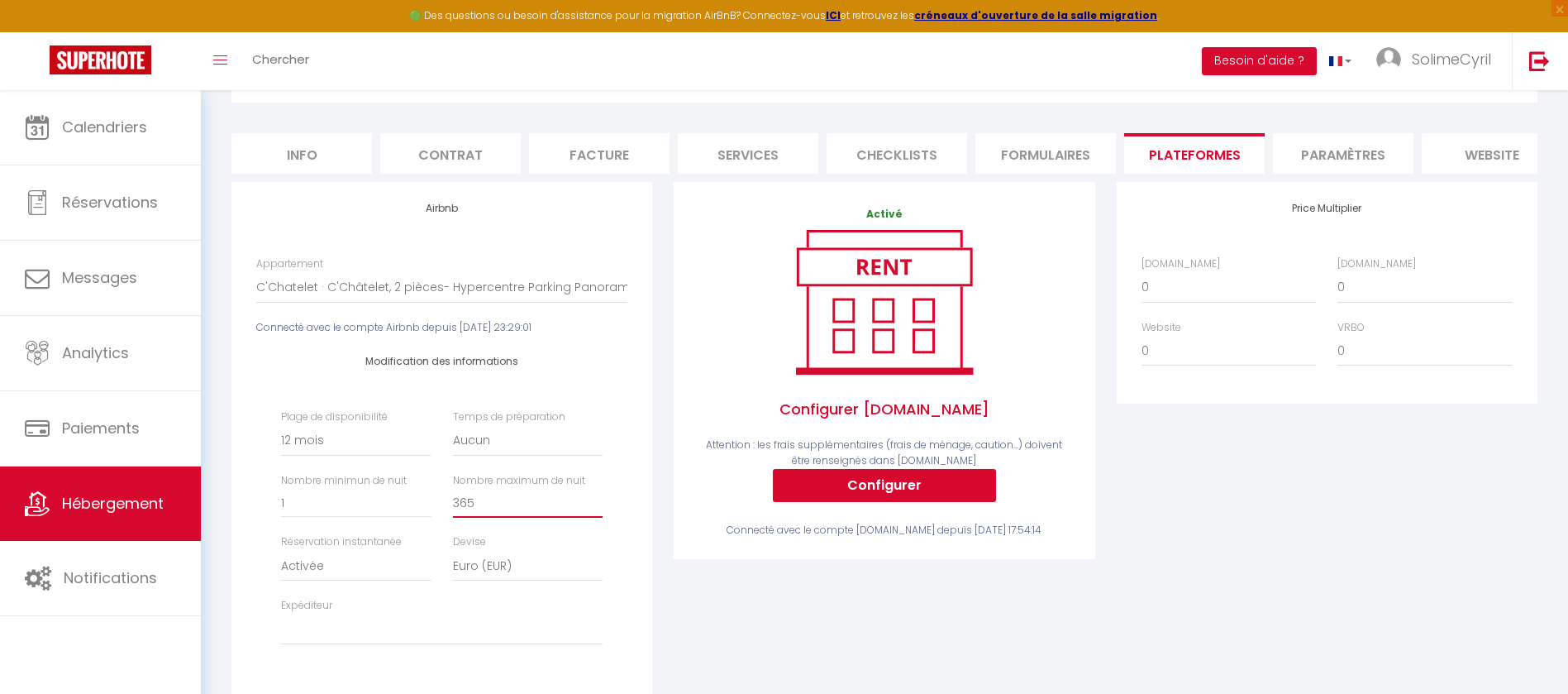
scroll to position [0, 0]
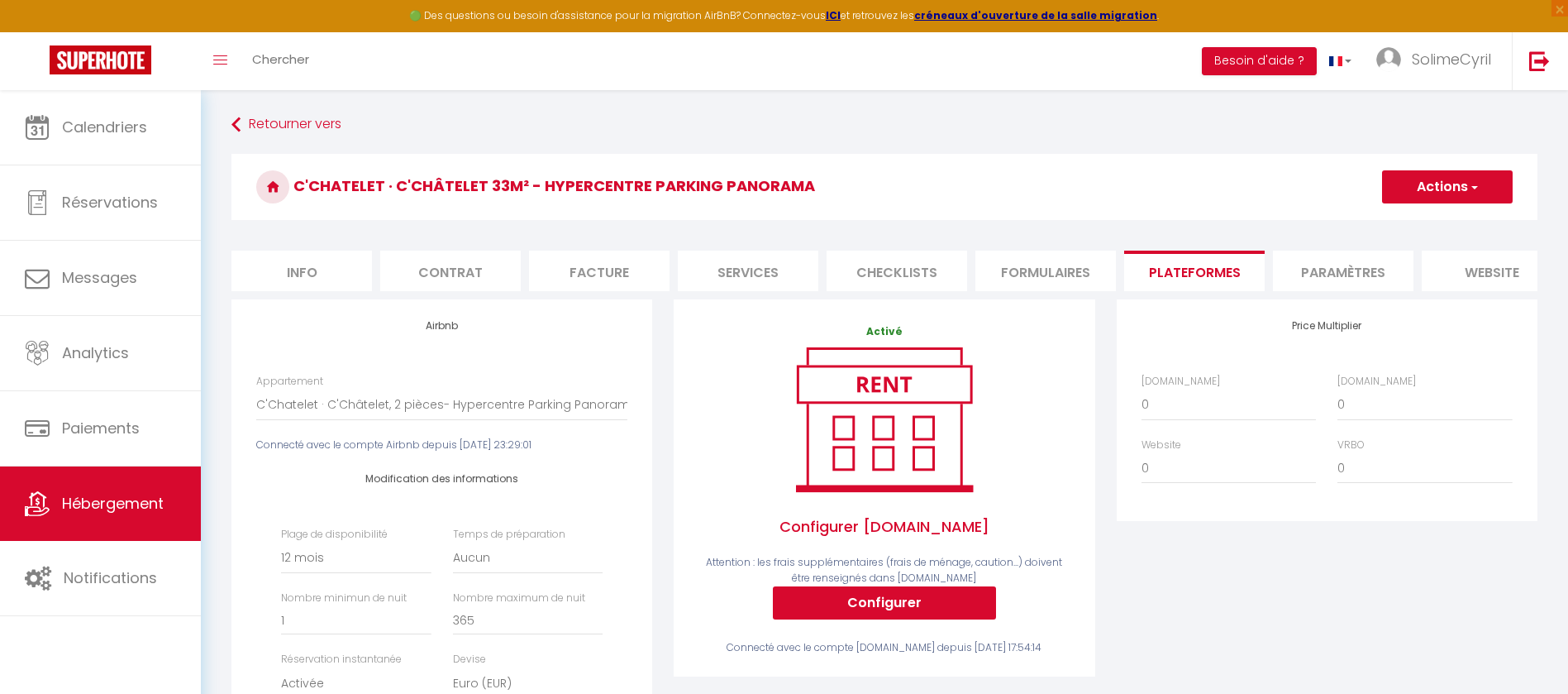
click at [1409, 199] on button "Actions" at bounding box center [1448, 187] width 131 height 33
click at [1411, 232] on link "Enregistrer" at bounding box center [1447, 223] width 131 height 22
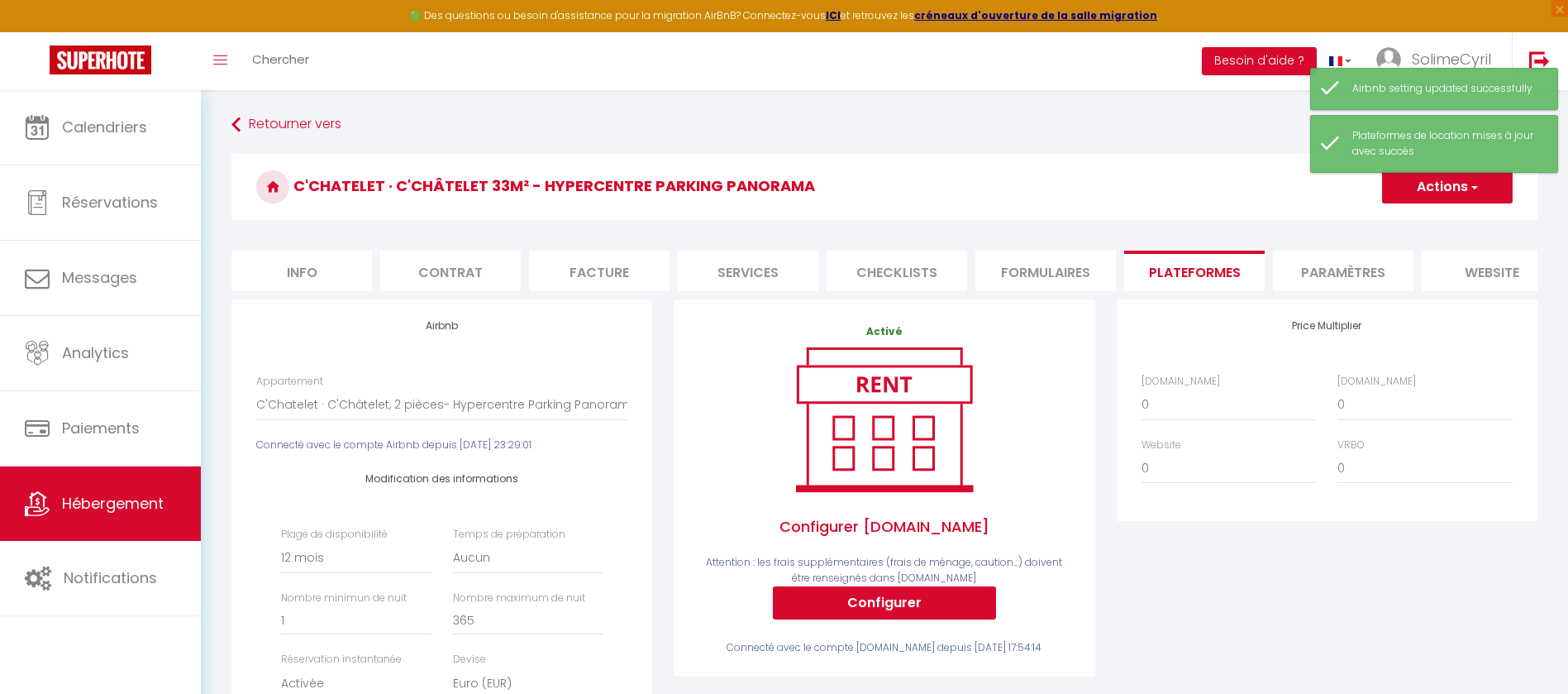
scroll to position [124, 0]
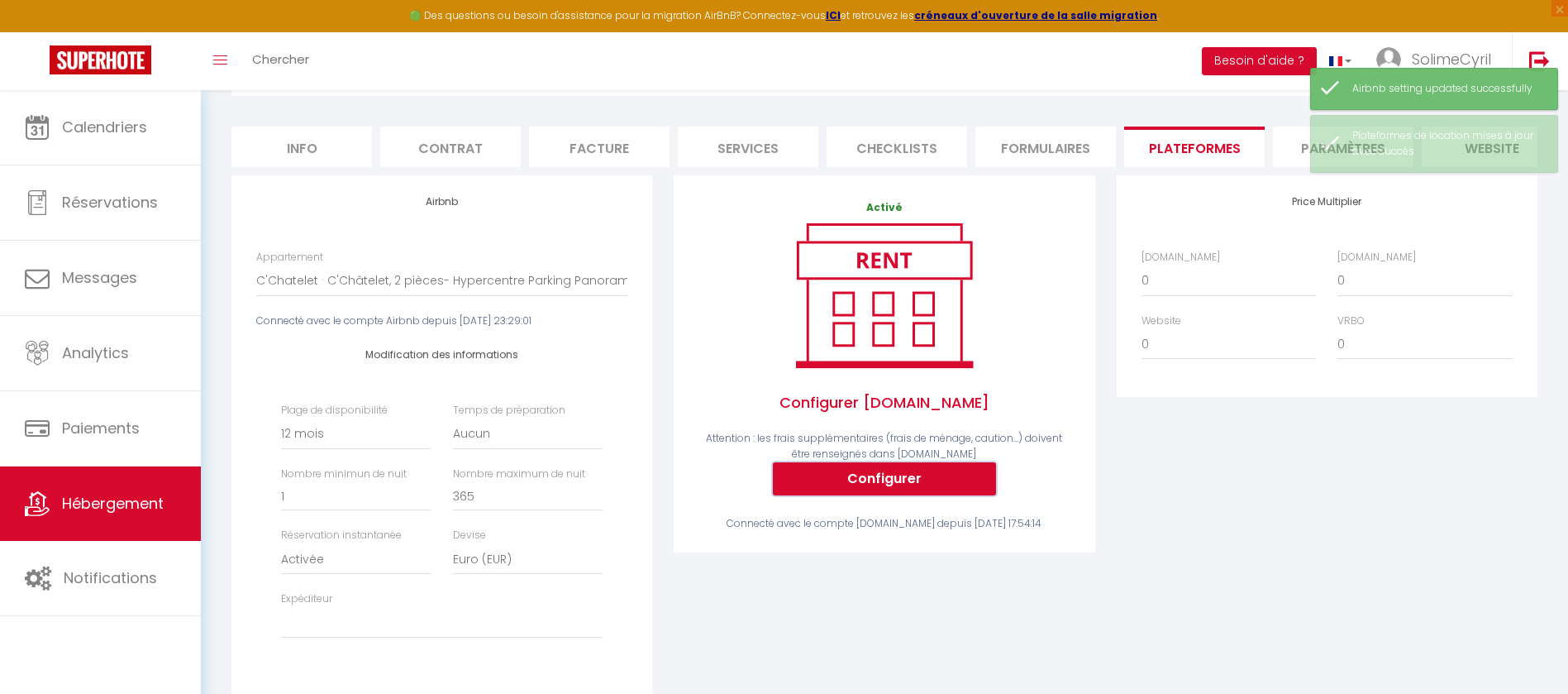
click at [924, 494] on button "Configurer" at bounding box center [884, 479] width 223 height 33
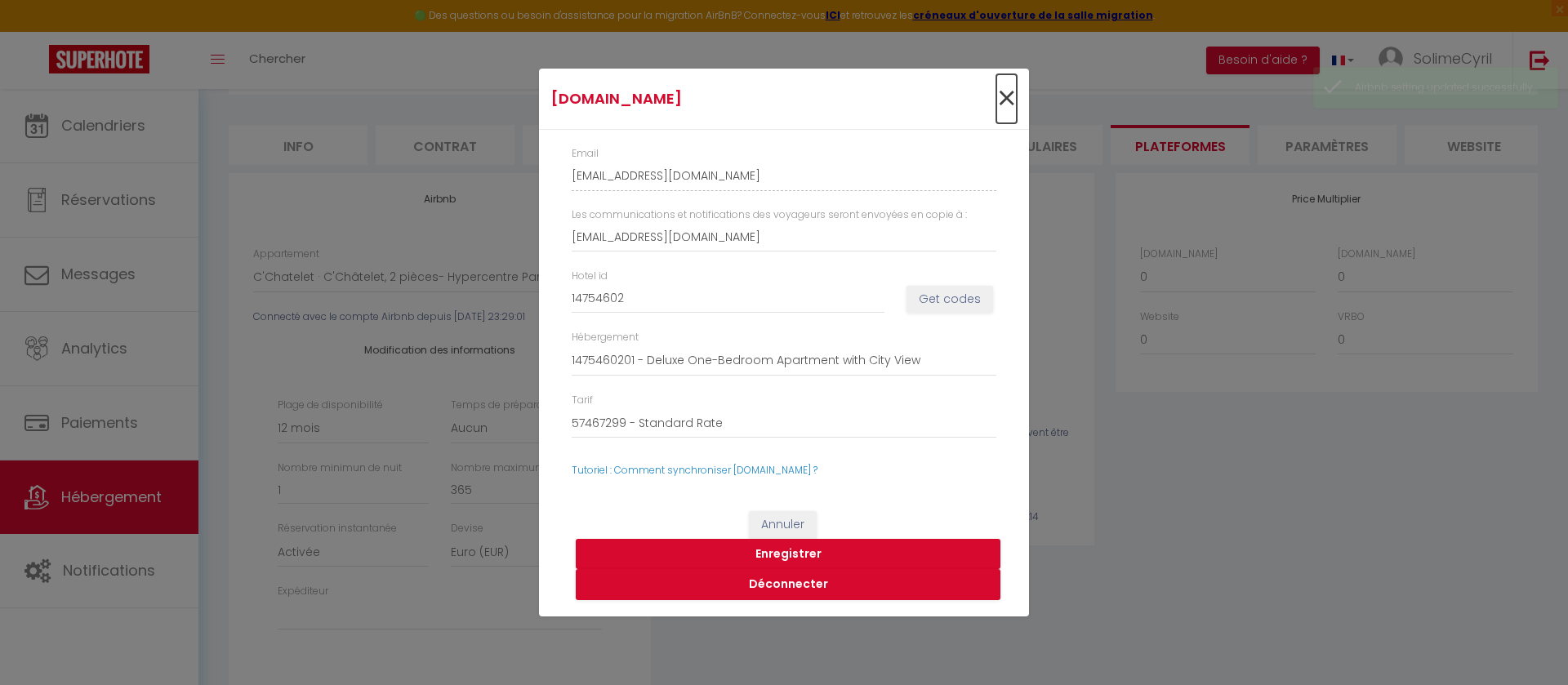
click at [996, 98] on span "×" at bounding box center [1006, 99] width 20 height 49
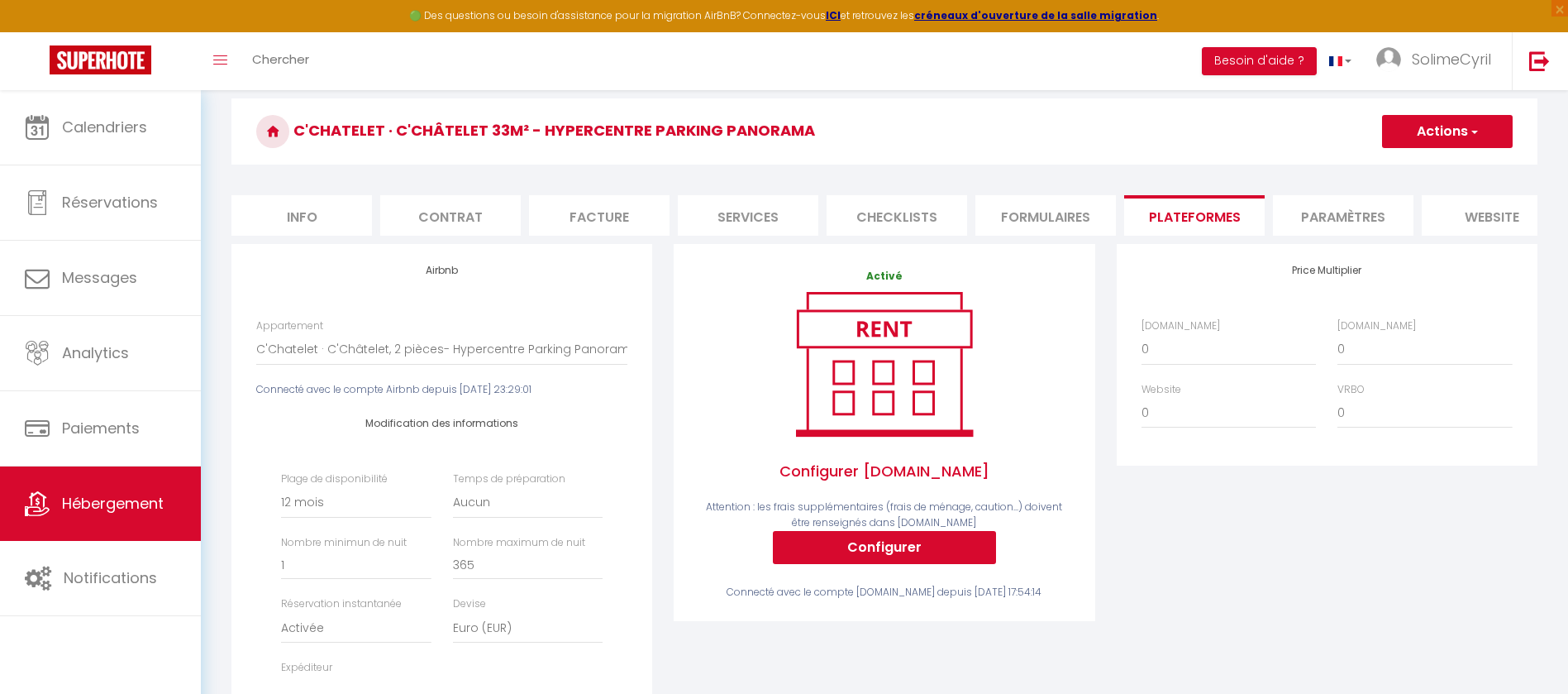
scroll to position [0, 0]
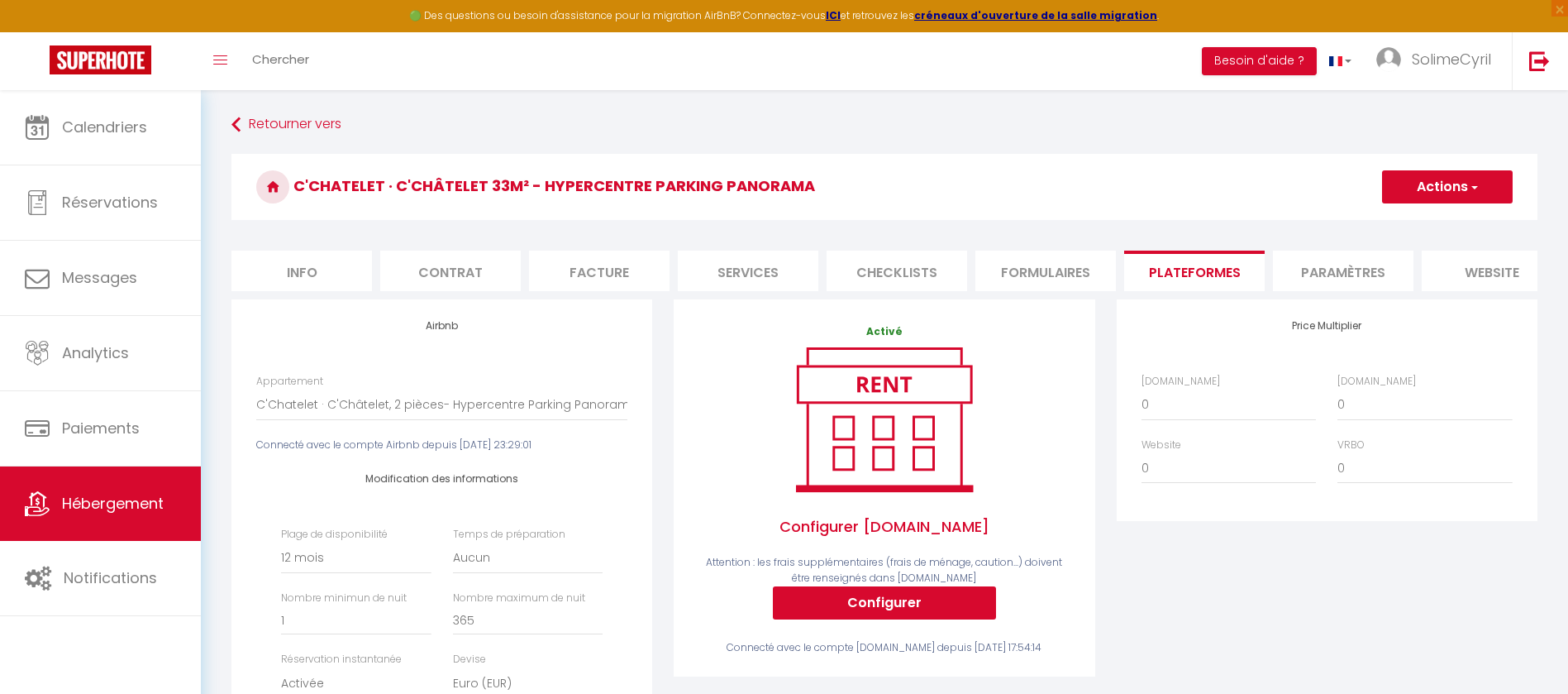
click at [1326, 267] on li "Paramètres" at bounding box center [1343, 270] width 141 height 40
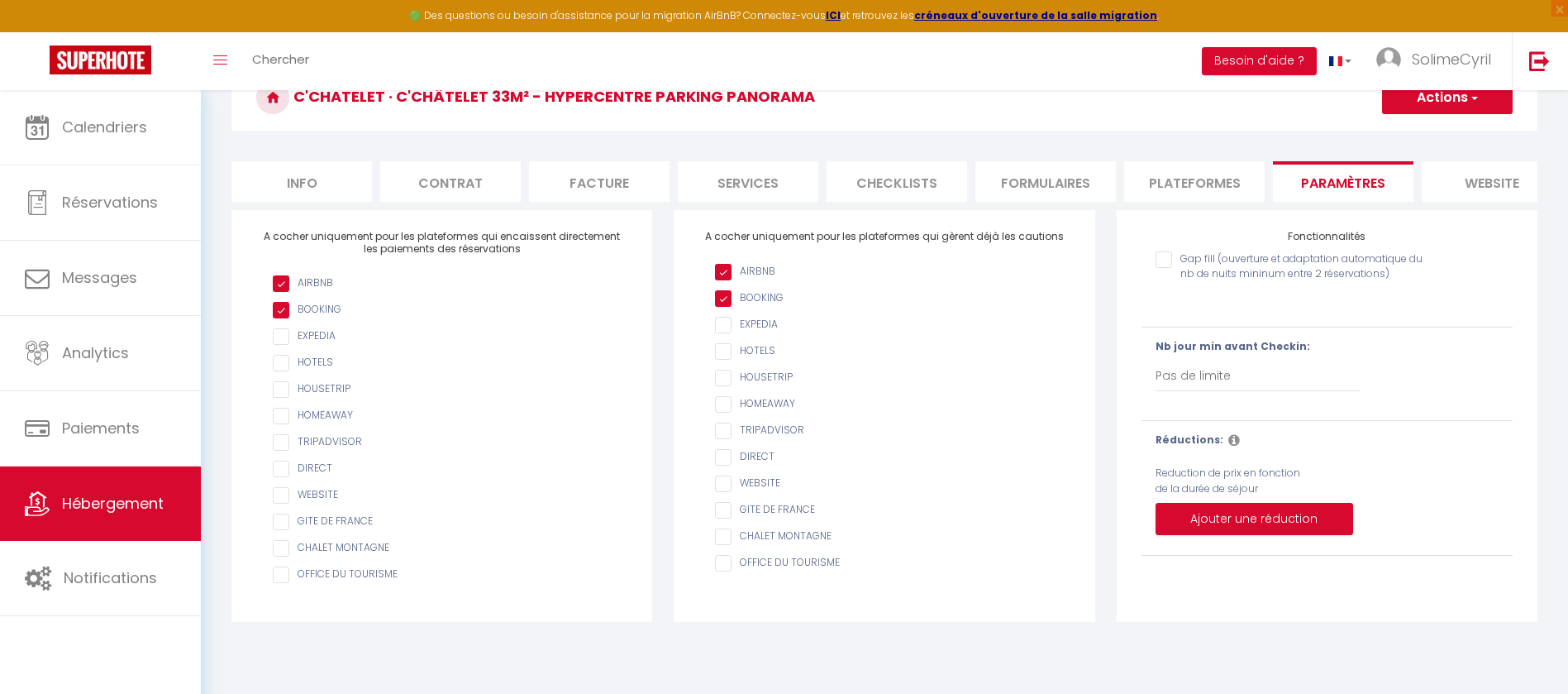
scroll to position [90, 0]
click at [1492, 180] on li "website" at bounding box center [1493, 180] width 141 height 40
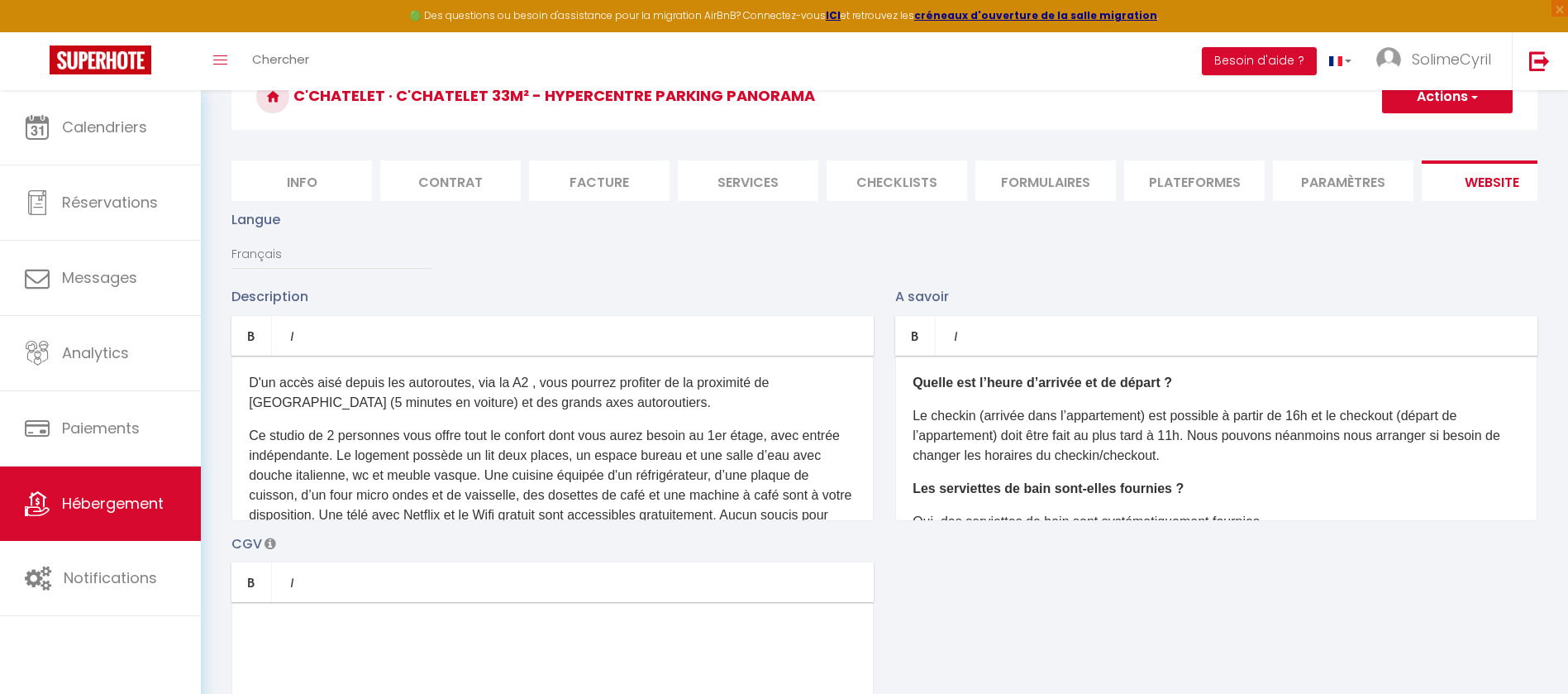
click at [1228, 232] on div "Langue Français Anglais Portugais Espagnol [GEOGRAPHIC_DATA]" at bounding box center [884, 248] width 1327 height 77
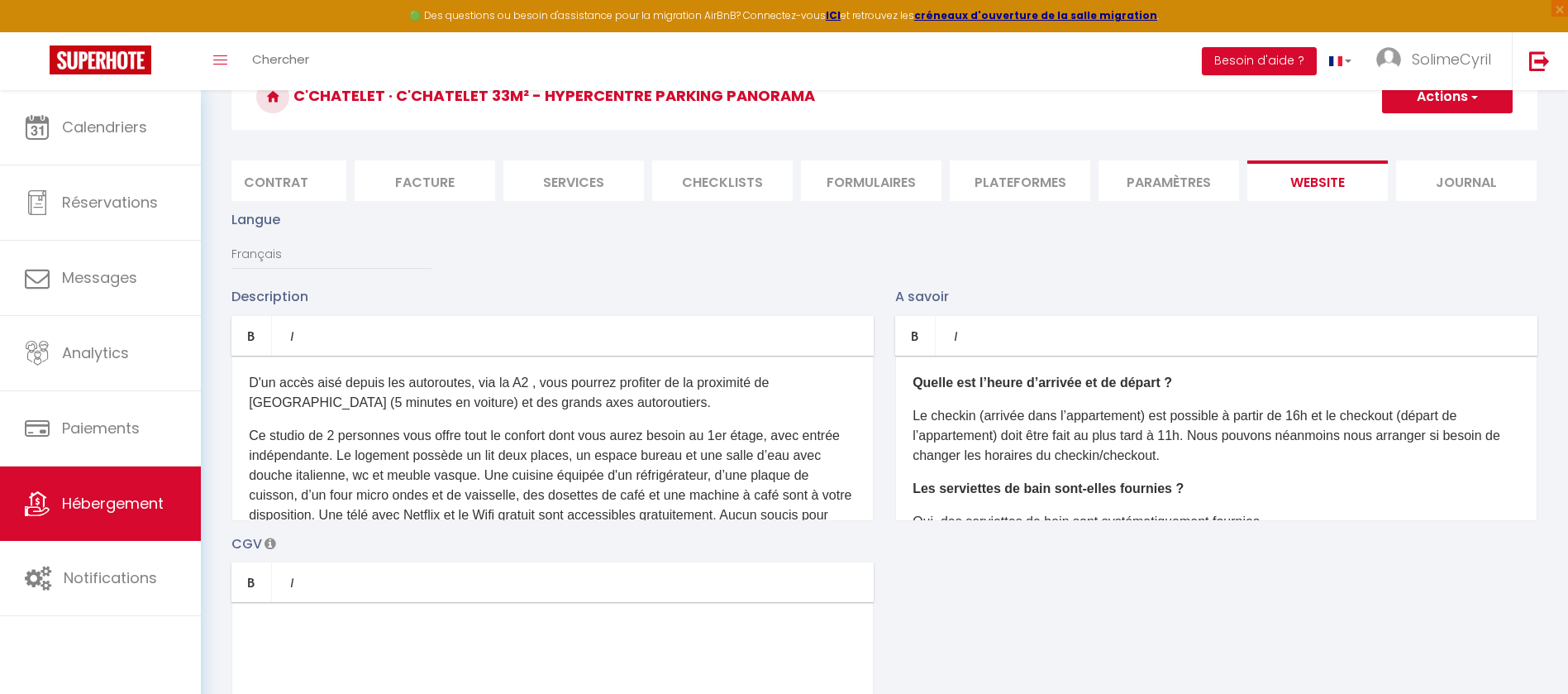
scroll to position [0, 182]
click at [1439, 186] on li "Journal" at bounding box center [1459, 180] width 141 height 40
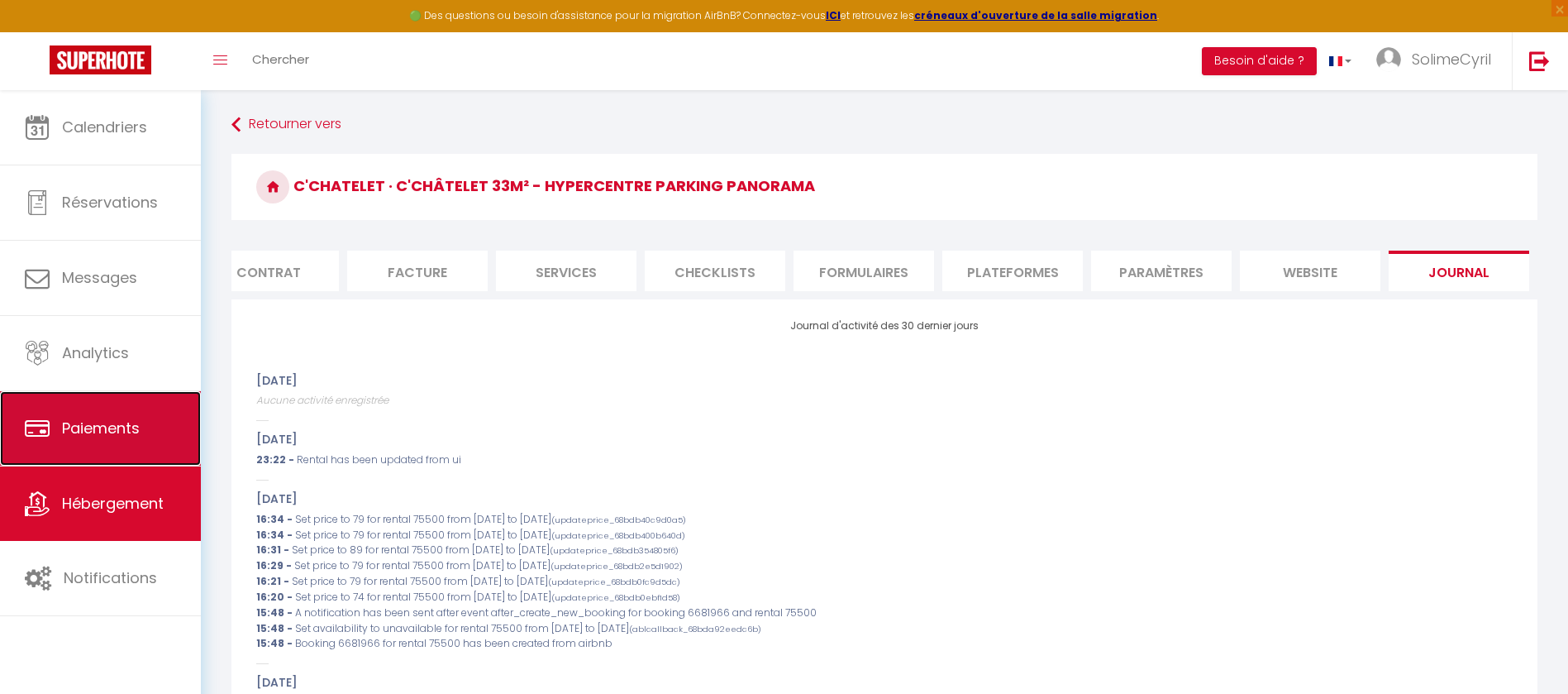
click at [51, 440] on link "Paiements" at bounding box center [100, 429] width 201 height 74
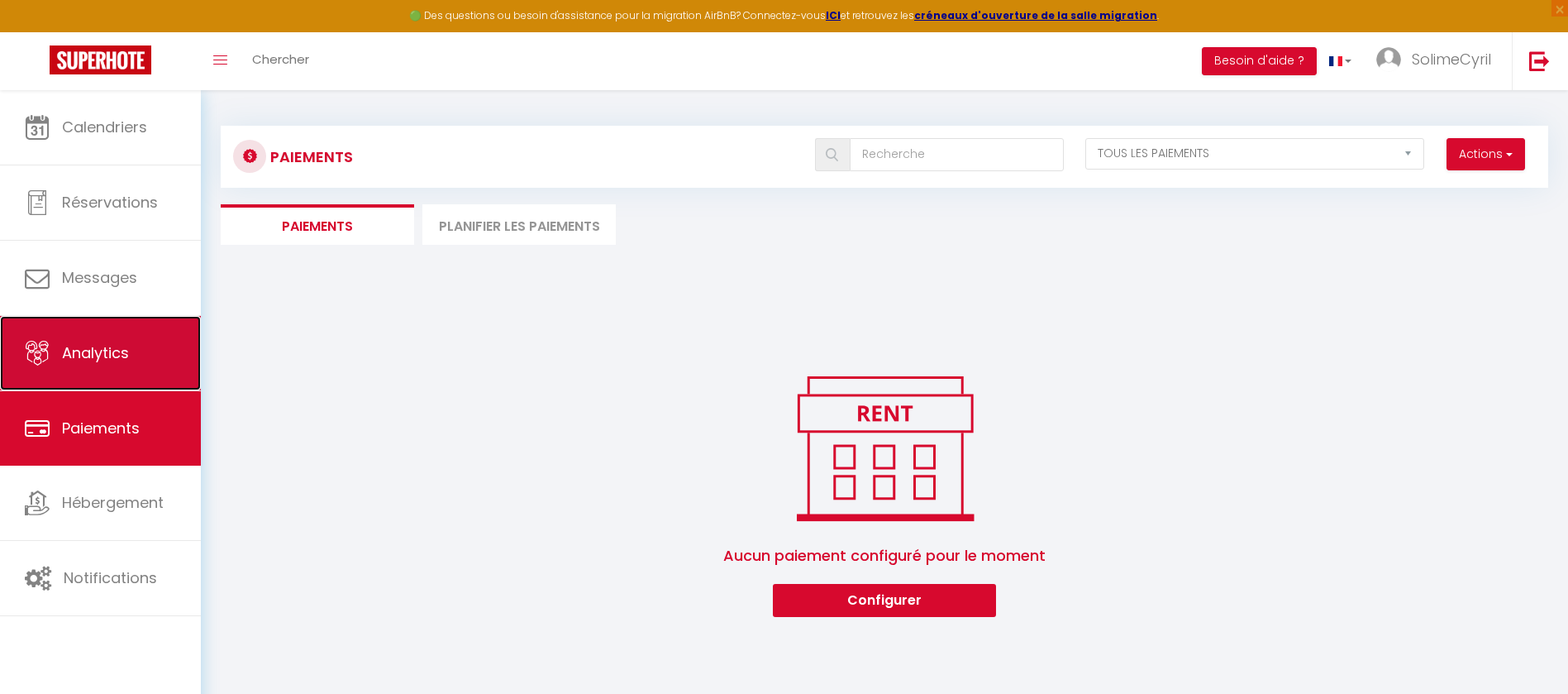
click at [97, 367] on link "Analytics" at bounding box center [100, 353] width 201 height 74
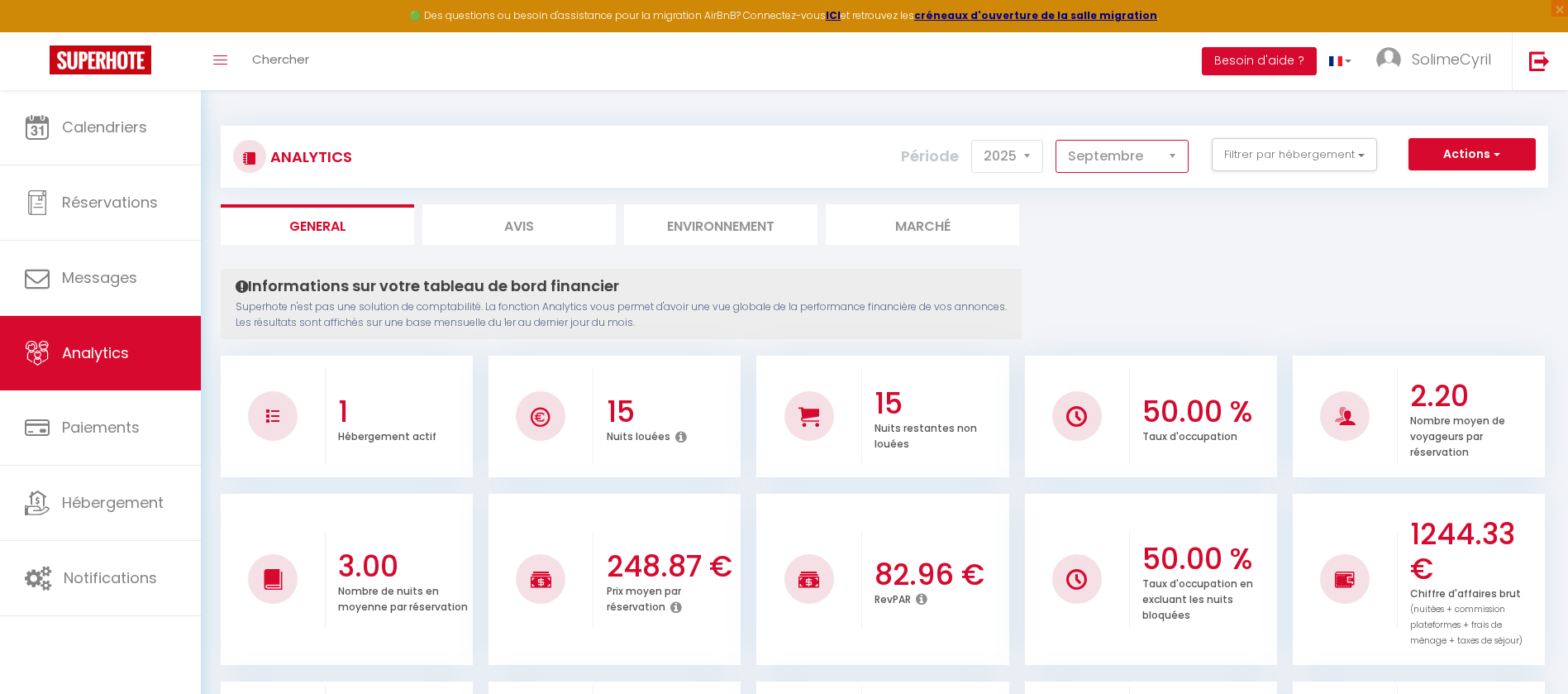
click at [1140, 167] on select "[PERSON_NAME] Mars Avril Mai Juin Juillet Août Septembre Octobre Novembre Décem…" at bounding box center [1122, 157] width 133 height 33
click at [1056, 140] on select "[PERSON_NAME] Mars Avril Mai Juin Juillet Août Septembre Octobre Novembre Décem…" at bounding box center [1122, 157] width 133 height 33
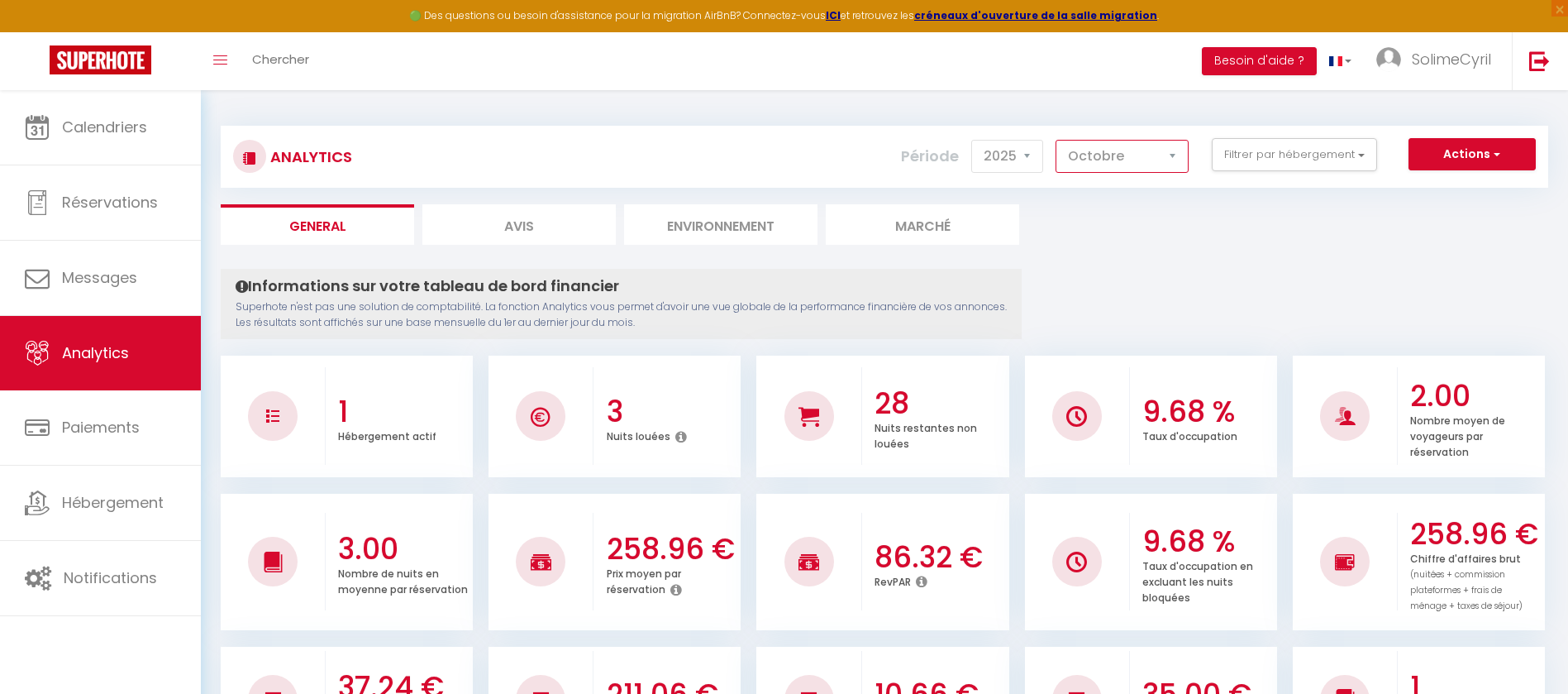
click at [1090, 147] on select "[PERSON_NAME] Mars Avril Mai Juin Juillet Août Septembre Octobre Novembre Décem…" at bounding box center [1122, 157] width 133 height 33
click at [1056, 140] on select "[PERSON_NAME] Mars Avril Mai Juin Juillet Août Septembre Octobre Novembre Décem…" at bounding box center [1122, 157] width 133 height 33
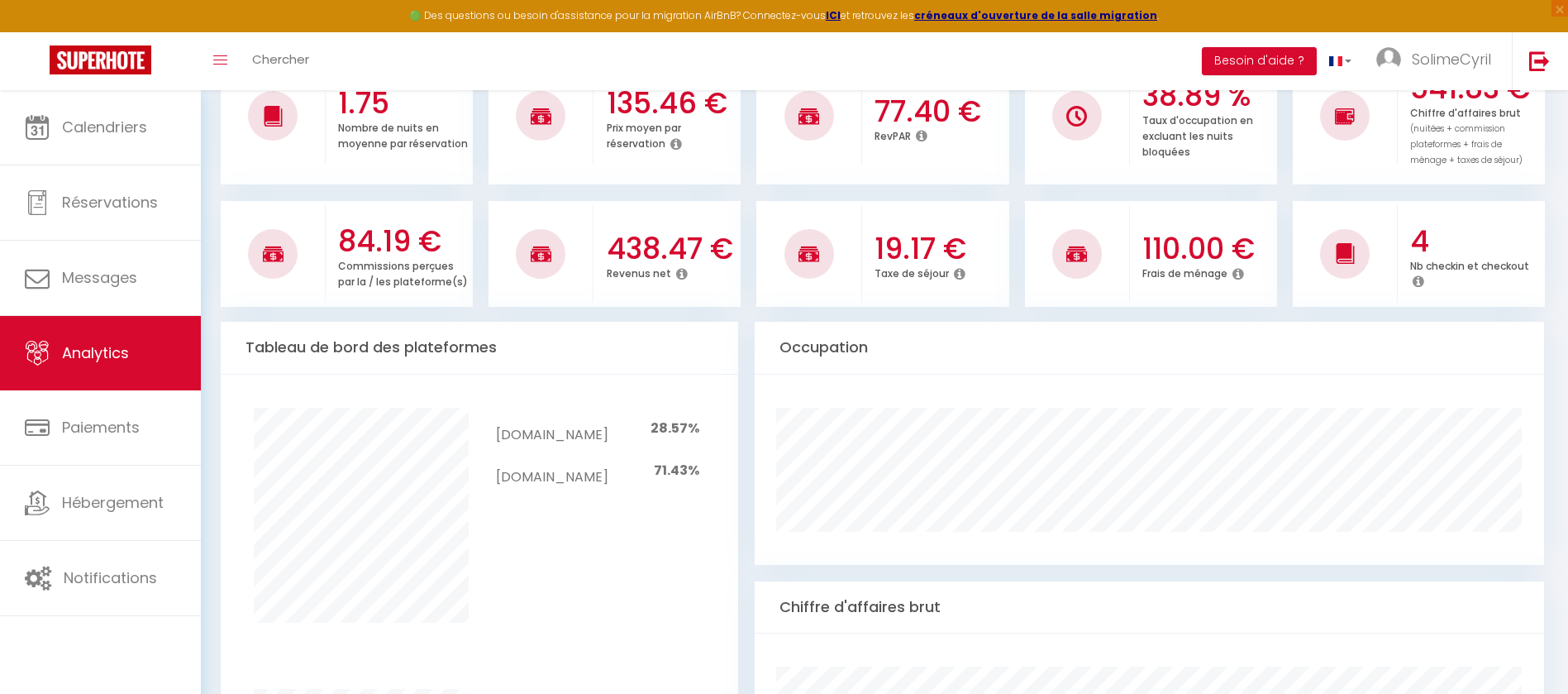
scroll to position [340, 0]
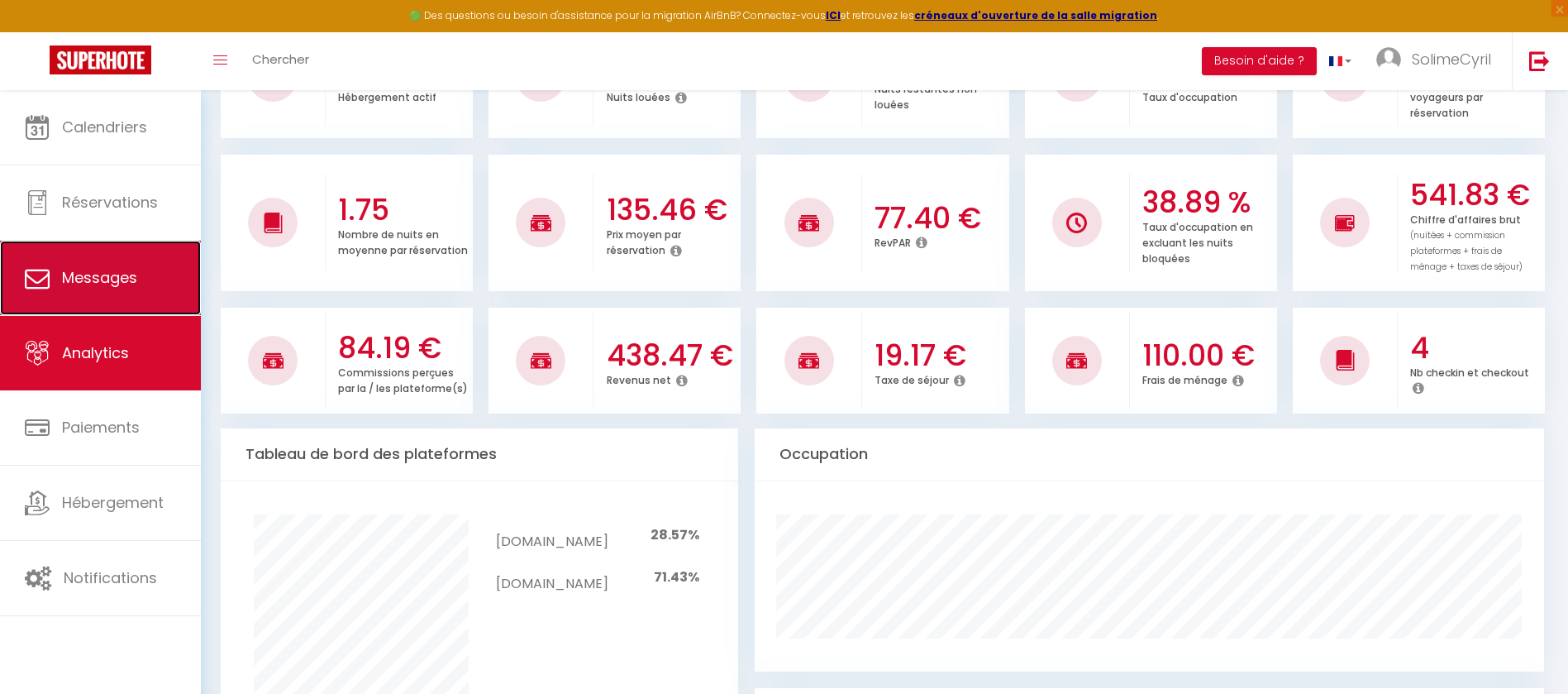
click at [82, 270] on span "Messages" at bounding box center [99, 277] width 75 height 21
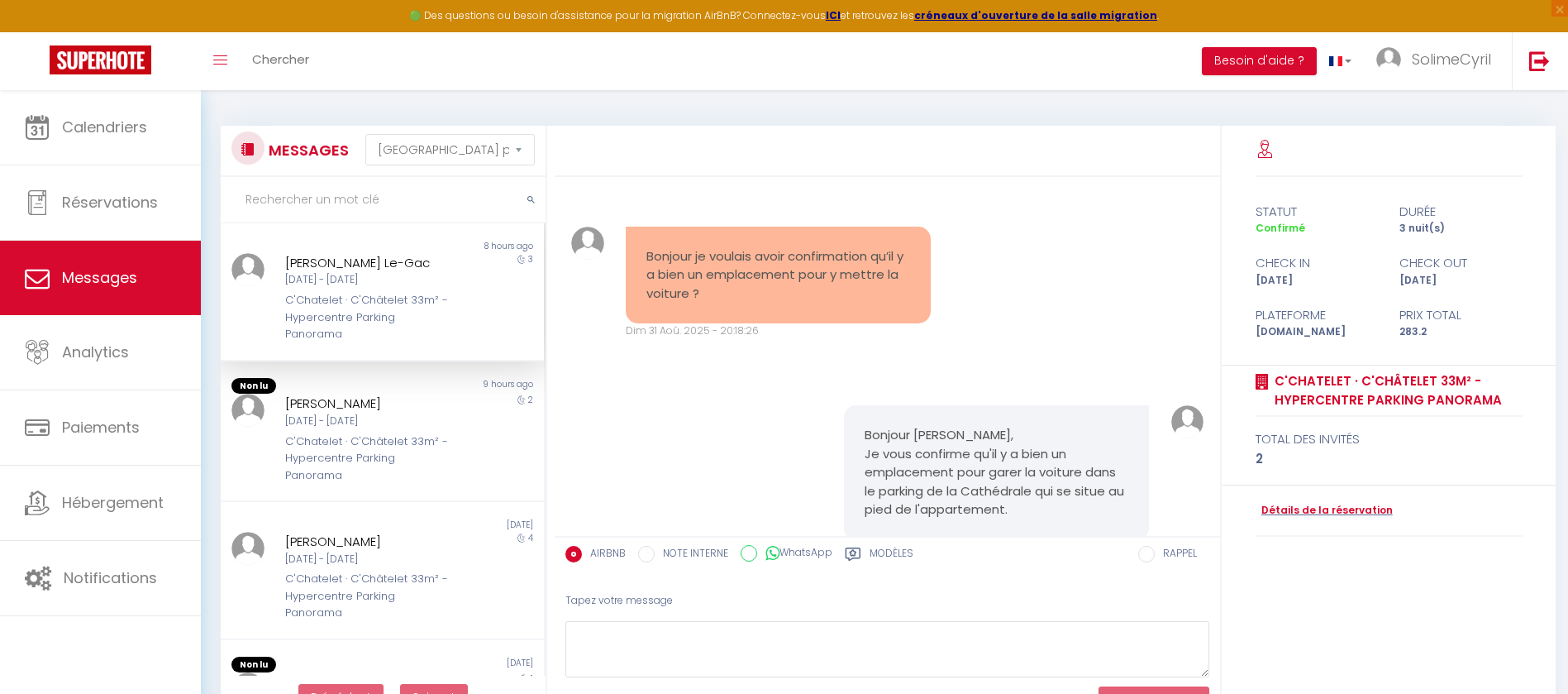
scroll to position [12692, 0]
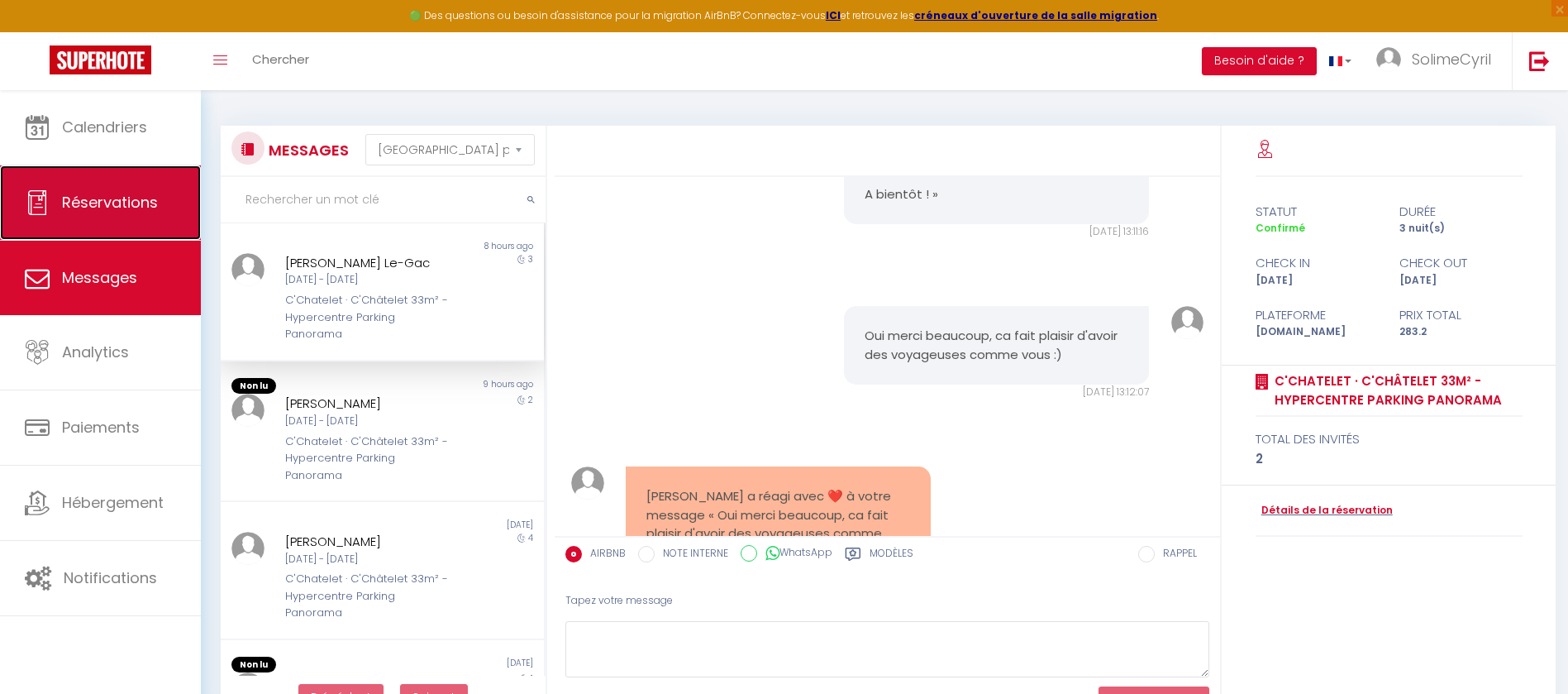
click at [113, 196] on span "Réservations" at bounding box center [110, 202] width 96 height 21
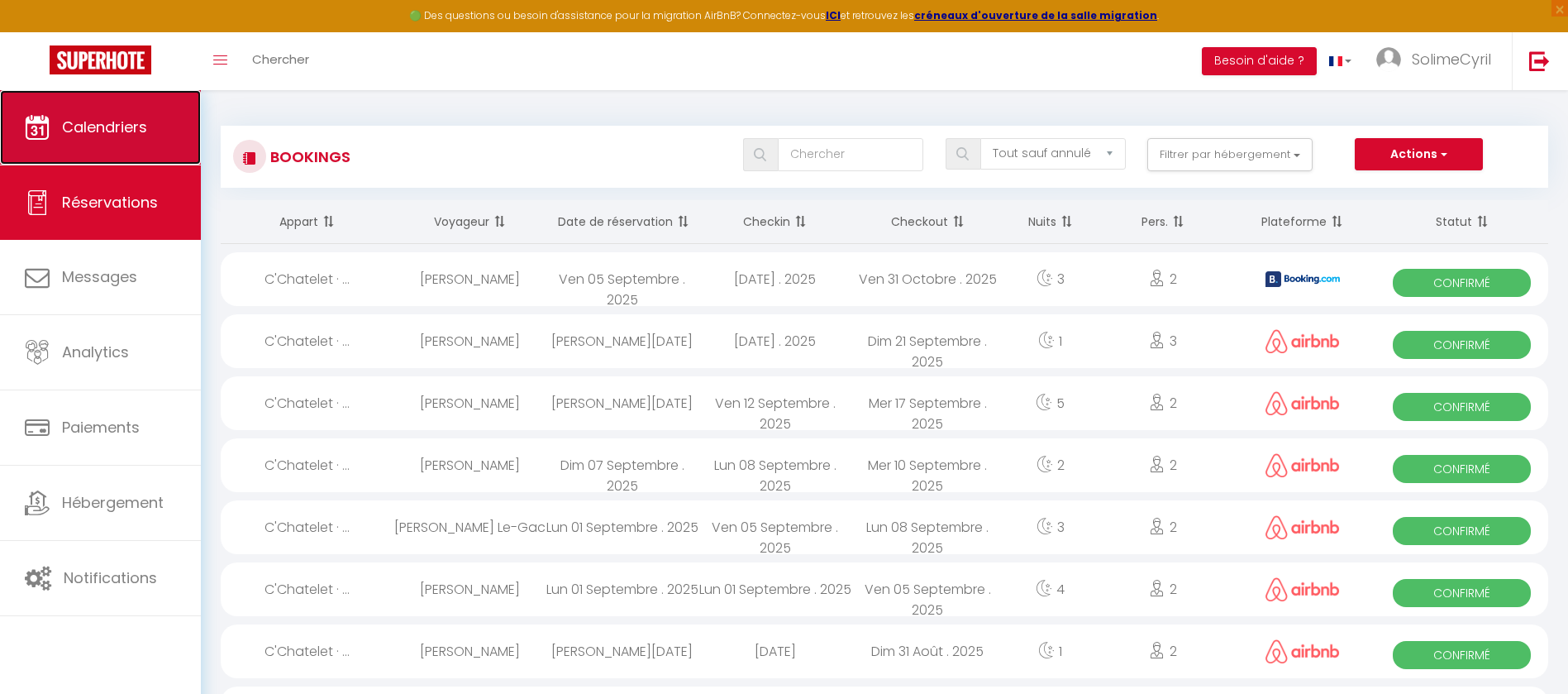
click at [134, 153] on link "Calendriers" at bounding box center [100, 127] width 201 height 74
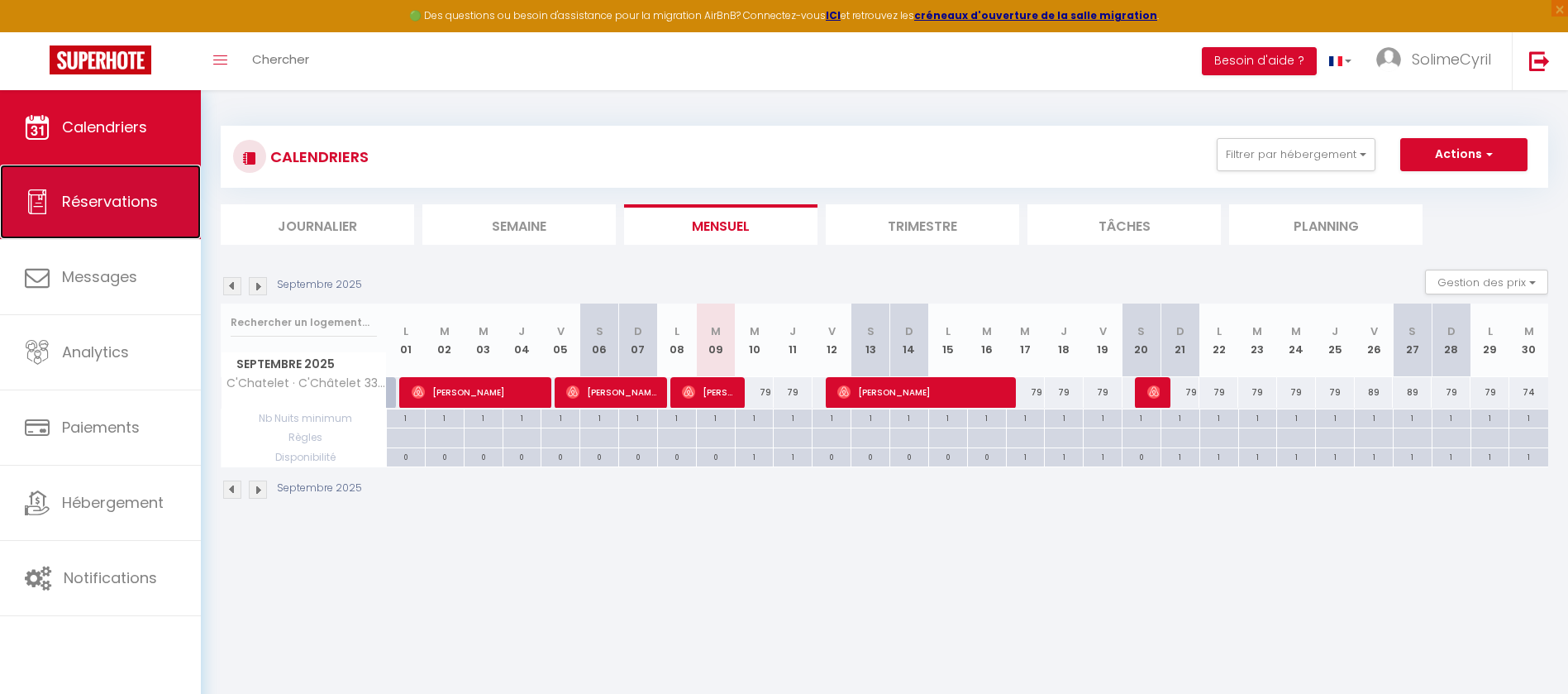
click at [46, 201] on icon at bounding box center [36, 202] width 24 height 24
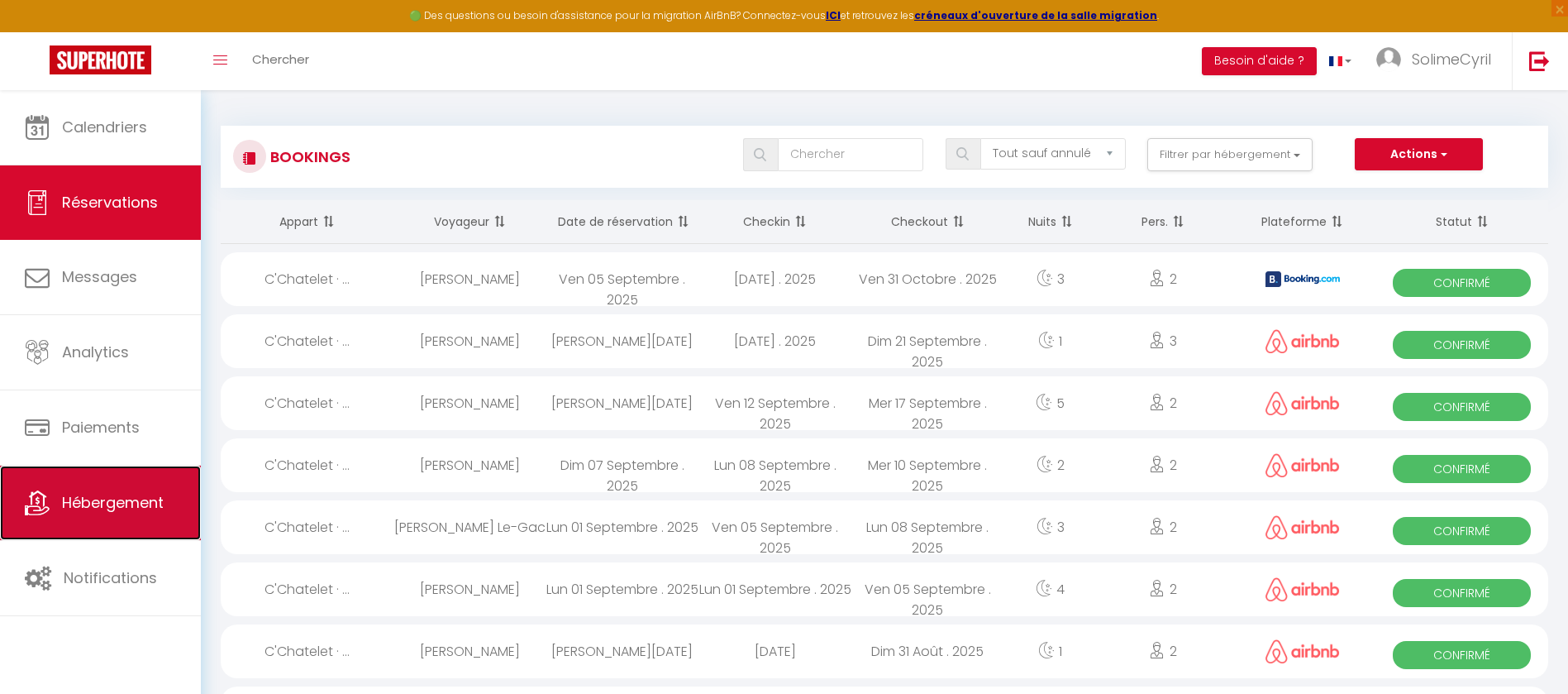
click at [101, 488] on link "Hébergement" at bounding box center [100, 503] width 201 height 74
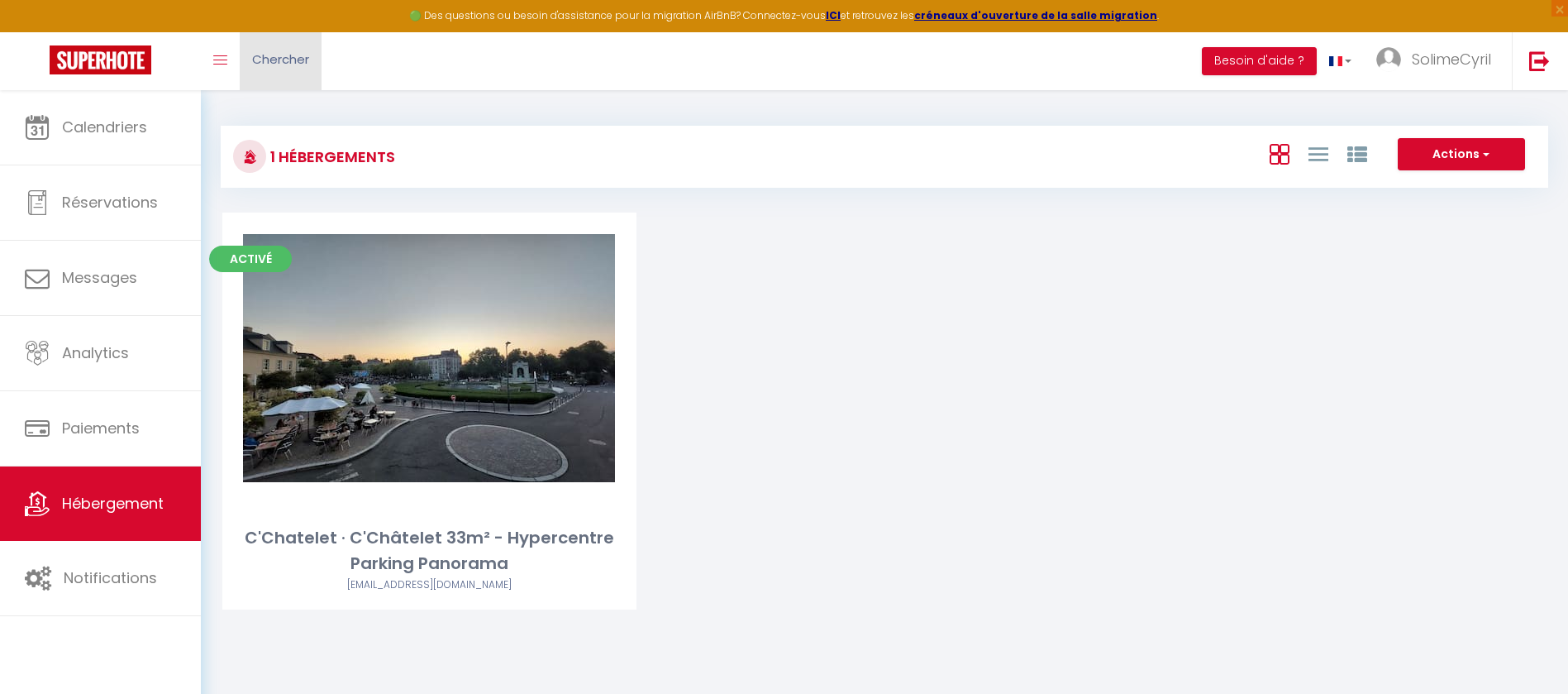
click at [240, 60] on link "Chercher" at bounding box center [281, 61] width 82 height 58
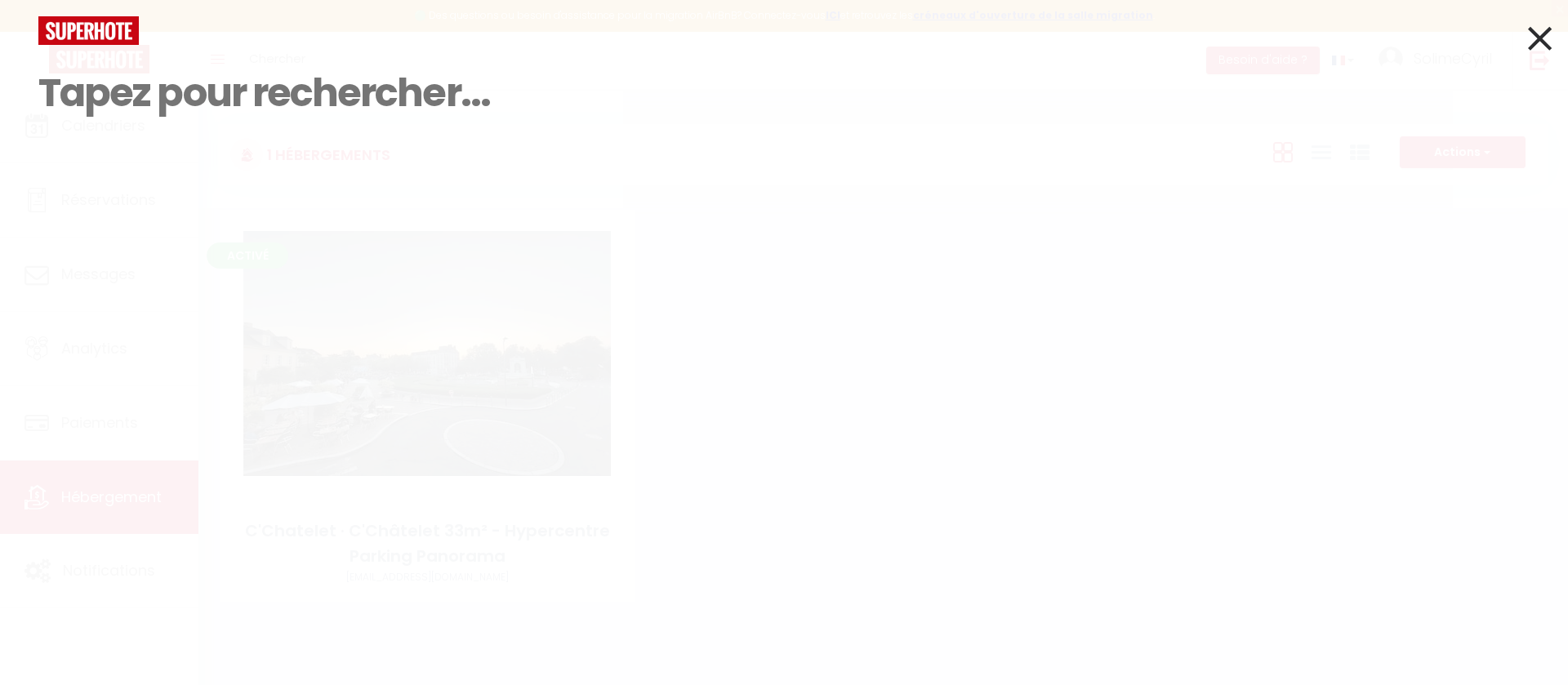
click at [1545, 40] on icon at bounding box center [1539, 39] width 24 height 41
